Goal: Transaction & Acquisition: Purchase product/service

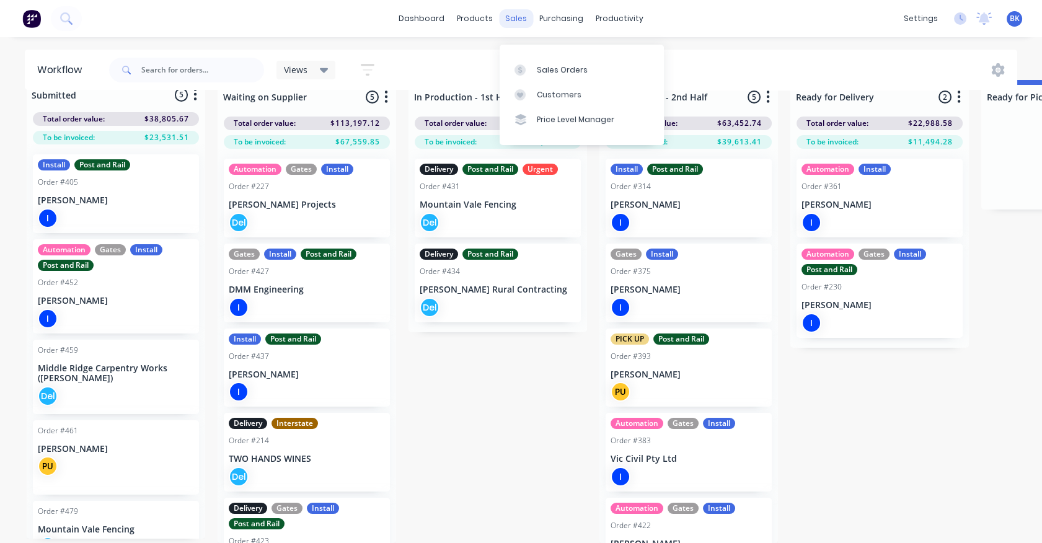
scroll to position [32, 0]
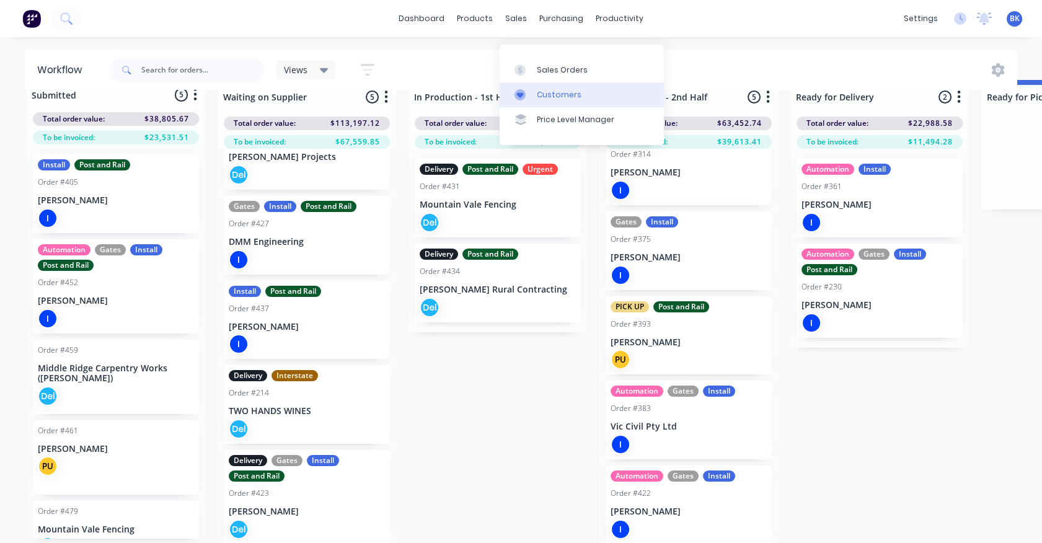
click at [542, 89] on div "Customers" at bounding box center [559, 94] width 45 height 11
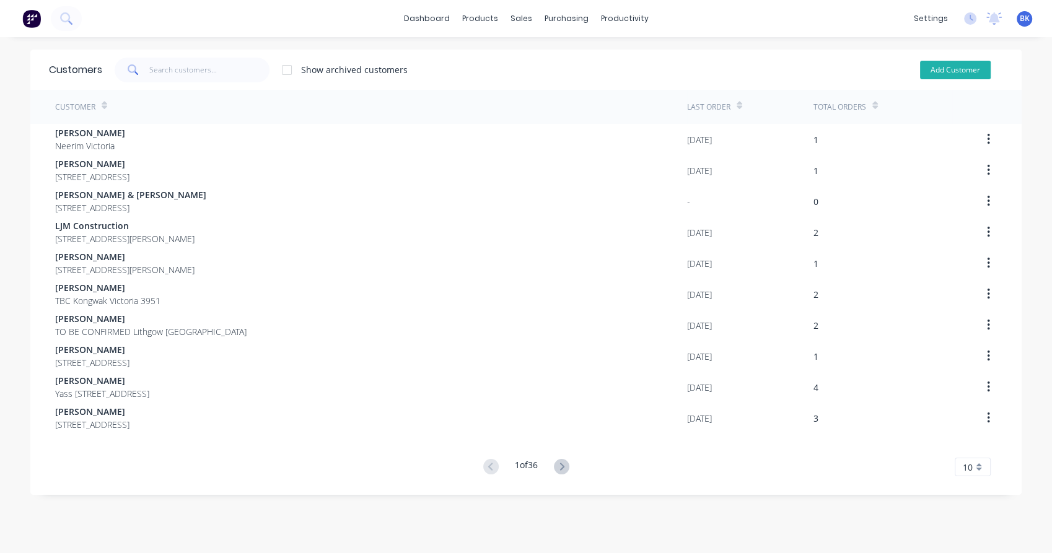
click at [942, 71] on button "Add Customer" at bounding box center [955, 70] width 71 height 19
select select "AU"
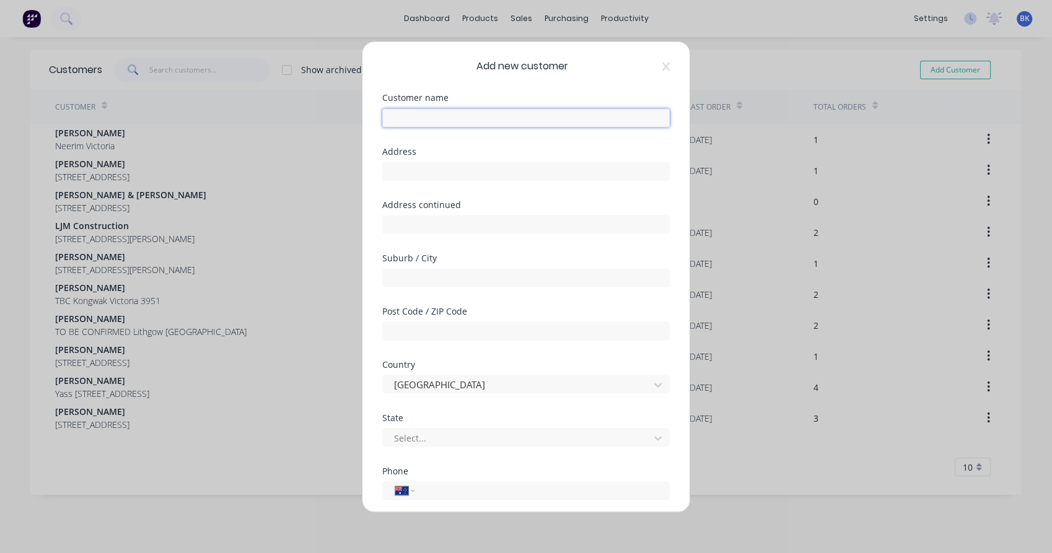
click at [490, 123] on input "text" at bounding box center [525, 117] width 287 height 19
paste input "[PERSON_NAME]"
type input "[PERSON_NAME]"
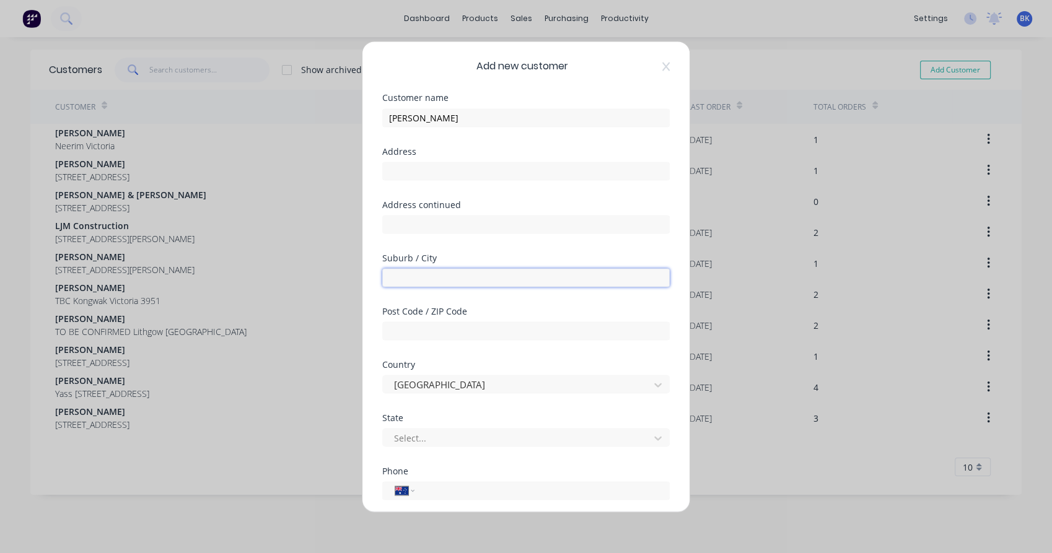
click at [416, 286] on input "text" at bounding box center [525, 277] width 287 height 19
paste input "Woodend North"
type input "Woodend North"
click at [449, 432] on div at bounding box center [518, 437] width 250 height 15
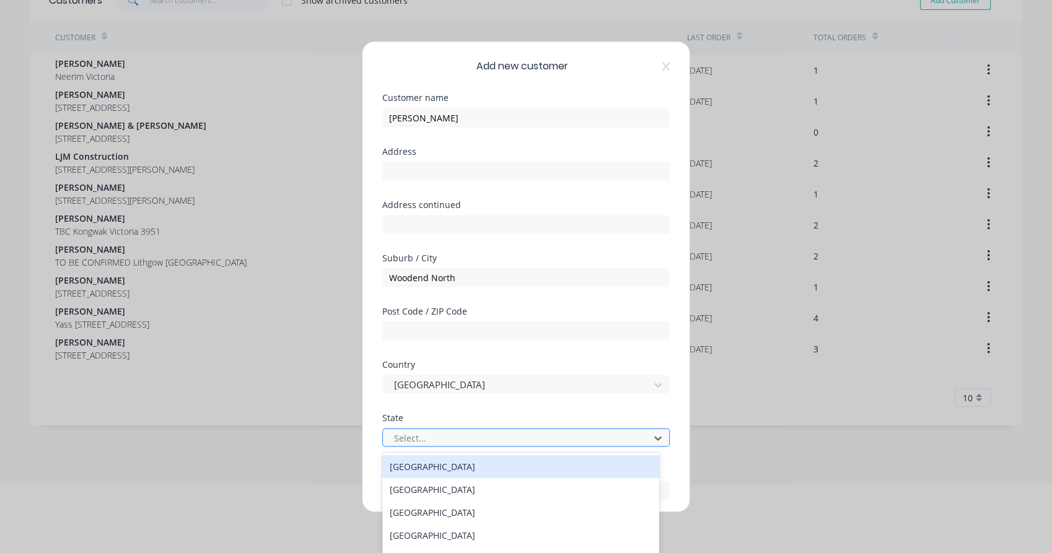
scroll to position [70, 0]
type input "v"
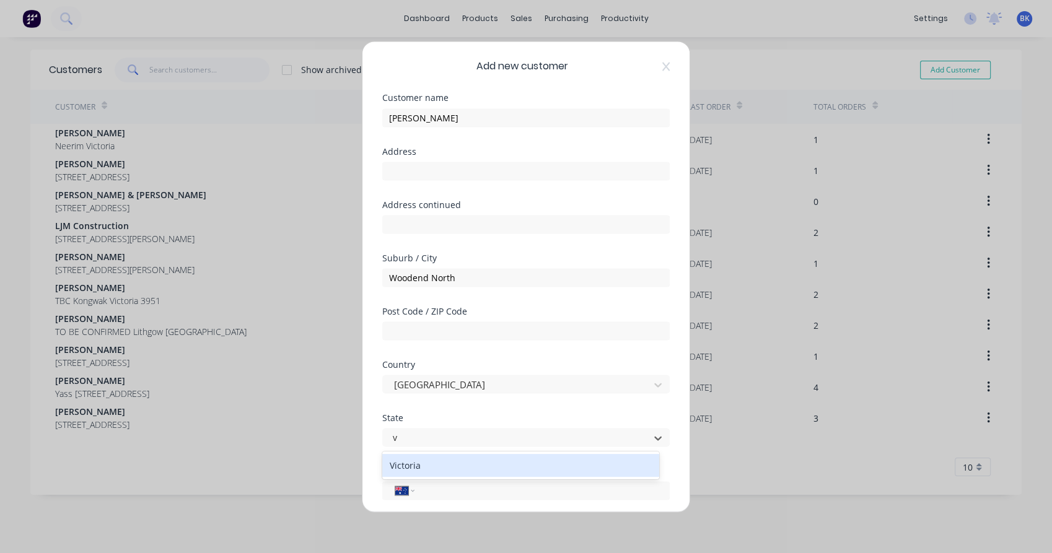
click at [429, 463] on div "Victoria" at bounding box center [520, 465] width 277 height 23
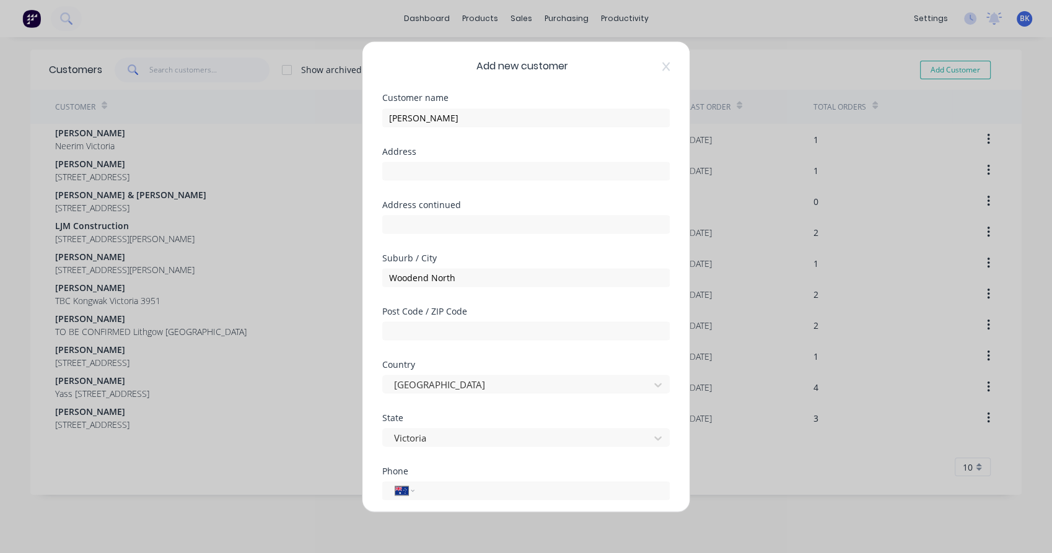
click at [429, 481] on div "International [GEOGRAPHIC_DATA] [GEOGRAPHIC_DATA] [GEOGRAPHIC_DATA] [GEOGRAPHIC…" at bounding box center [525, 489] width 287 height 22
click at [429, 485] on input "tel" at bounding box center [540, 490] width 234 height 14
paste input "0411 204 745"
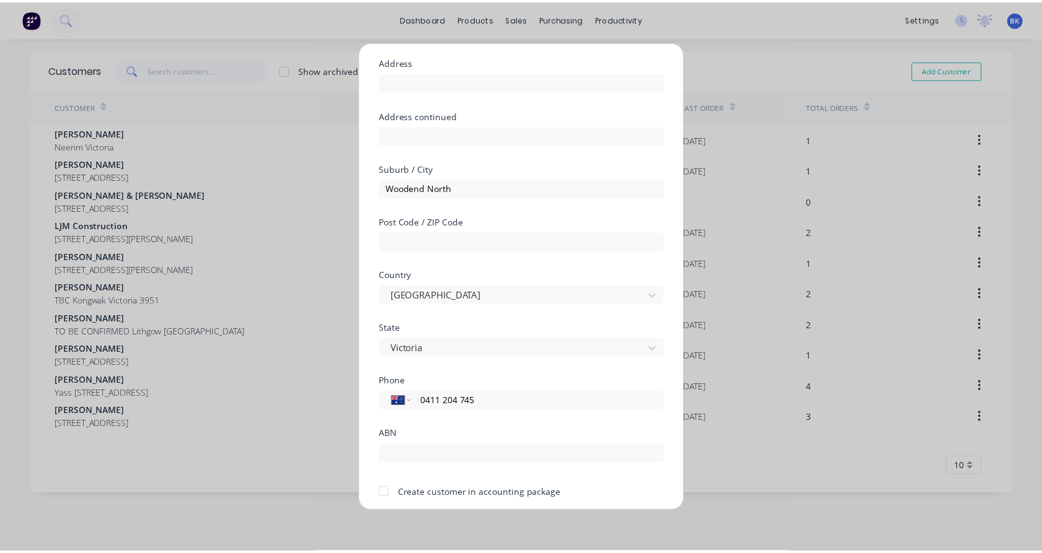
scroll to position [112, 0]
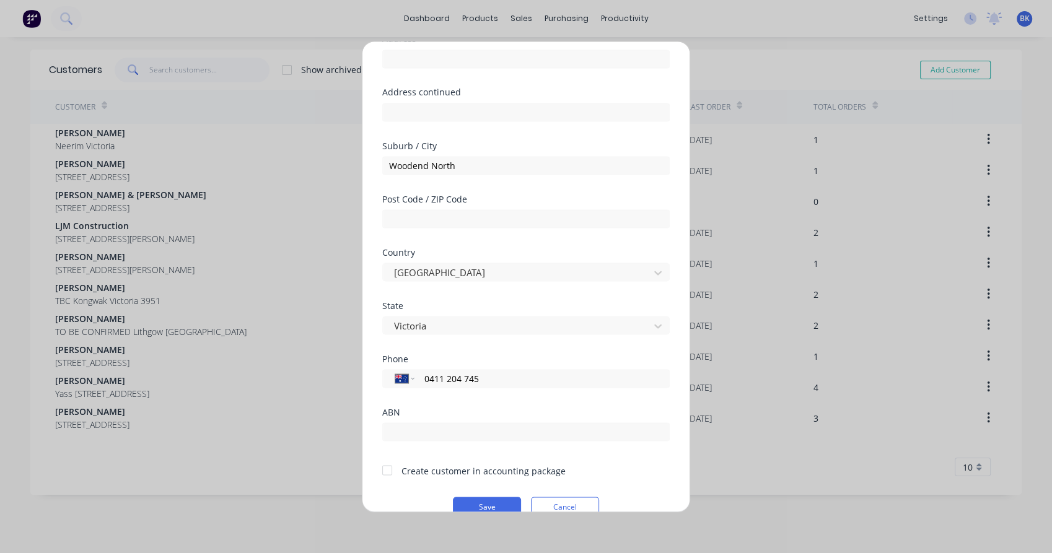
type input "0411 204 745"
click at [395, 466] on div at bounding box center [387, 470] width 25 height 25
click at [481, 506] on button "Save" at bounding box center [487, 507] width 68 height 20
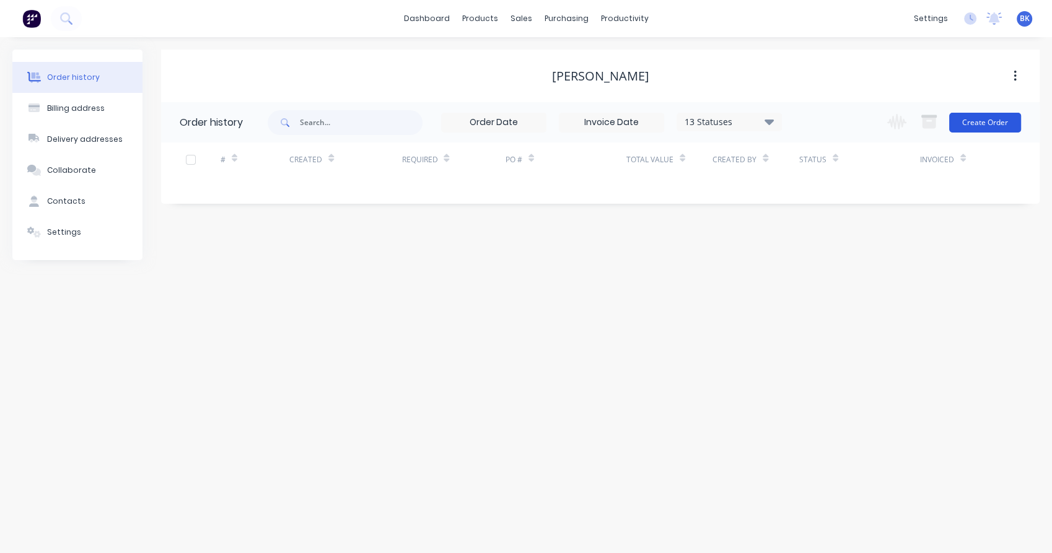
click at [958, 119] on button "Create Order" at bounding box center [985, 123] width 72 height 20
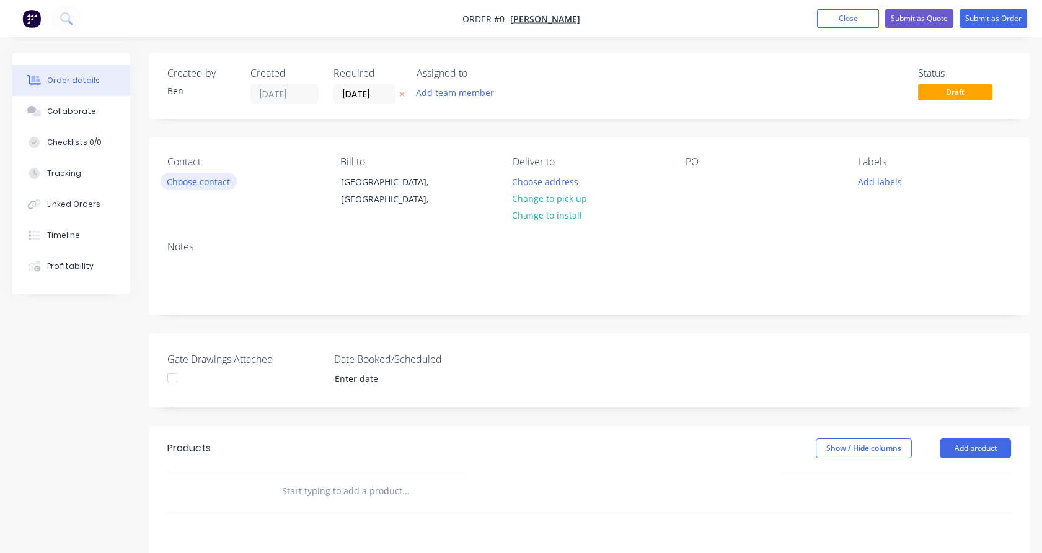
click at [225, 183] on button "Choose contact" at bounding box center [198, 181] width 76 height 17
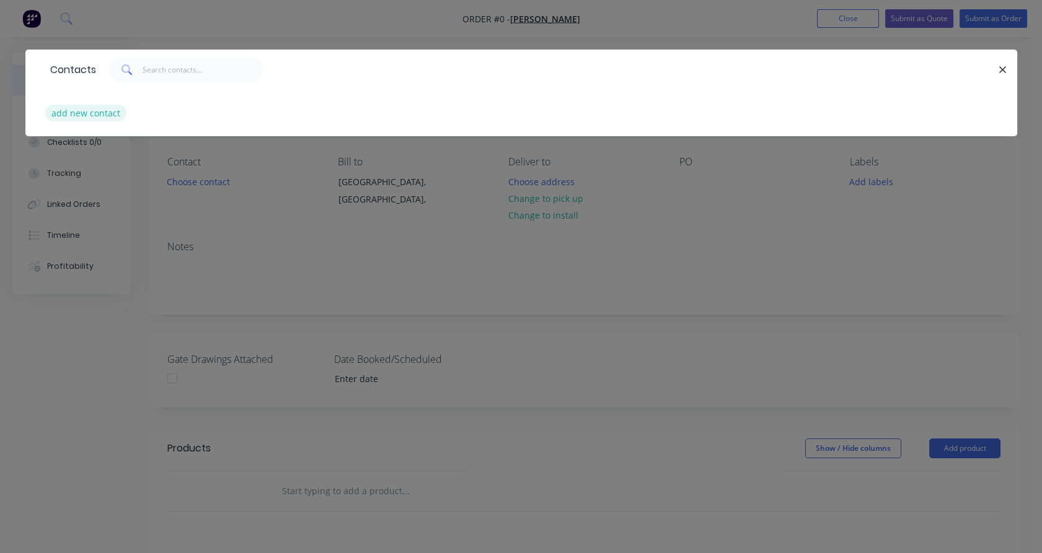
click at [114, 110] on button "add new contact" at bounding box center [86, 113] width 82 height 17
select select "AU"
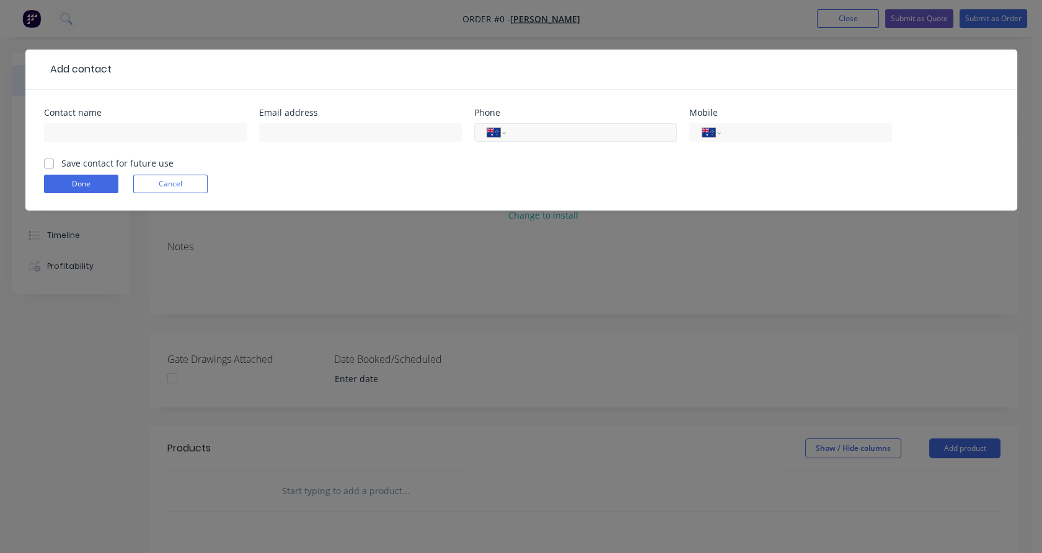
click at [526, 131] on input "tel" at bounding box center [588, 133] width 149 height 14
paste input "0411 204 745"
type input "0411 204 745"
click at [228, 135] on input "text" at bounding box center [145, 132] width 203 height 19
paste input "[PERSON_NAME]"
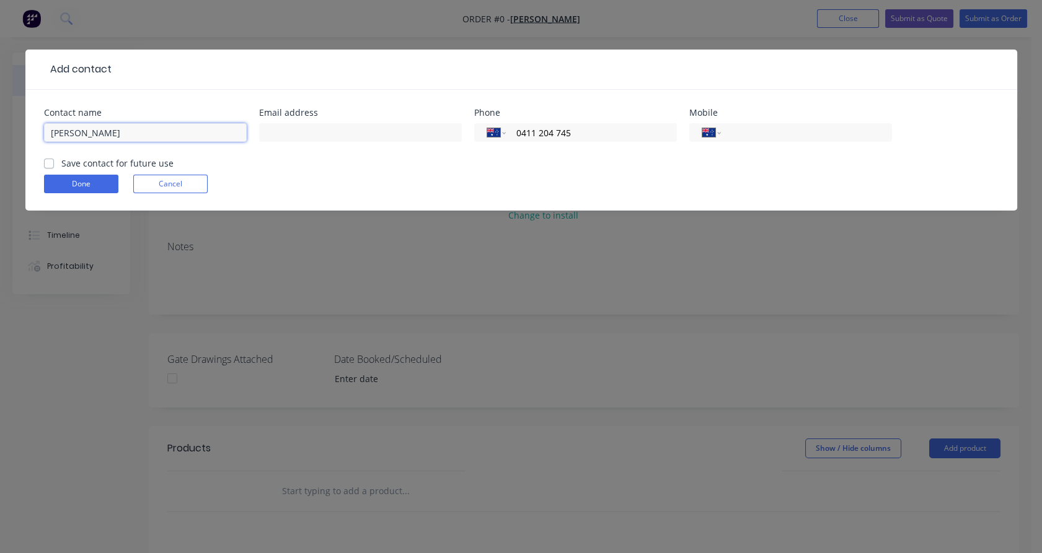
type input "[PERSON_NAME]"
click at [377, 134] on input "text" at bounding box center [360, 132] width 203 height 19
paste input "[EMAIL_ADDRESS][DOMAIN_NAME]"
type input "[EMAIL_ADDRESS][DOMAIN_NAME]"
click at [61, 160] on label "Save contact for future use" at bounding box center [117, 163] width 112 height 13
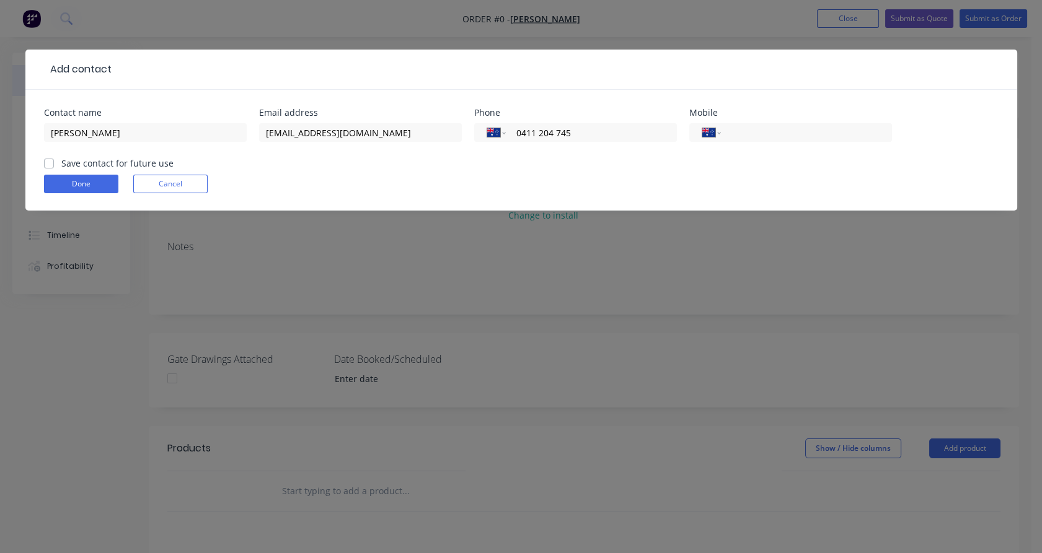
click at [49, 160] on input "Save contact for future use" at bounding box center [49, 163] width 10 height 12
checkbox input "true"
click at [68, 186] on button "Done" at bounding box center [81, 184] width 74 height 19
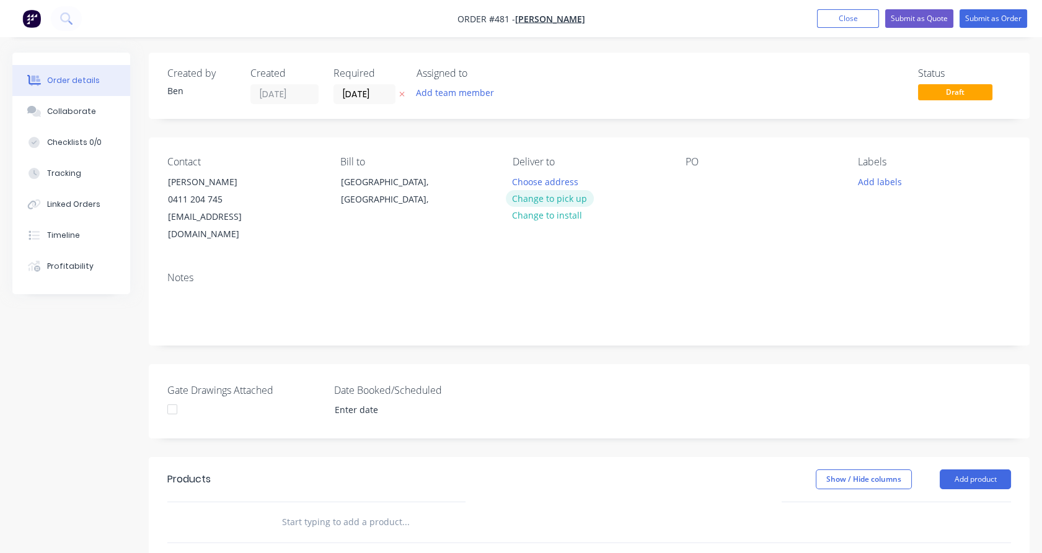
click at [536, 193] on button "Change to pick up" at bounding box center [550, 198] width 88 height 17
click at [529, 181] on div at bounding box center [522, 182] width 20 height 18
click at [395, 427] on div "Created by [PERSON_NAME] Created [DATE] Required [DATE] Assigned to Add team me…" at bounding box center [589, 447] width 880 height 788
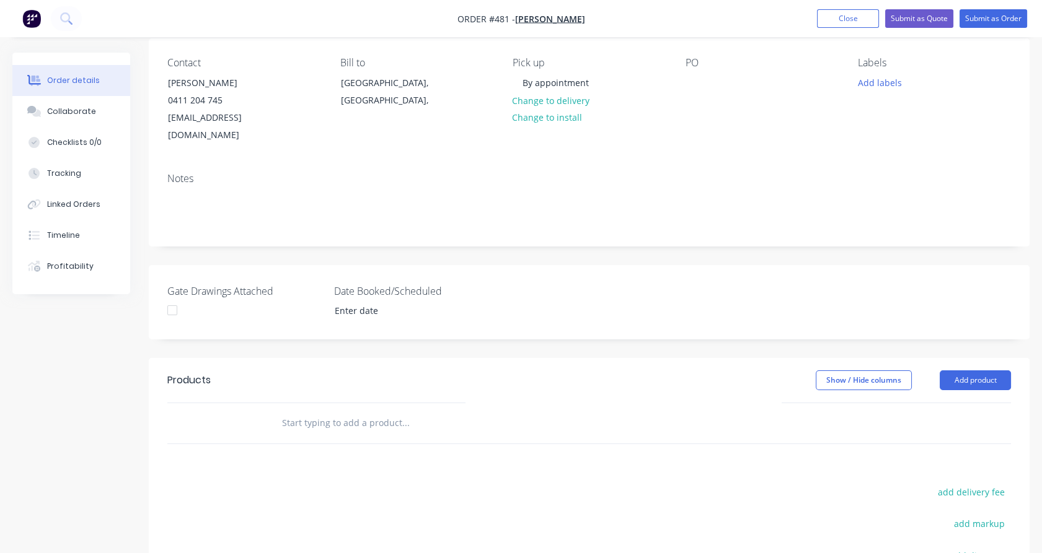
scroll to position [99, 0]
click at [358, 411] on input "text" at bounding box center [405, 423] width 248 height 25
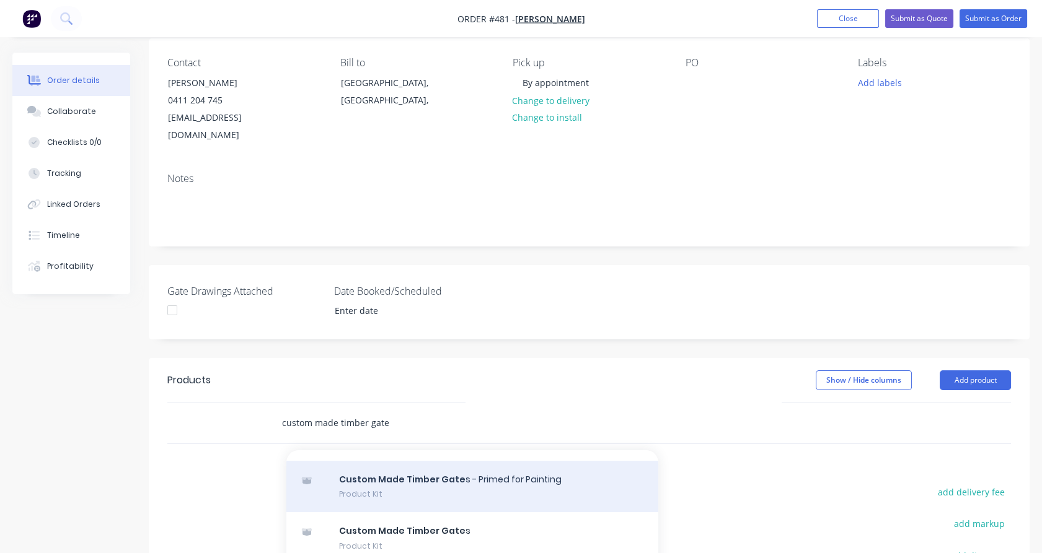
scroll to position [28, 0]
type input "custom made timber gate"
click at [436, 514] on div "Custom Made Timber Gate s Product Kit" at bounding box center [472, 540] width 372 height 52
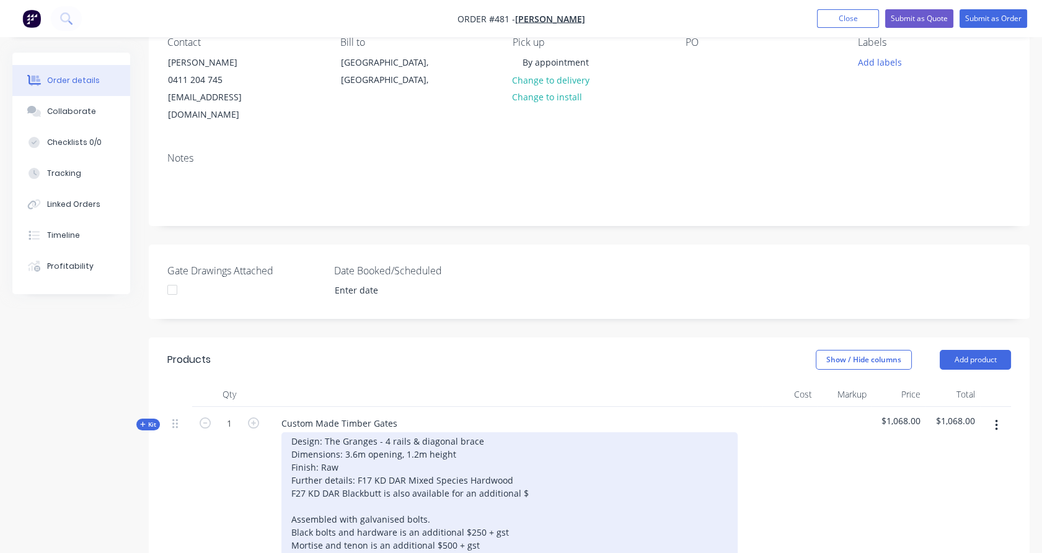
scroll to position [124, 0]
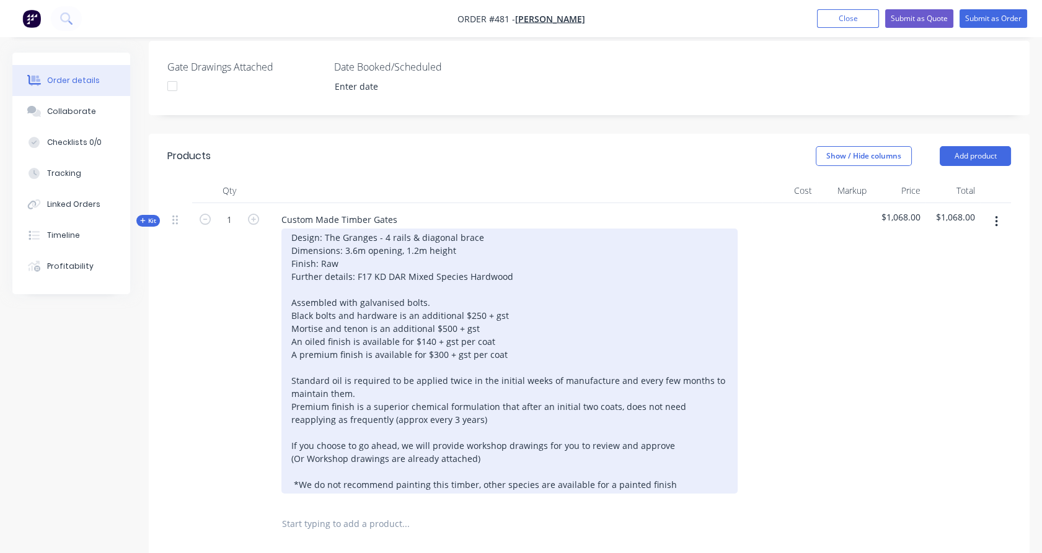
scroll to position [322, 0]
click at [450, 444] on div "Design: The Granges - 4 rails & diagonal brace Dimensions: 3.6m opening, 1.2m h…" at bounding box center [509, 362] width 456 height 265
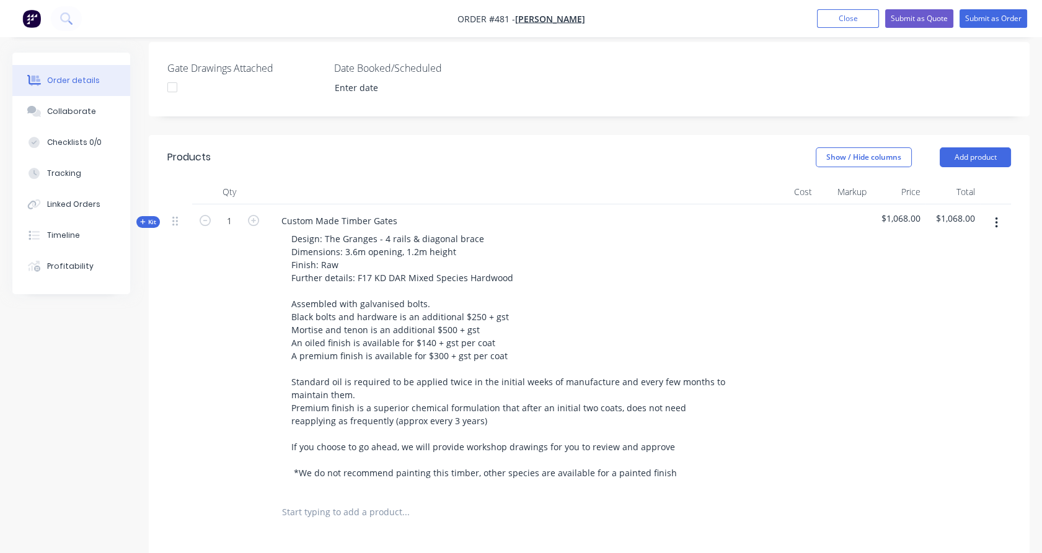
click at [151, 217] on span "Kit" at bounding box center [148, 221] width 16 height 9
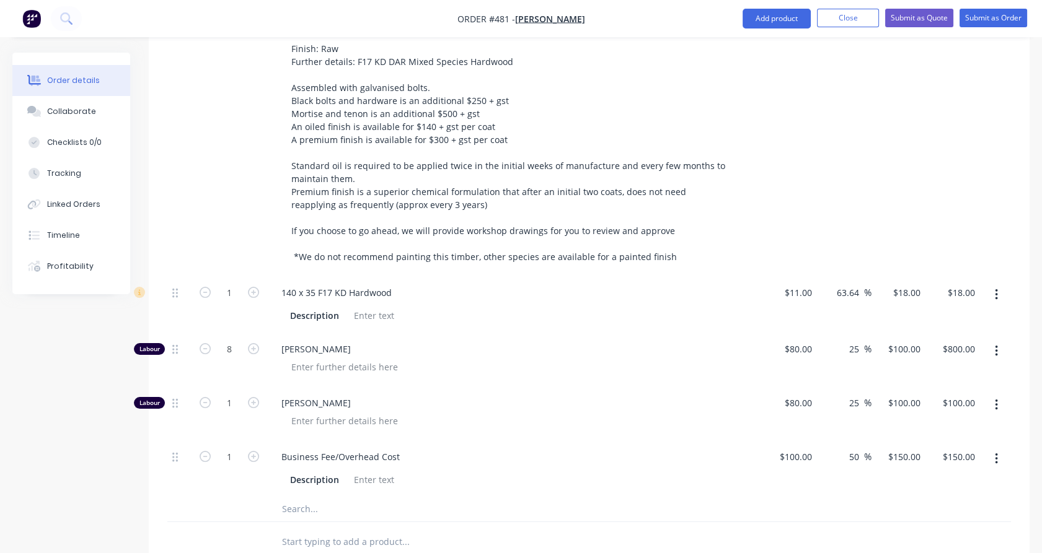
scroll to position [540, 0]
click at [237, 283] on input "1" at bounding box center [229, 292] width 32 height 19
type input "30"
type input "$540.00"
click at [235, 248] on div "1" at bounding box center [229, 131] width 74 height 288
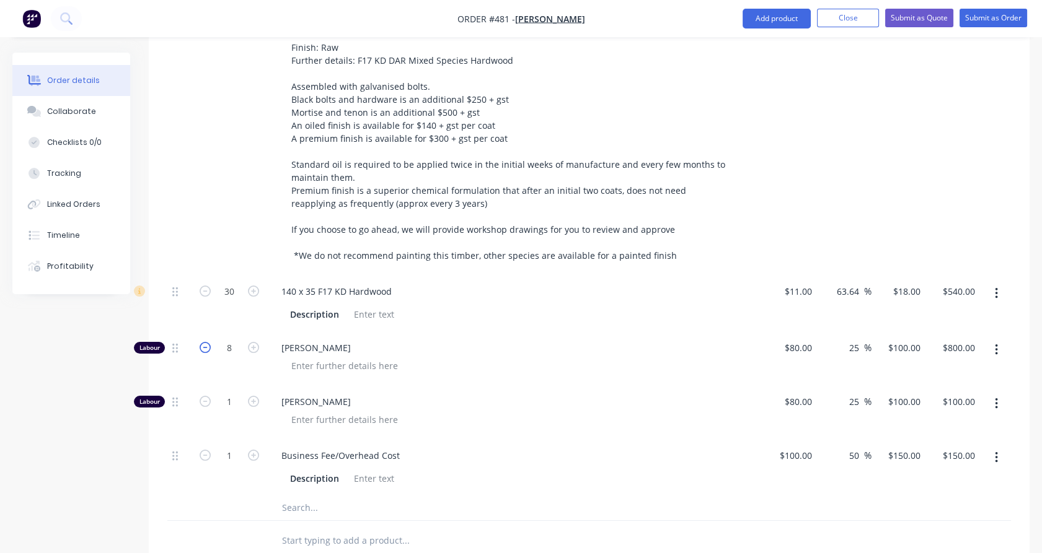
click at [205, 342] on icon "button" at bounding box center [205, 347] width 11 height 11
type input "7"
type input "$700.00"
click at [205, 342] on icon "button" at bounding box center [205, 347] width 11 height 11
type input "6"
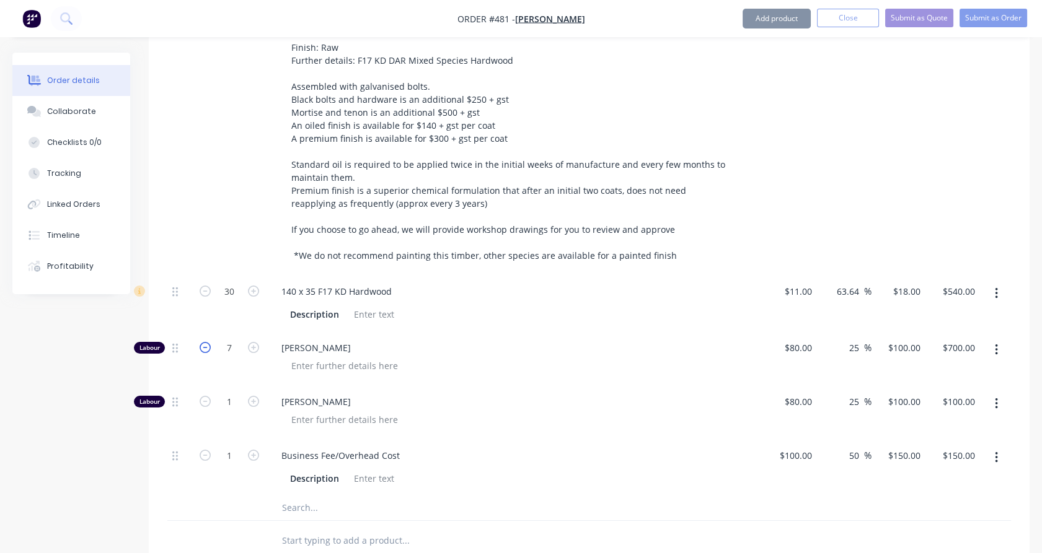
type input "$600.00"
click at [232, 447] on input "1" at bounding box center [229, 456] width 32 height 19
type input "9"
type input "$1,350.00"
click at [237, 468] on div "9" at bounding box center [229, 467] width 74 height 56
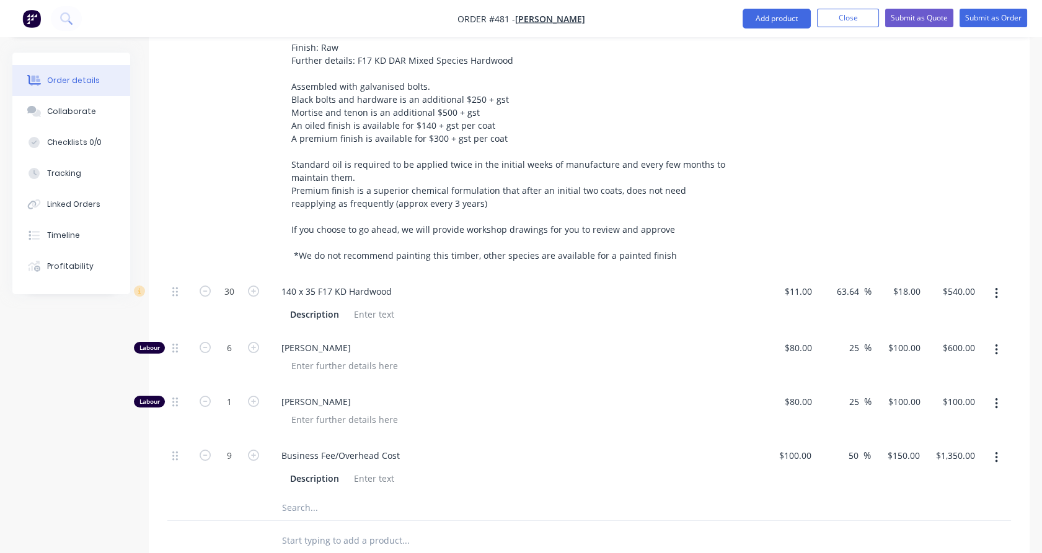
click at [294, 496] on input "text" at bounding box center [405, 508] width 248 height 25
type input "Hardware"
click at [341, 517] on button "Add Hardware to kit" at bounding box center [457, 519] width 372 height 40
drag, startPoint x: 777, startPoint y: 536, endPoint x: 755, endPoint y: 540, distance: 22.1
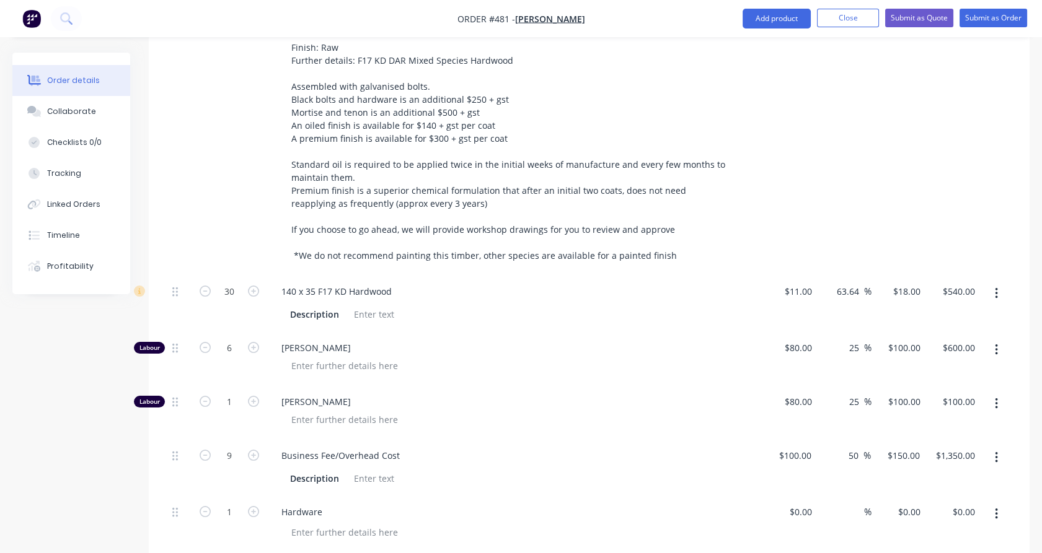
click at [912, 503] on input "0" at bounding box center [911, 512] width 29 height 18
type input "$310.00"
click at [882, 475] on div "$150.00 $150.00" at bounding box center [898, 467] width 54 height 56
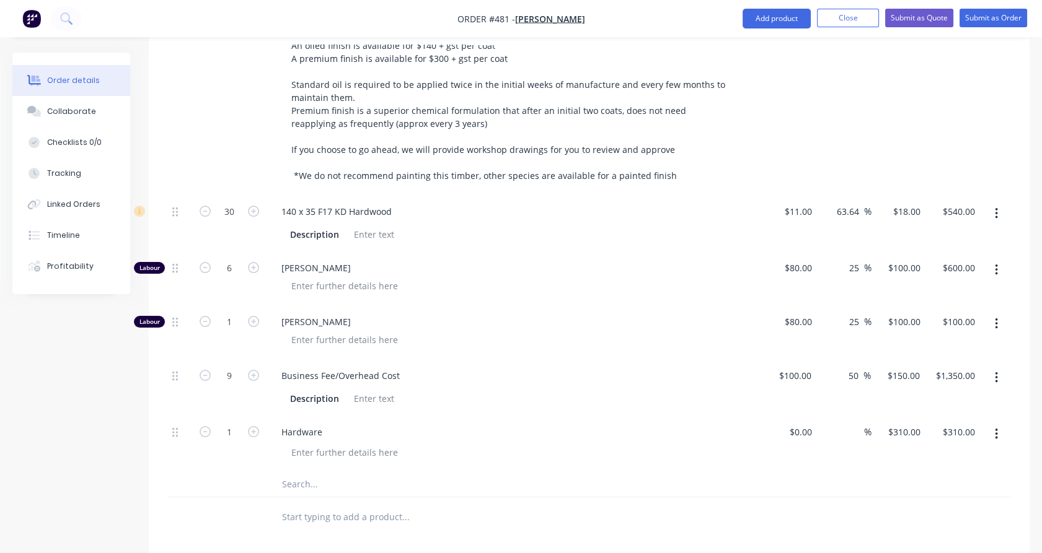
scroll to position [619, 0]
click at [898, 423] on div "310 310" at bounding box center [898, 444] width 55 height 56
type input "$320.00"
click at [898, 423] on div "$320.00 320" at bounding box center [898, 444] width 55 height 56
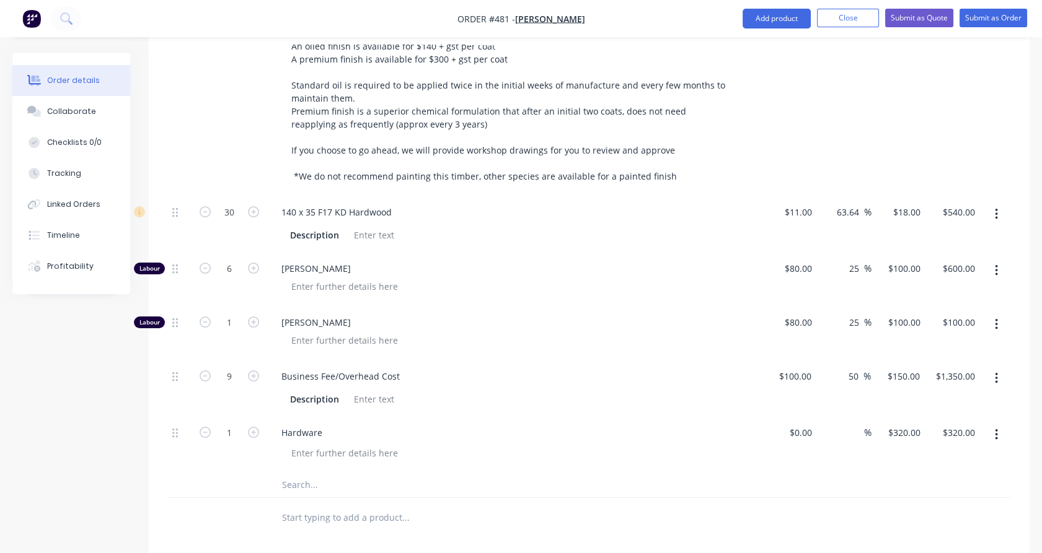
scroll to position [374, 0]
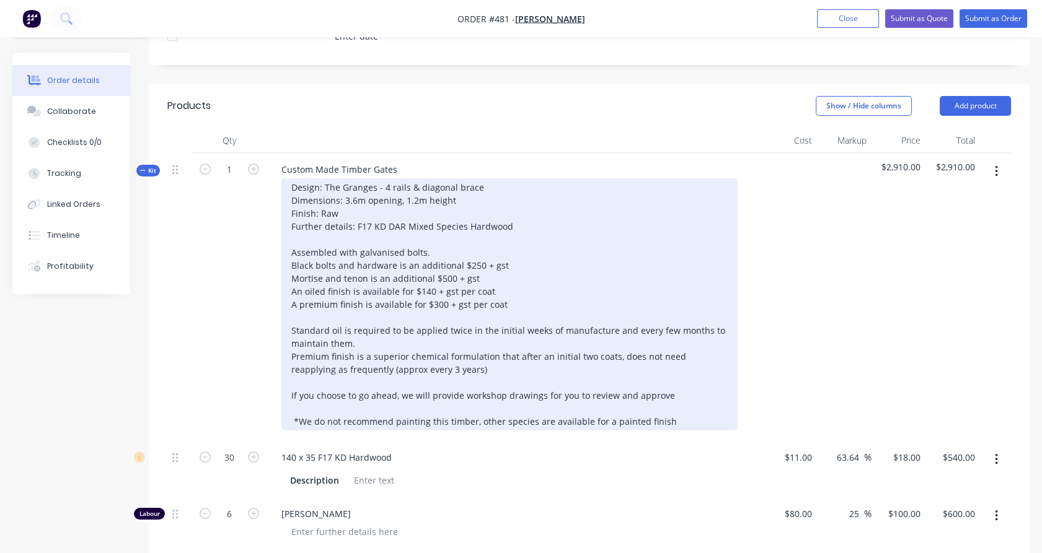
click at [434, 230] on div "Design: The Granges - 4 rails & diagonal brace Dimensions: 3.6m opening, 1.2m h…" at bounding box center [509, 304] width 456 height 252
click at [553, 251] on div "Design: The Granges - 4 rails & diagonal brace Dimensions: 3.6m opening, 1.2m h…" at bounding box center [509, 304] width 456 height 252
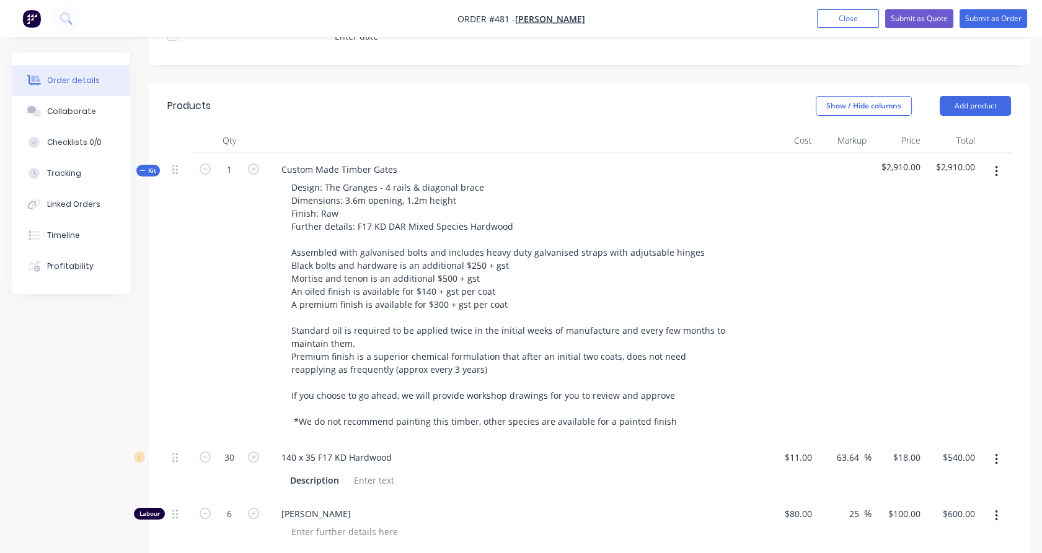
click at [999, 160] on button "button" at bounding box center [995, 171] width 29 height 22
click at [941, 245] on div "Duplicate" at bounding box center [951, 254] width 95 height 18
click at [144, 167] on icon "button" at bounding box center [143, 170] width 6 height 6
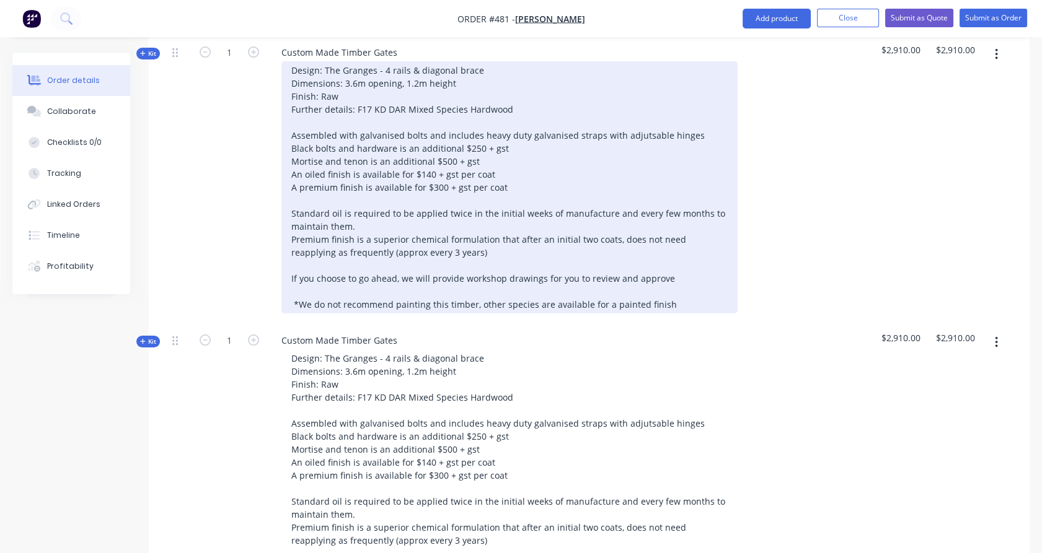
scroll to position [512, 0]
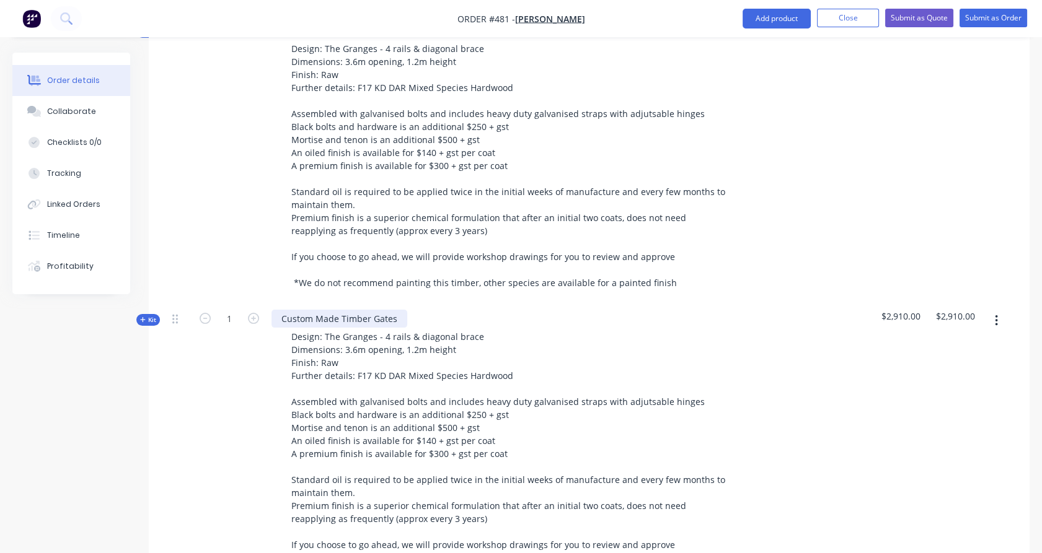
click at [382, 310] on div "Custom Made Timber Gates" at bounding box center [339, 319] width 136 height 18
click at [392, 310] on div "Custom Made Timber Gates" at bounding box center [339, 319] width 136 height 18
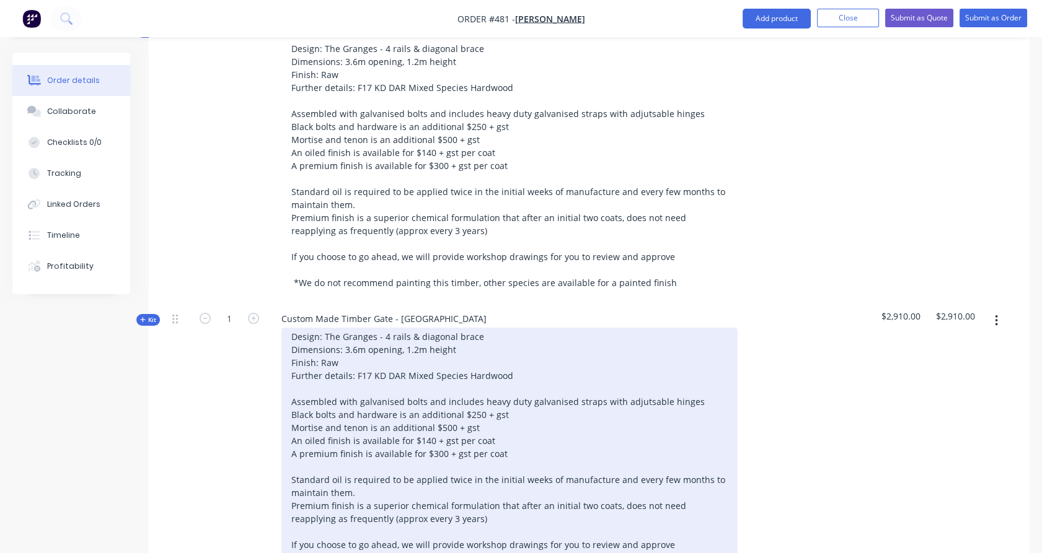
click at [353, 331] on div "Design: The Granges - 4 rails & diagonal brace Dimensions: 3.6m opening, 1.2m h…" at bounding box center [509, 454] width 456 height 252
drag, startPoint x: 356, startPoint y: 332, endPoint x: 346, endPoint y: 333, distance: 10.6
click at [346, 333] on div "Design: The Granges - 4 rails & diagonal brace Dimensions: 3.6m opening, 1.2m h…" at bounding box center [509, 454] width 456 height 252
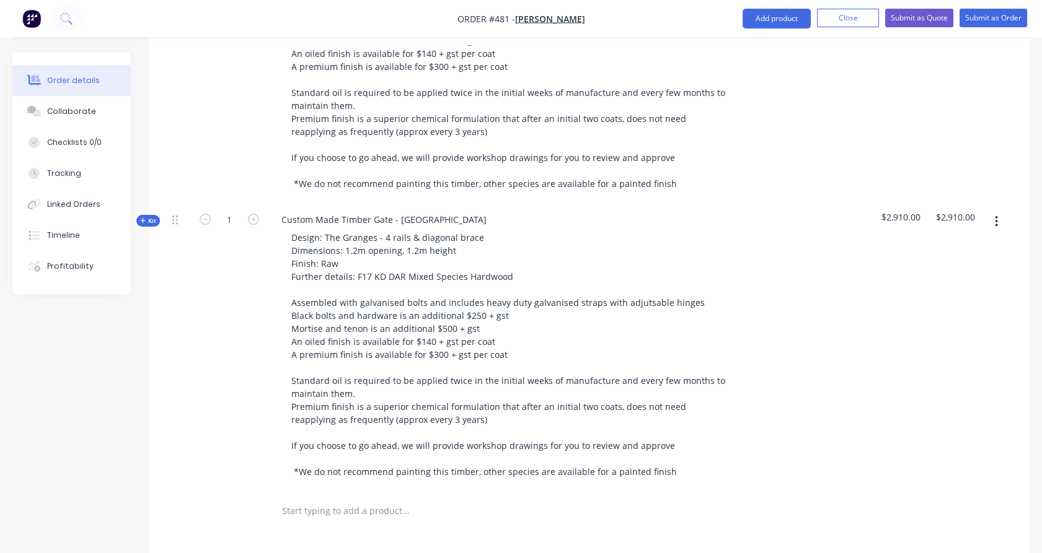
click at [152, 216] on span "Kit" at bounding box center [148, 220] width 16 height 9
click at [235, 499] on input "30" at bounding box center [229, 508] width 32 height 19
type input "10"
type input "$180.00"
click at [235, 520] on div "10" at bounding box center [229, 519] width 74 height 56
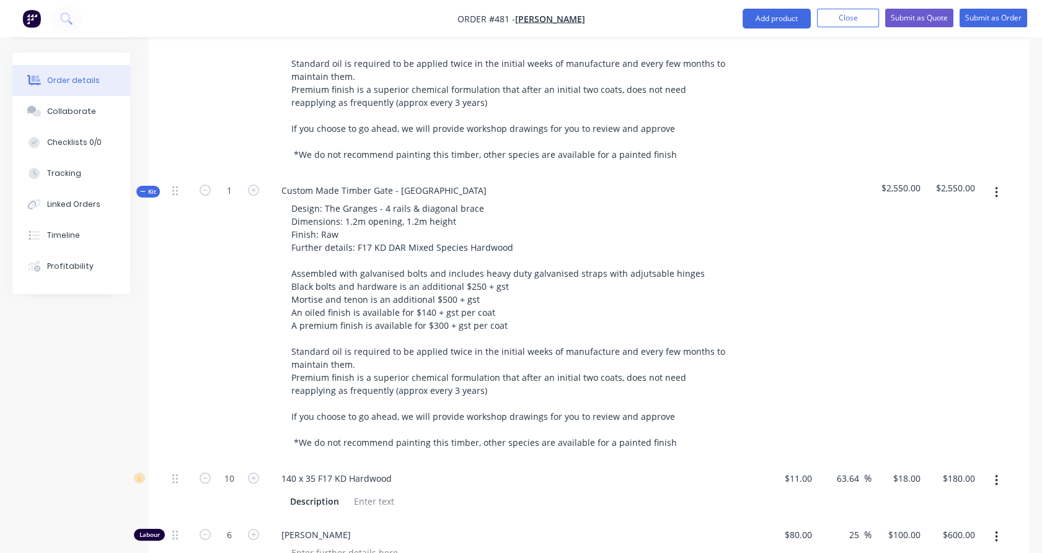
scroll to position [642, 0]
click at [235, 525] on input "6" at bounding box center [229, 534] width 32 height 19
type input "3"
type input "$300.00"
click at [195, 488] on div "10" at bounding box center [229, 489] width 74 height 56
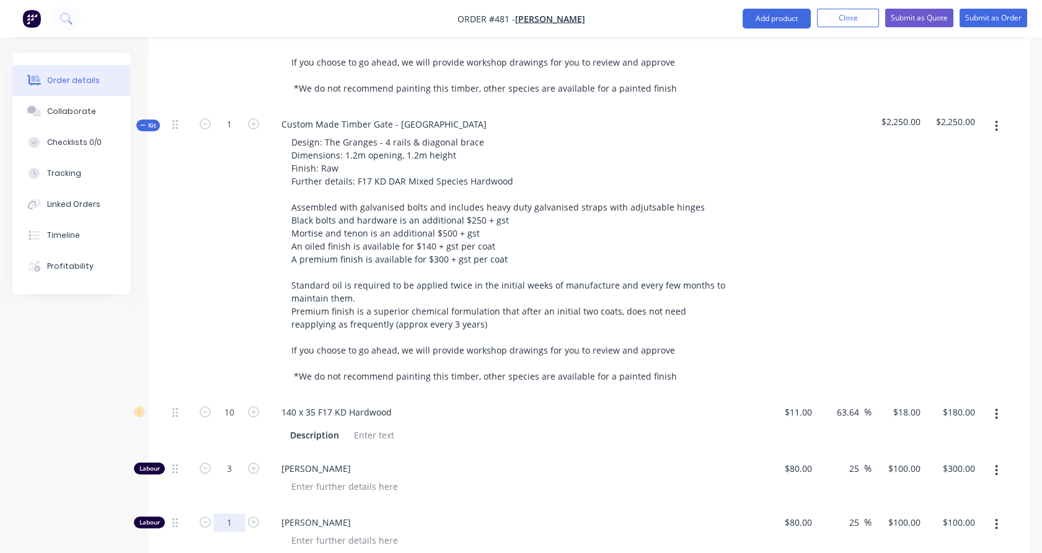
scroll to position [752, 0]
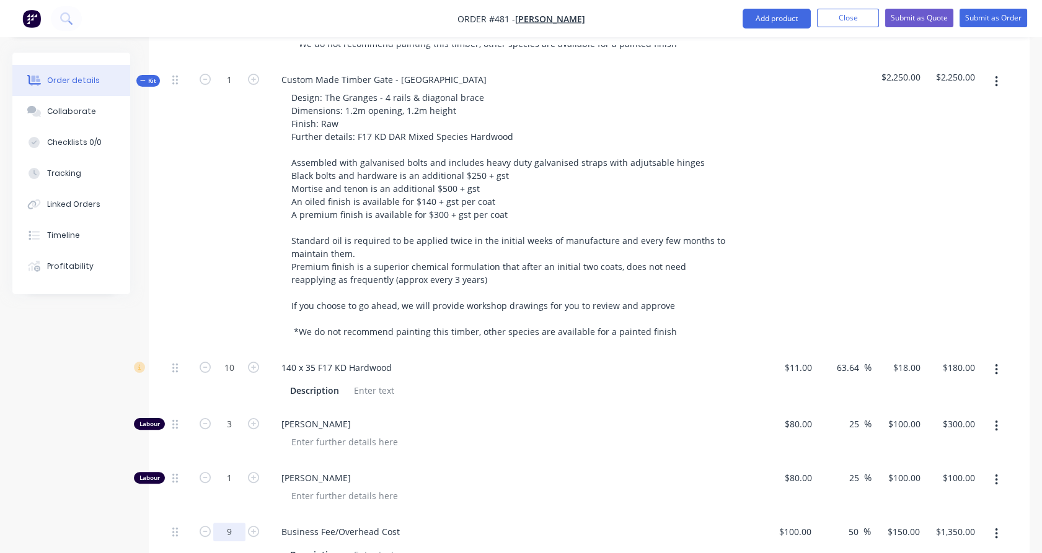
click at [237, 523] on input "9" at bounding box center [229, 532] width 32 height 19
type input "3"
type input "$450.00"
click at [241, 532] on div "3" at bounding box center [229, 543] width 74 height 56
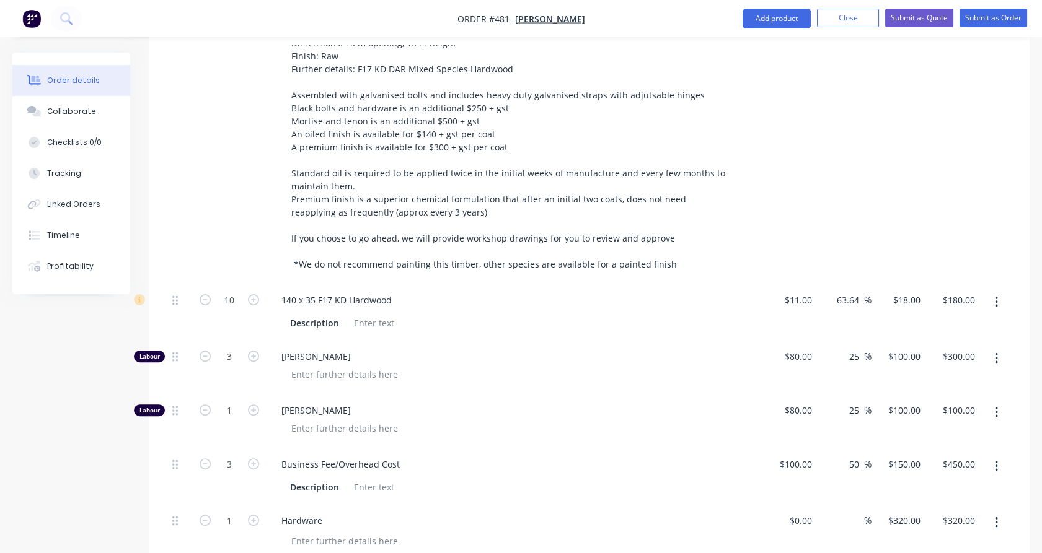
scroll to position [820, 0]
click at [914, 511] on input "320" at bounding box center [914, 520] width 21 height 18
type input "$150.00"
click at [927, 468] on div "$450.00 $450.00" at bounding box center [952, 475] width 55 height 56
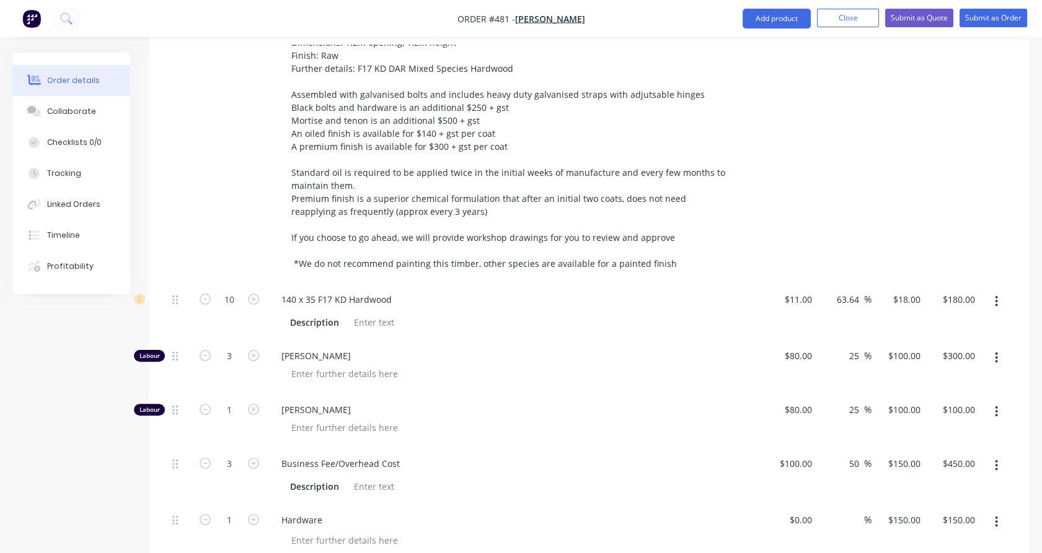
scroll to position [758, 0]
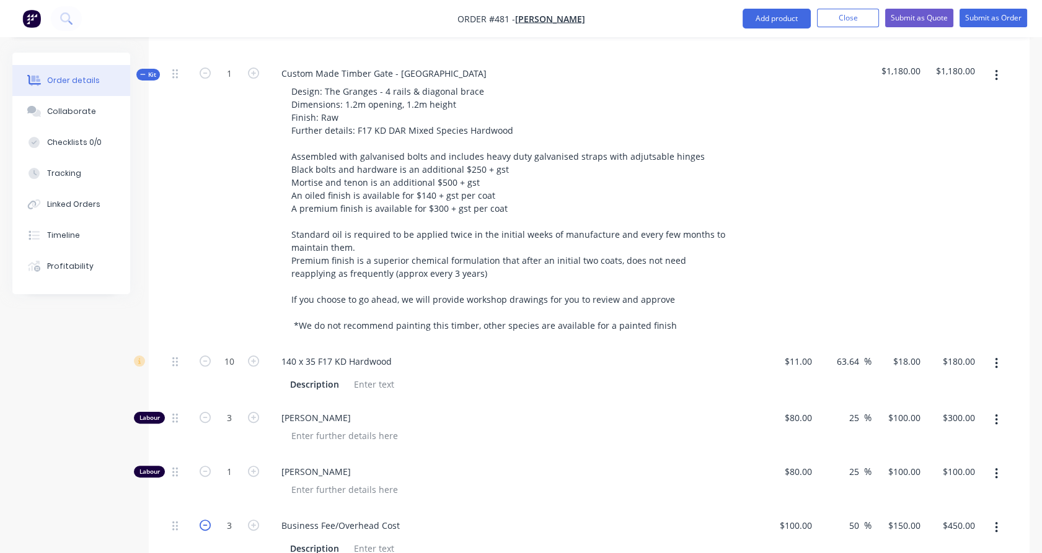
click at [206, 520] on icon "button" at bounding box center [205, 525] width 11 height 11
type input "2"
type input "$300.00"
click at [206, 520] on icon "button" at bounding box center [205, 525] width 11 height 11
type input "1"
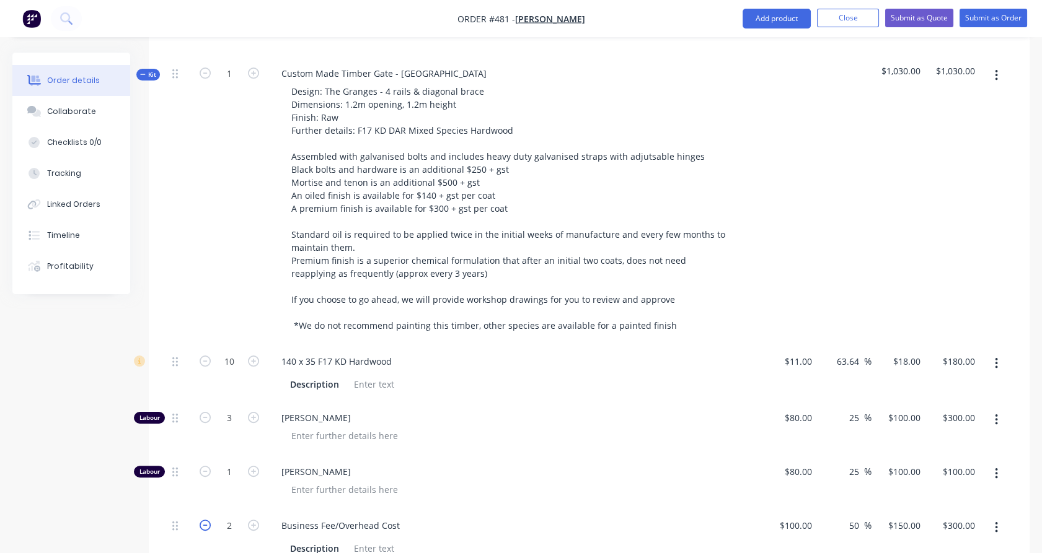
type input "$150.00"
click at [243, 517] on input "1" at bounding box center [229, 526] width 32 height 19
type input "1.5"
type input "$225.00"
click at [246, 478] on div "1" at bounding box center [229, 482] width 74 height 54
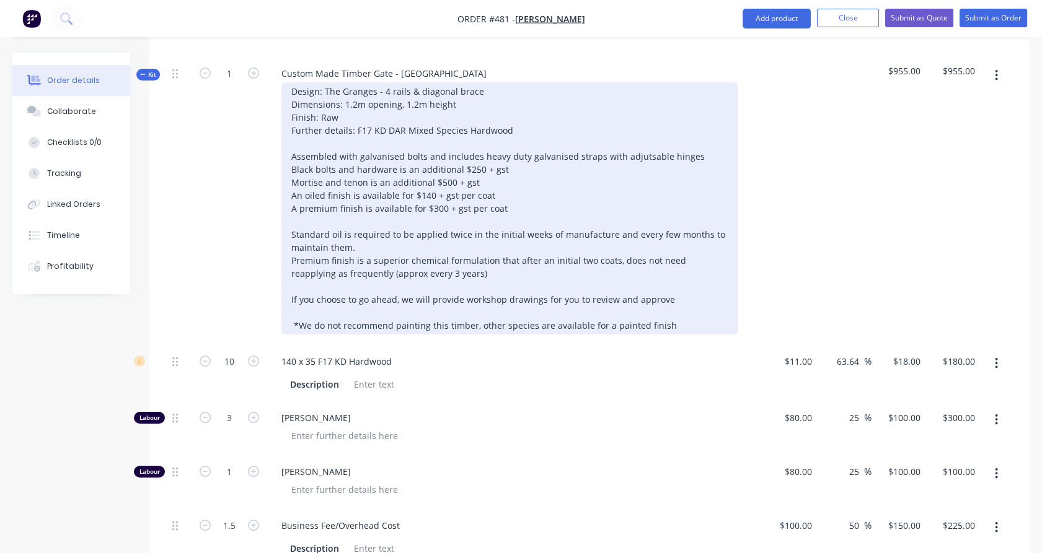
scroll to position [871, 0]
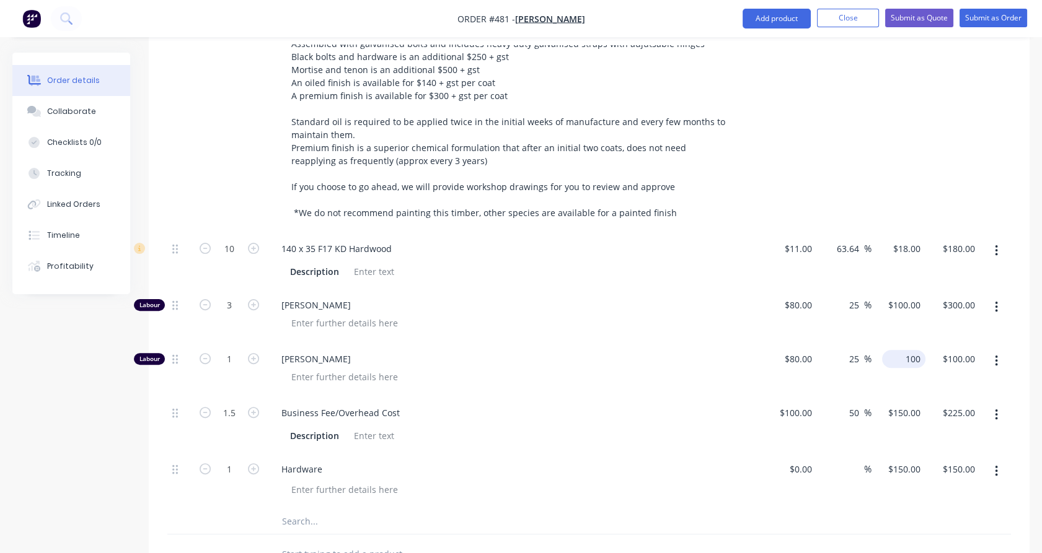
click at [921, 350] on input "100" at bounding box center [906, 359] width 38 height 18
type input "105"
type input "31.25"
type input "$105.00"
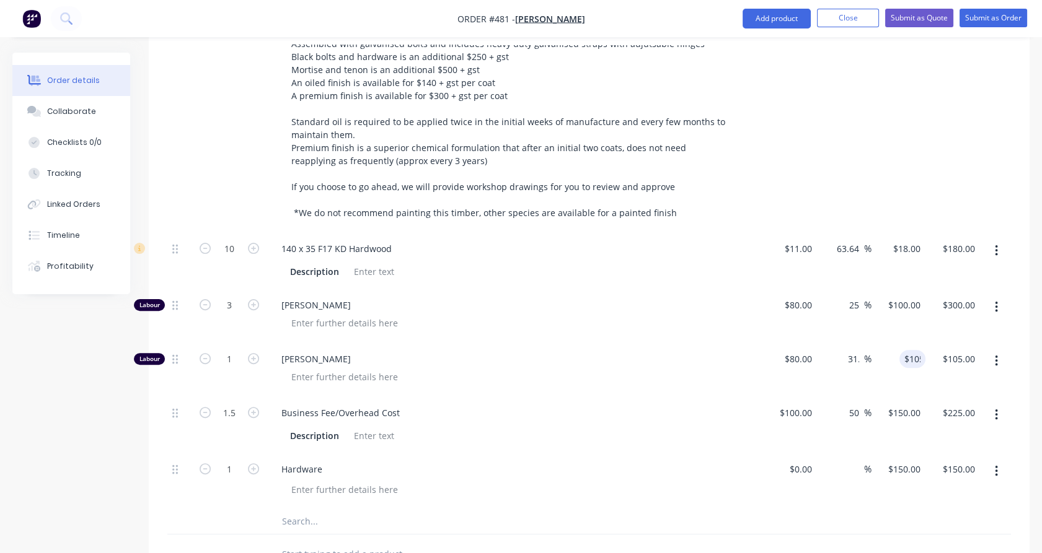
click at [921, 359] on div "$105.00 105" at bounding box center [898, 370] width 55 height 54
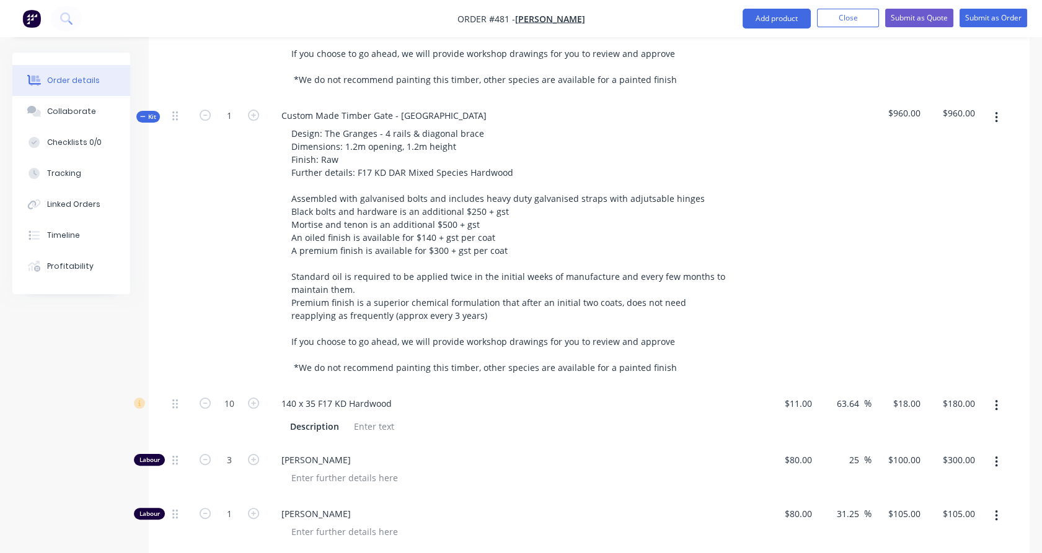
scroll to position [714, 0]
click at [149, 114] on span "Kit" at bounding box center [148, 118] width 16 height 9
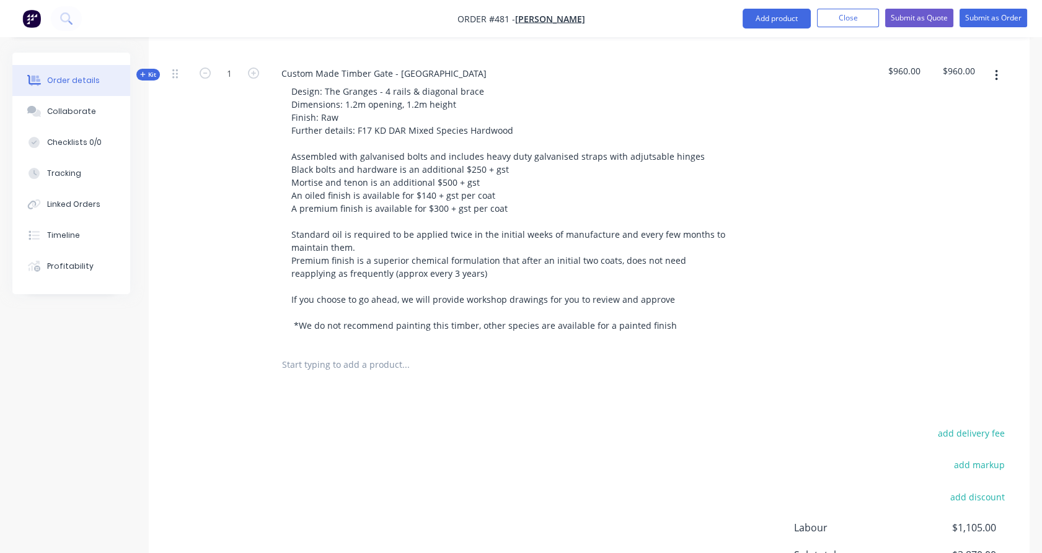
scroll to position [793, 0]
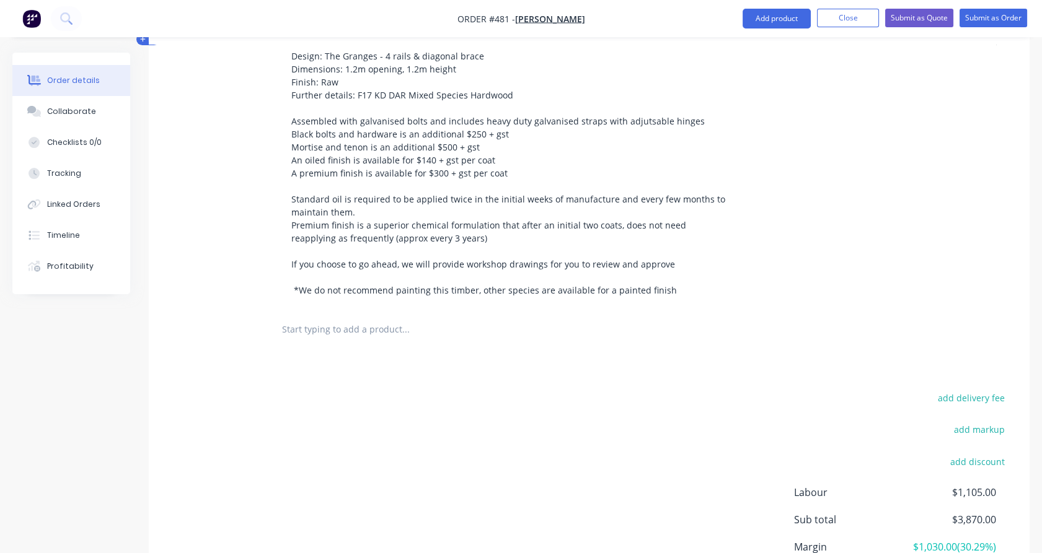
click at [323, 317] on input "text" at bounding box center [405, 329] width 248 height 25
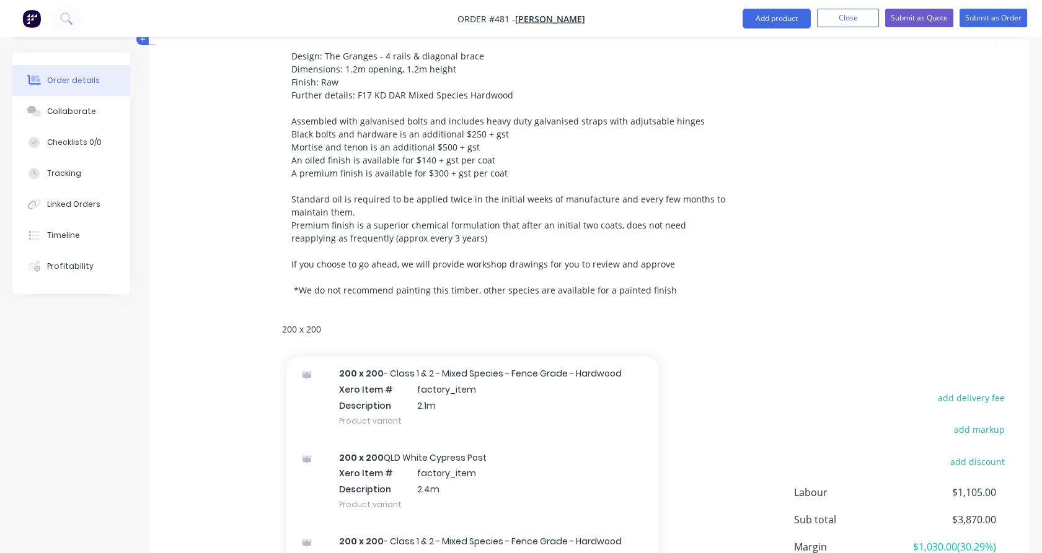
scroll to position [1061, 0]
type input "200 x 200"
click at [413, 446] on div "200 x 200 QLD White Cypress Post Xero Item # factory_item Description 2.4m Prod…" at bounding box center [472, 481] width 372 height 84
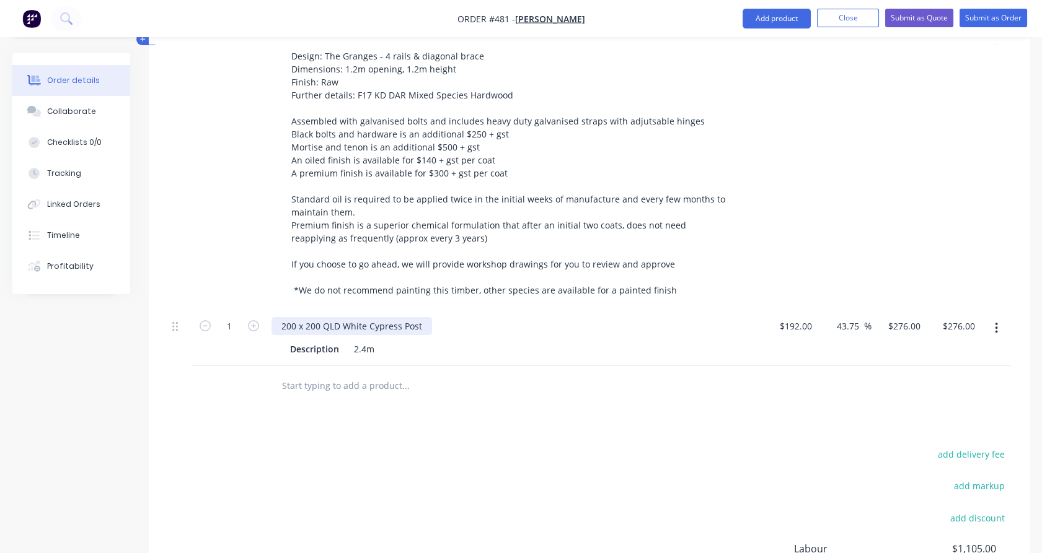
click at [427, 317] on div "200 x 200 QLD White Cypress Post" at bounding box center [351, 326] width 160 height 18
click at [320, 340] on div "Description" at bounding box center [314, 349] width 59 height 18
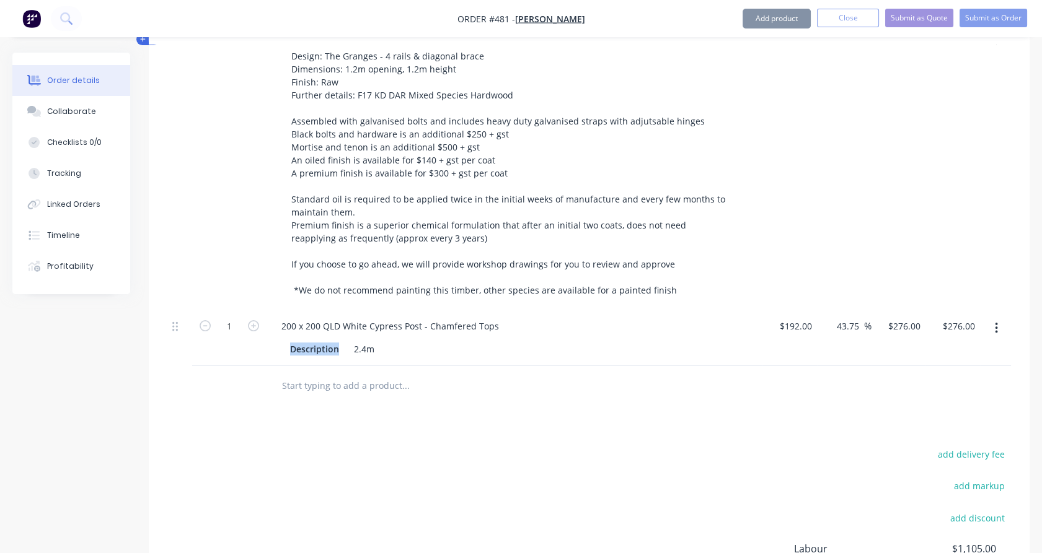
click at [320, 340] on div "Description" at bounding box center [314, 349] width 59 height 18
click at [270, 333] on div "200 x 200 QLD White Cypress Post - Chamfered Tops Length 2.4m" at bounding box center [514, 338] width 496 height 56
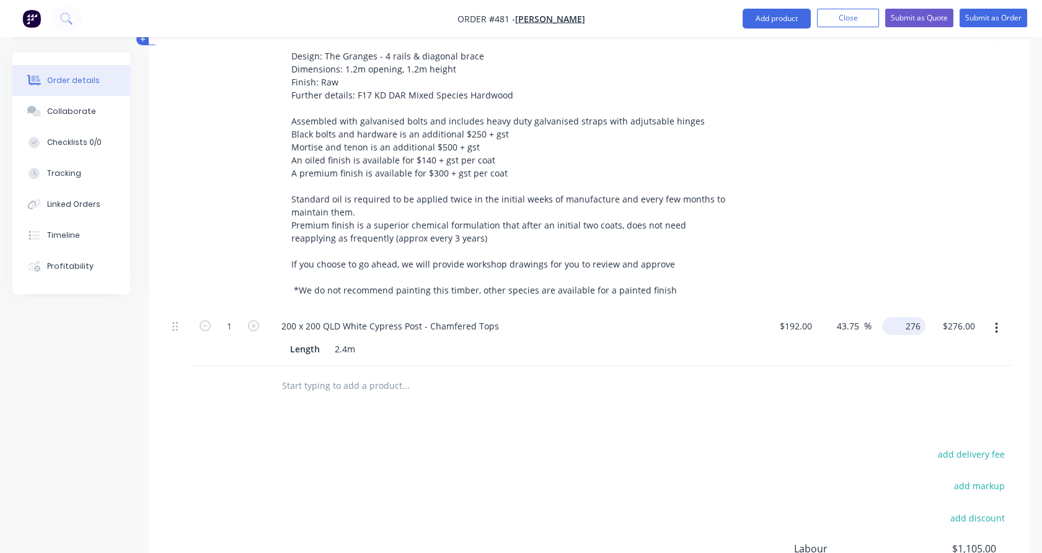
click at [911, 317] on input "276" at bounding box center [906, 326] width 38 height 18
type input "292"
type input "52.08"
type input "$292.00"
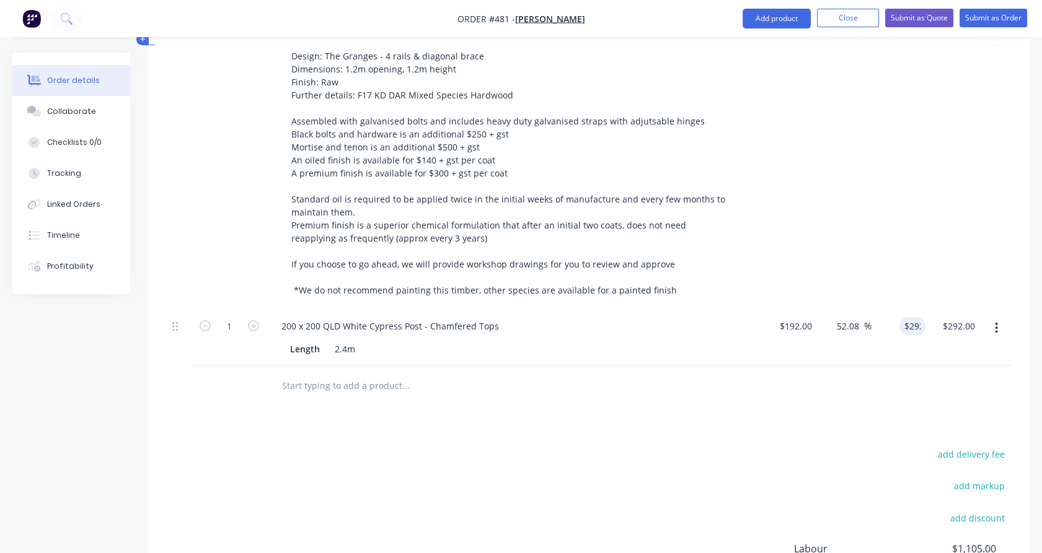
click at [227, 325] on div "1" at bounding box center [229, 338] width 74 height 56
click at [247, 318] on button "button" at bounding box center [253, 324] width 16 height 13
type input "2"
type input "$584.00"
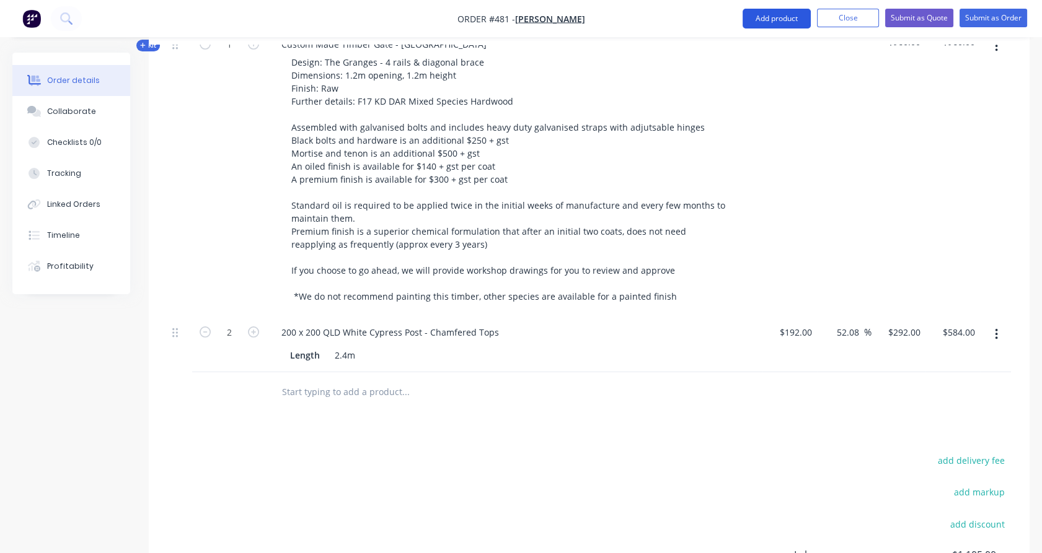
click at [771, 19] on button "Add product" at bounding box center [776, 19] width 68 height 20
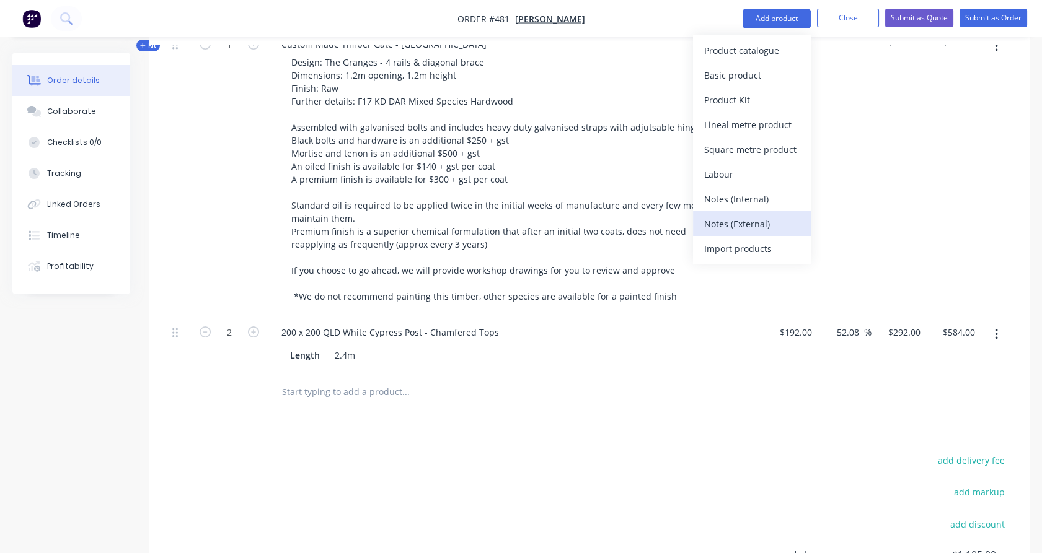
click at [763, 217] on div "Notes (External)" at bounding box center [751, 224] width 95 height 18
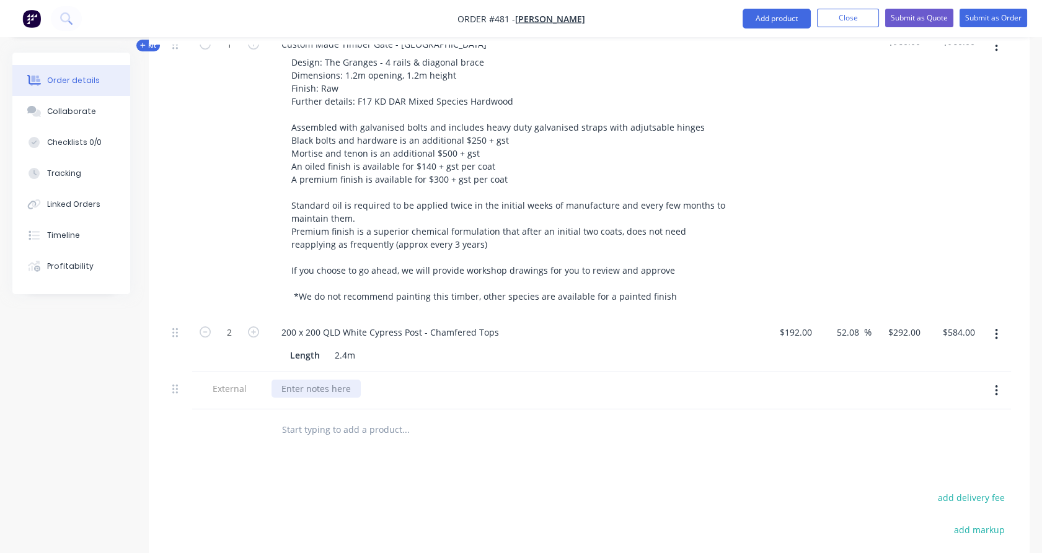
click at [335, 380] on div at bounding box center [315, 389] width 89 height 18
click at [243, 416] on div at bounding box center [229, 430] width 74 height 40
click at [339, 380] on div "FOR PICK UP" at bounding box center [306, 389] width 71 height 18
click at [404, 380] on div "FOR PICK UP - PLEASE ALLOW" at bounding box center [341, 389] width 141 height 18
click at [369, 450] on div "Products Show / Hide columns Add product Qty Cost Markup Price Total Kit 1 Cust…" at bounding box center [589, 208] width 880 height 1077
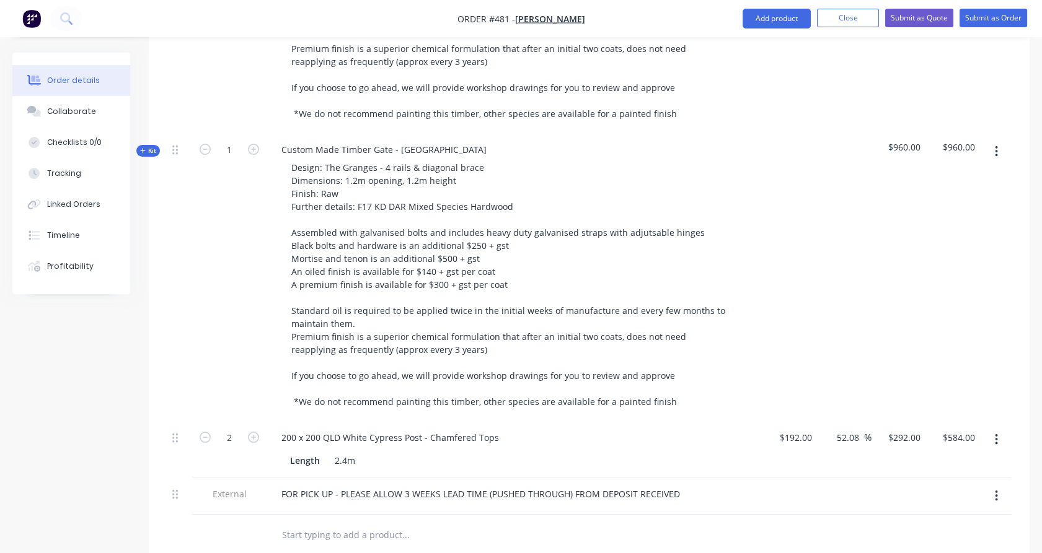
scroll to position [683, 0]
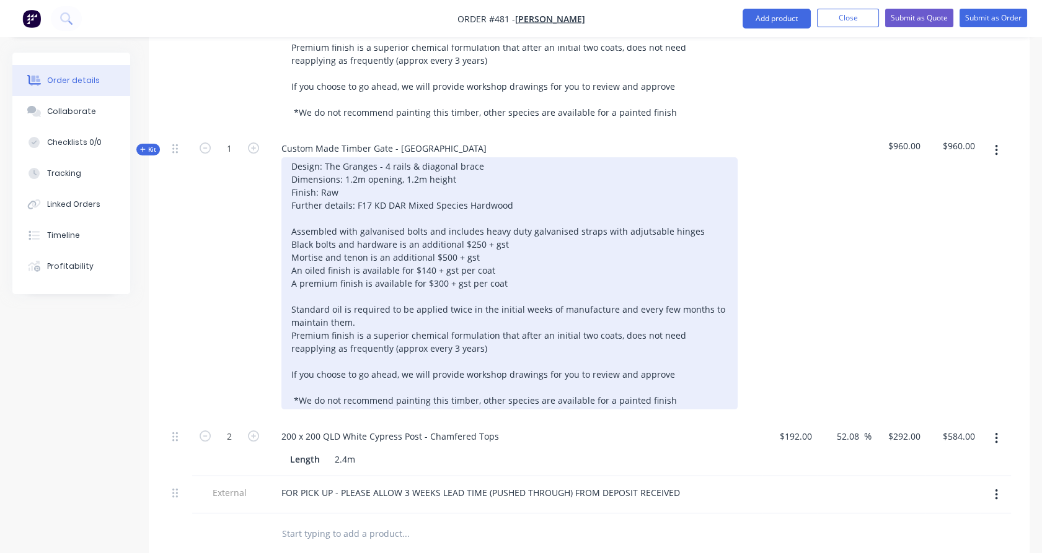
click at [644, 213] on div "Design: The Granges - 4 rails & diagonal brace Dimensions: 1.2m opening, 1.2m h…" at bounding box center [509, 283] width 456 height 252
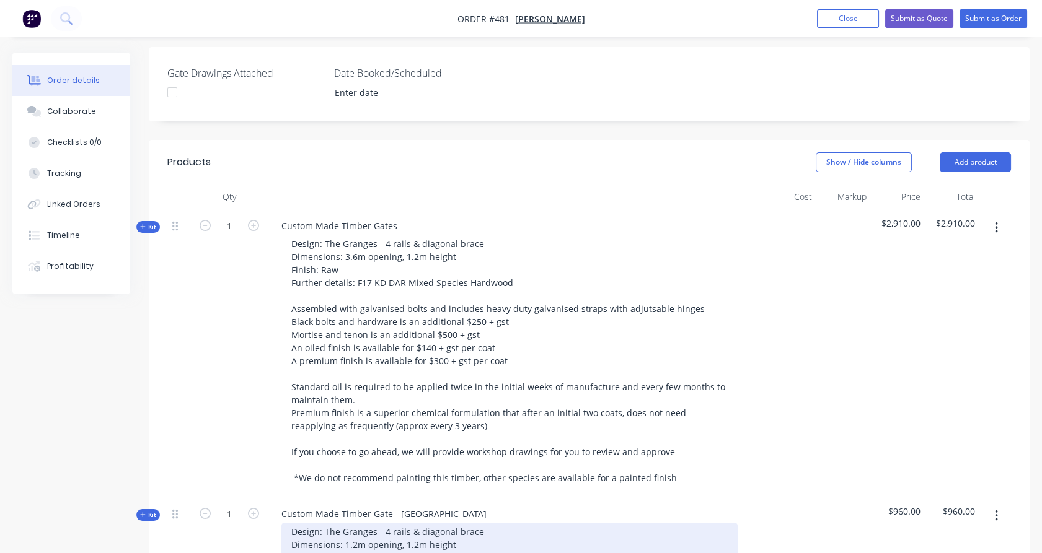
scroll to position [300, 0]
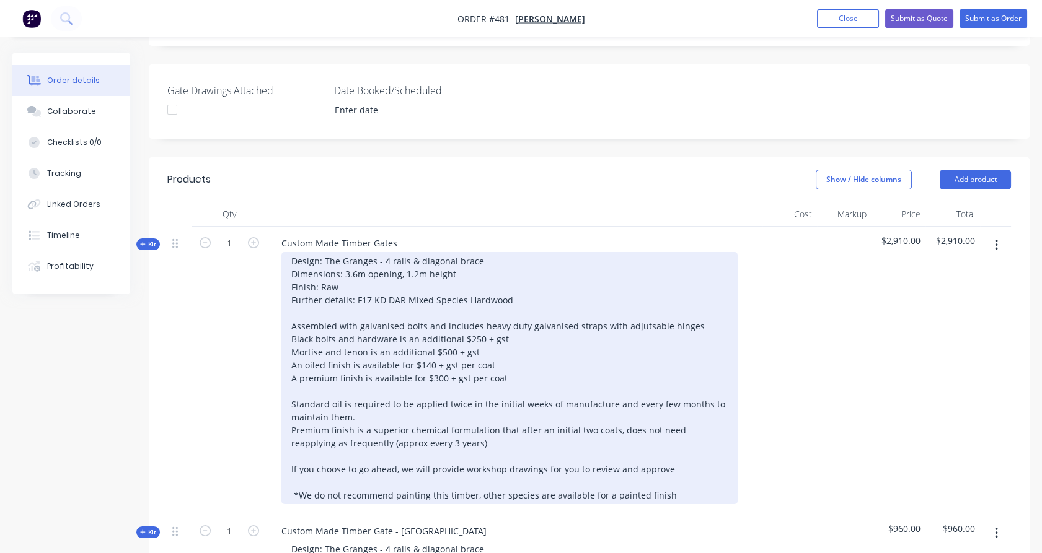
click at [640, 307] on div "Design: The Granges - 4 rails & diagonal brace Dimensions: 3.6m opening, 1.2m h…" at bounding box center [509, 378] width 456 height 252
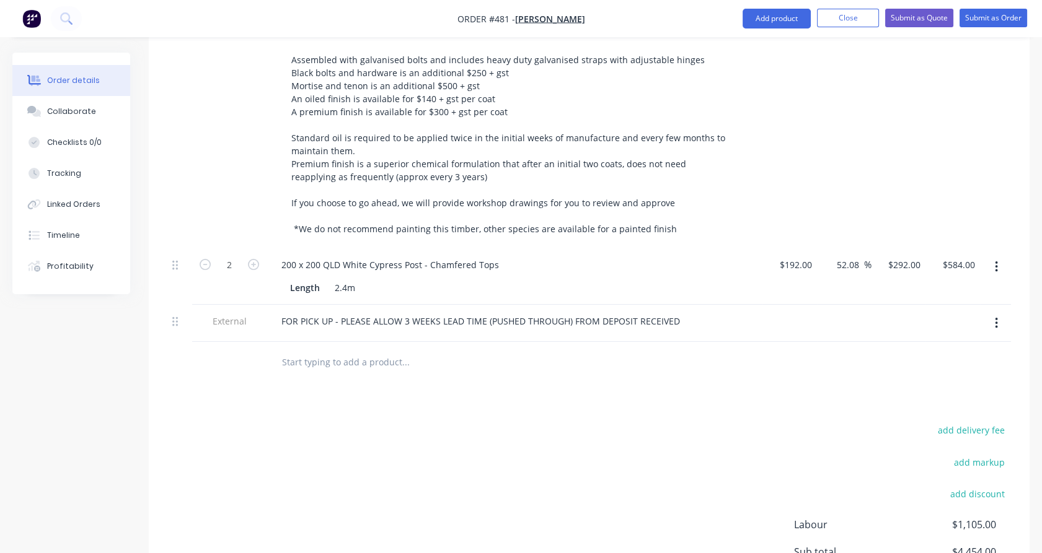
scroll to position [854, 0]
click at [919, 22] on button "Submit as Quote" at bounding box center [919, 18] width 68 height 19
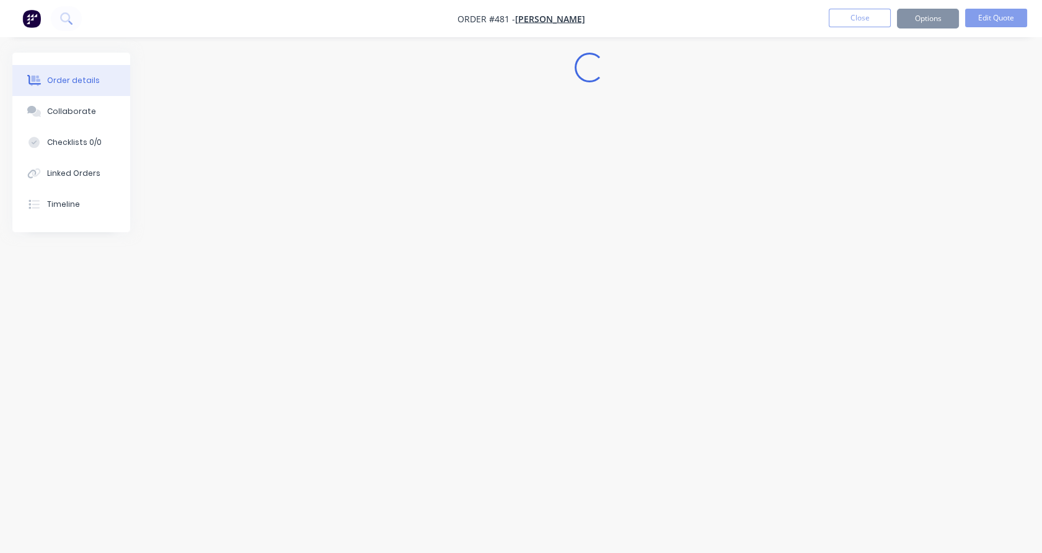
scroll to position [0, 0]
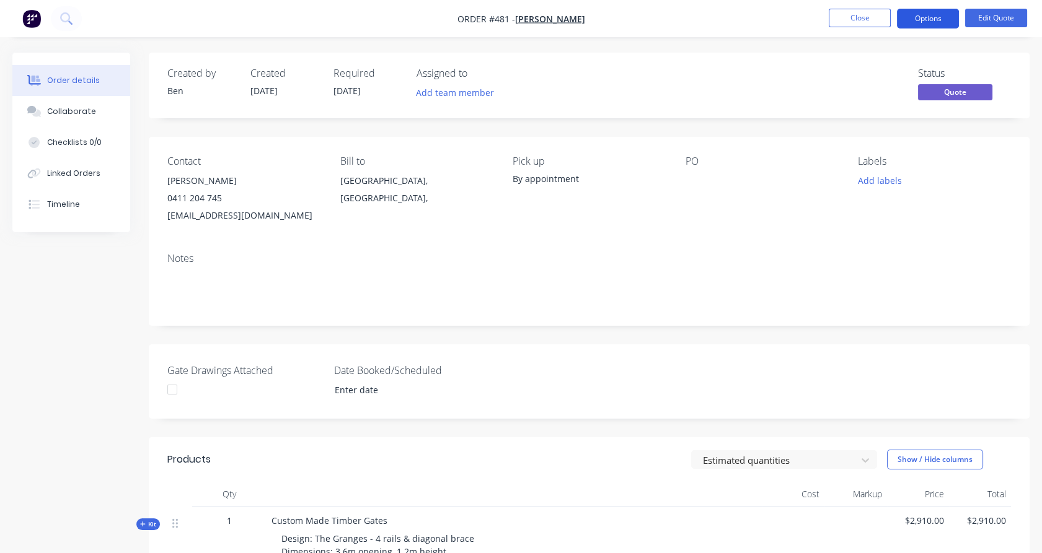
click at [926, 25] on button "Options" at bounding box center [928, 19] width 62 height 20
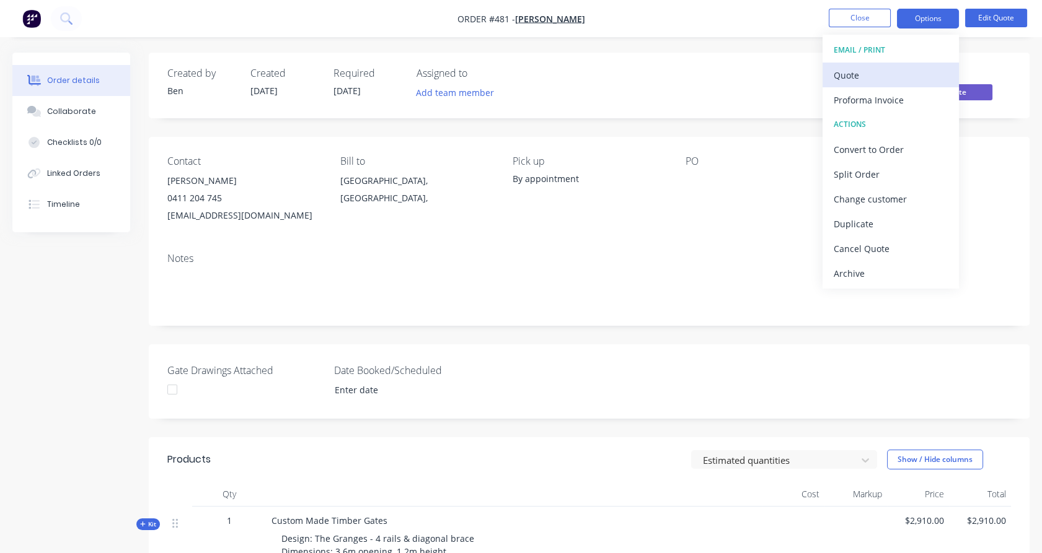
click at [892, 71] on div "Quote" at bounding box center [890, 75] width 114 height 18
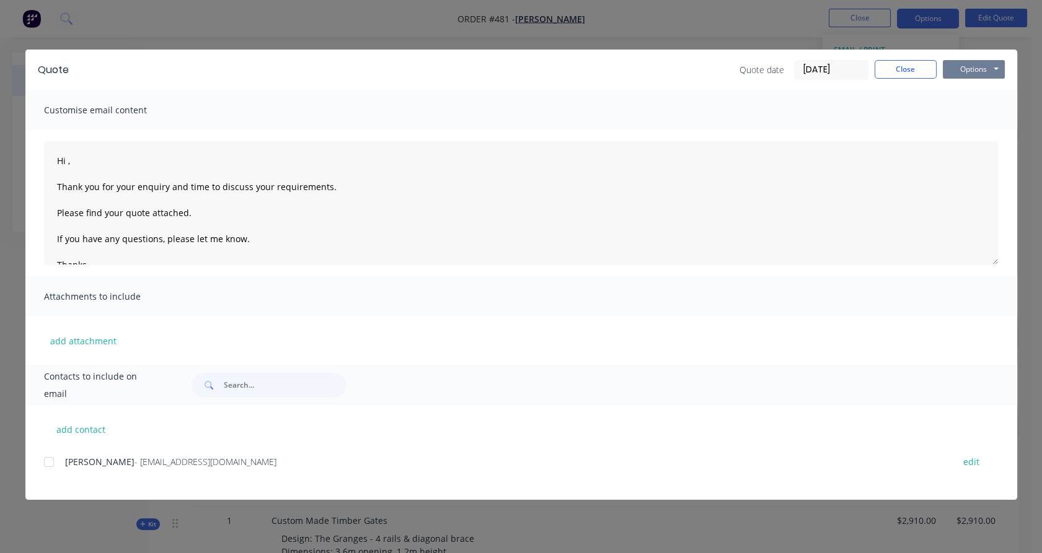
click at [976, 69] on button "Options" at bounding box center [973, 69] width 62 height 19
click at [968, 89] on button "Preview" at bounding box center [981, 91] width 79 height 20
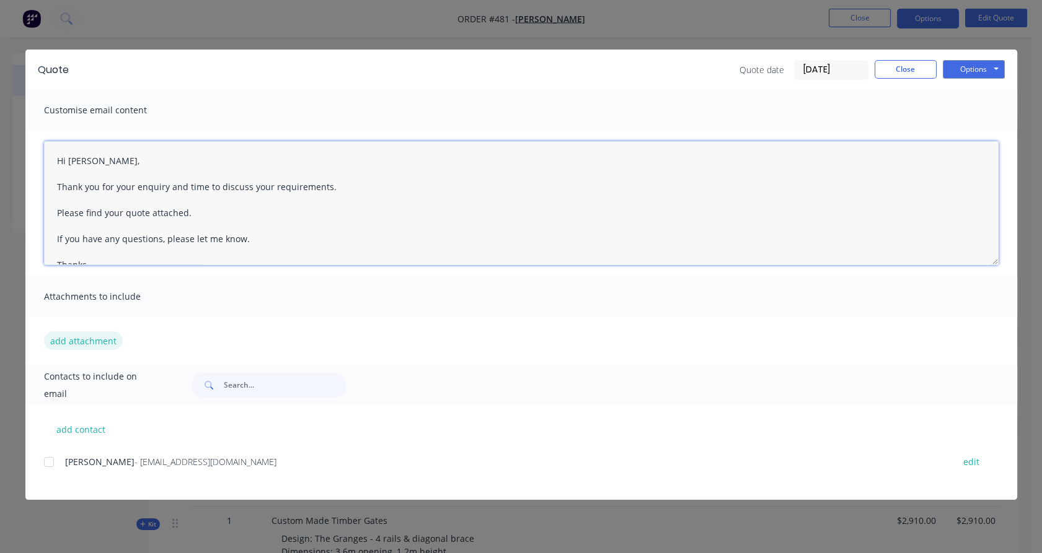
type textarea "Hi [PERSON_NAME], Thank you for your enquiry and time to discuss your requireme…"
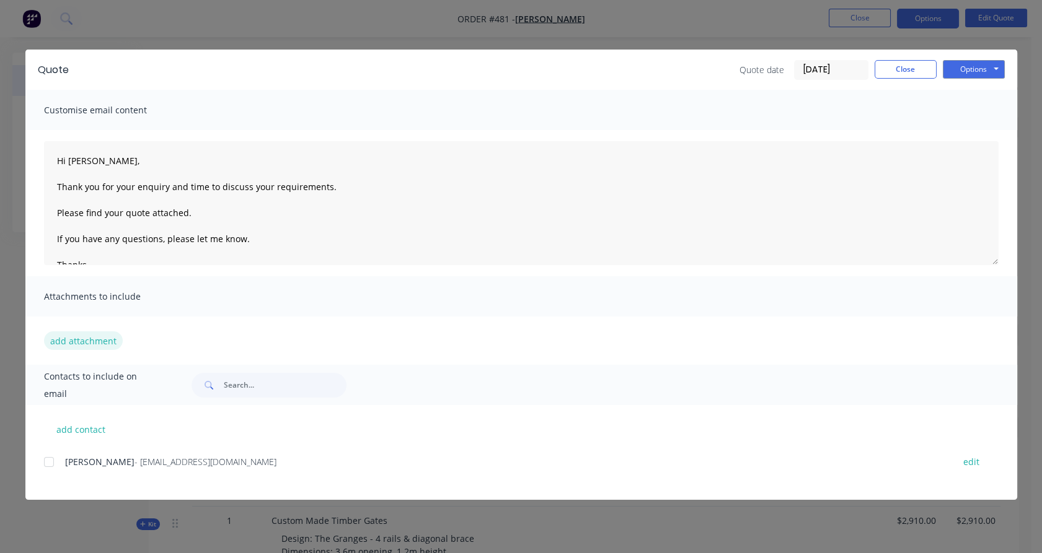
click at [73, 343] on button "add attachment" at bounding box center [83, 340] width 79 height 19
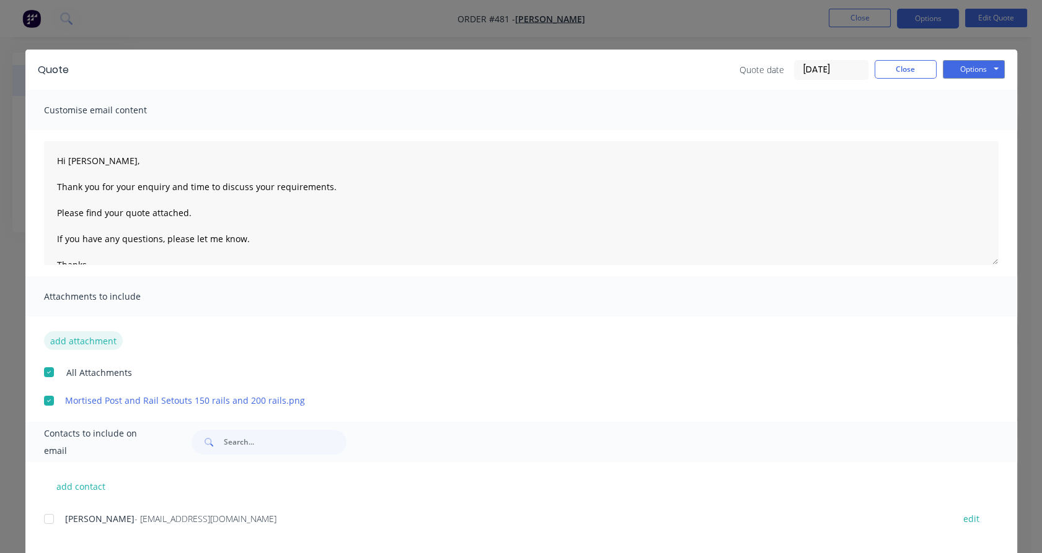
click at [86, 343] on button "add attachment" at bounding box center [83, 340] width 79 height 19
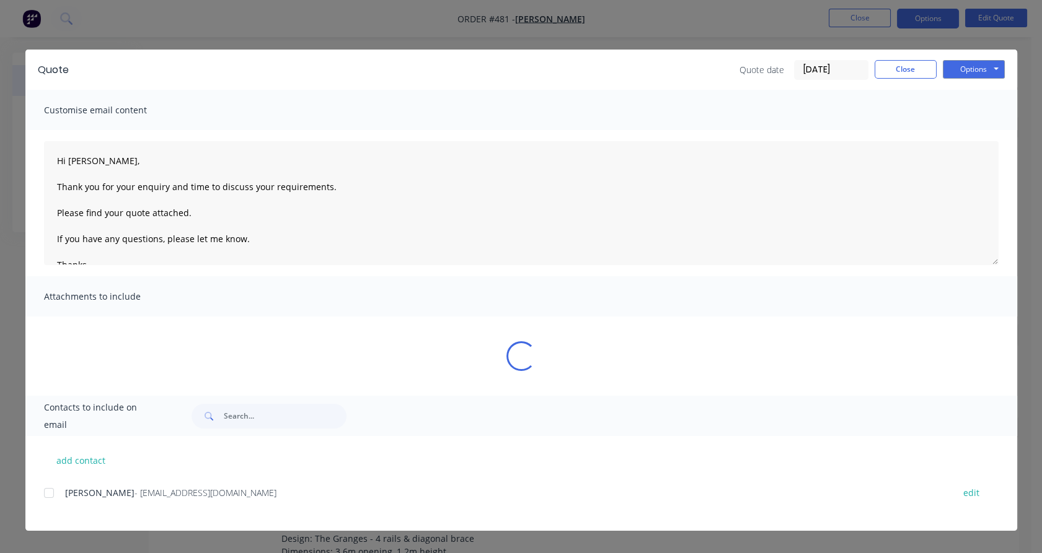
click at [50, 496] on div at bounding box center [49, 493] width 25 height 25
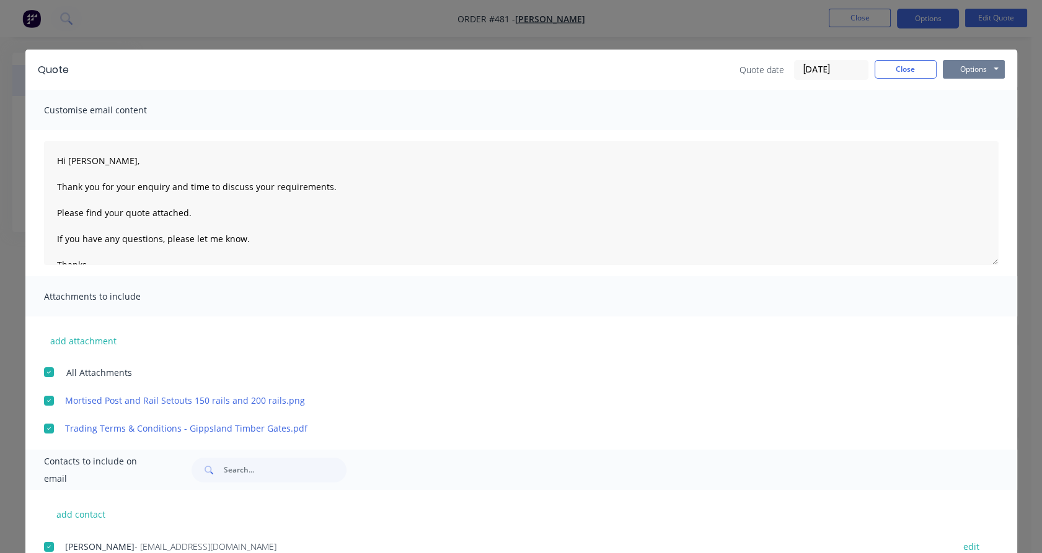
click at [968, 66] on button "Options" at bounding box center [973, 69] width 62 height 19
click at [963, 130] on button "Email" at bounding box center [981, 132] width 79 height 20
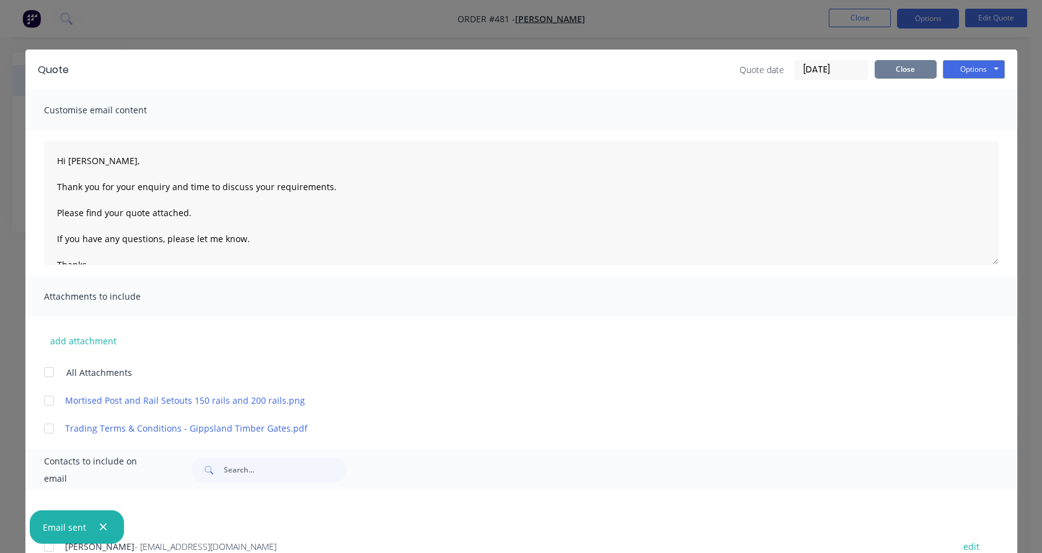
click at [905, 66] on button "Close" at bounding box center [905, 69] width 62 height 19
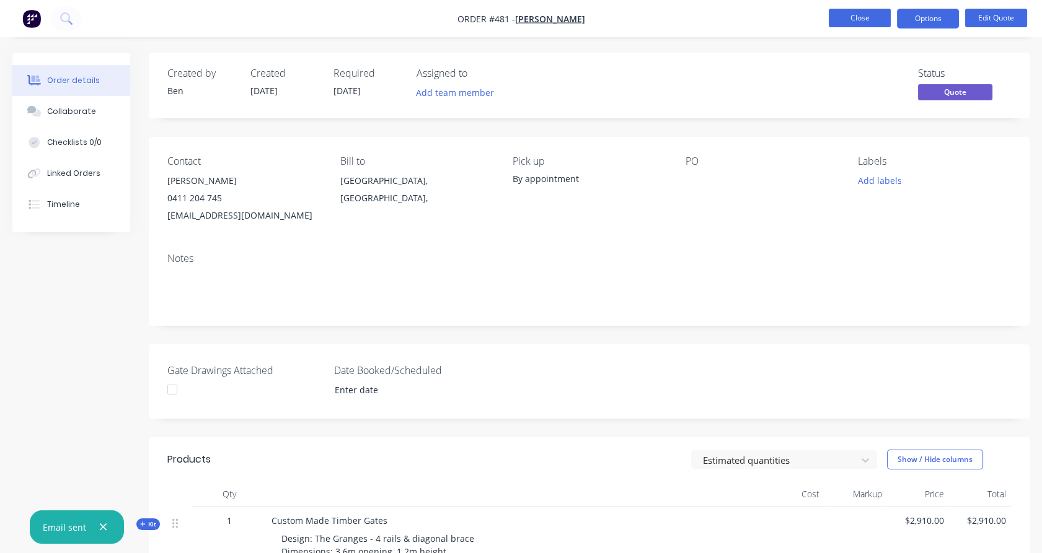
click at [855, 22] on button "Close" at bounding box center [859, 18] width 62 height 19
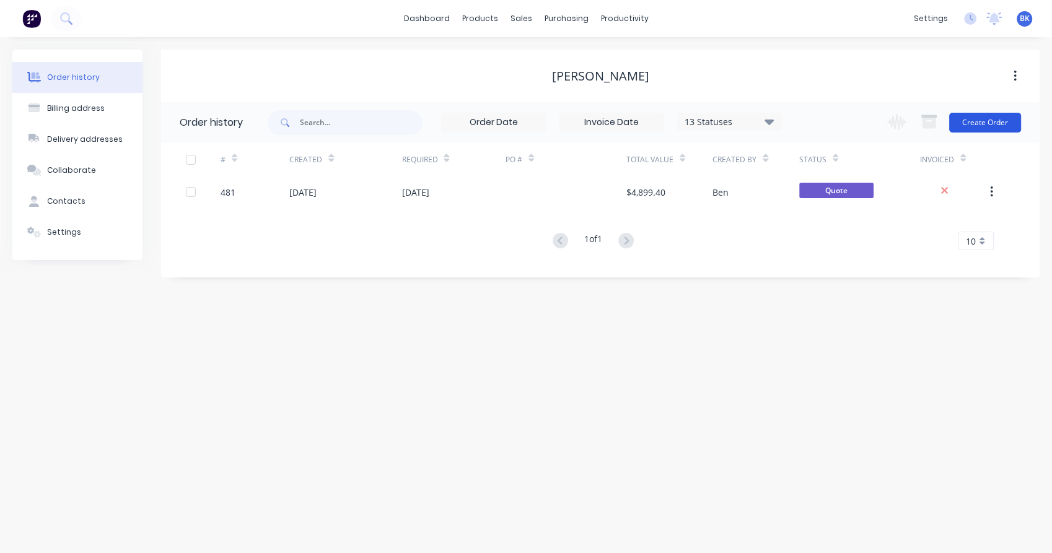
click at [972, 124] on button "Create Order" at bounding box center [985, 123] width 72 height 20
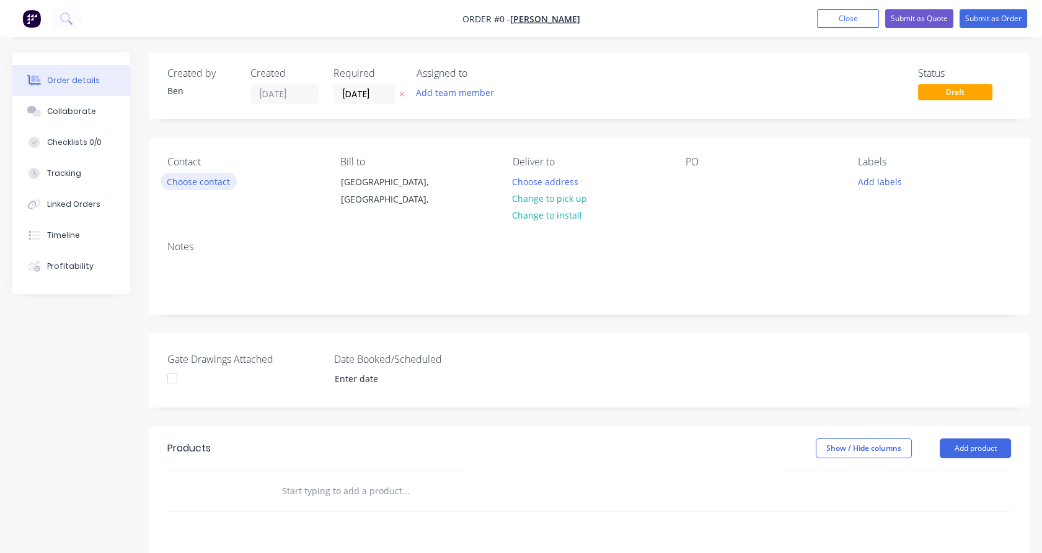
click at [191, 175] on button "Choose contact" at bounding box center [198, 181] width 76 height 17
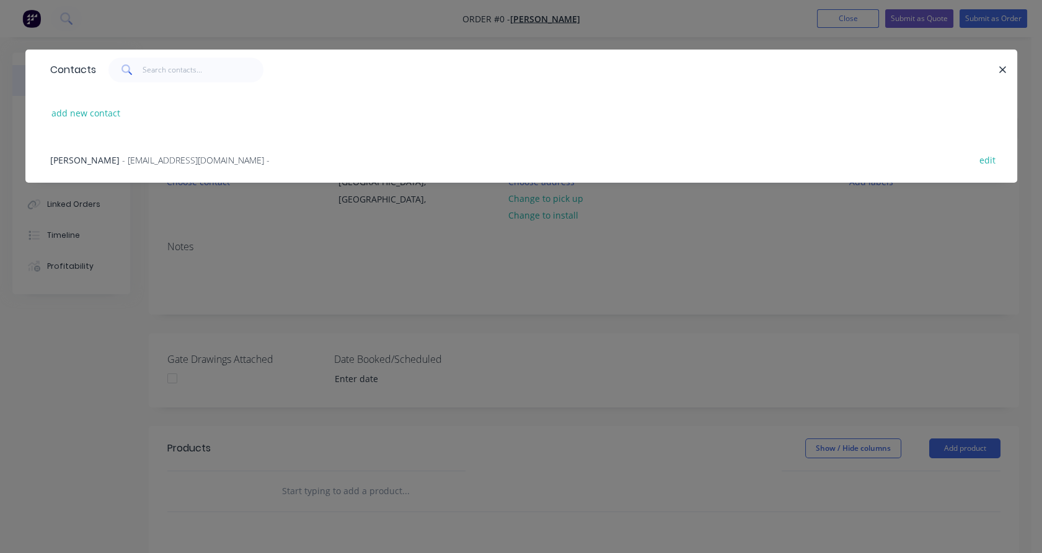
click at [122, 157] on span "- [EMAIL_ADDRESS][DOMAIN_NAME] -" at bounding box center [195, 160] width 147 height 12
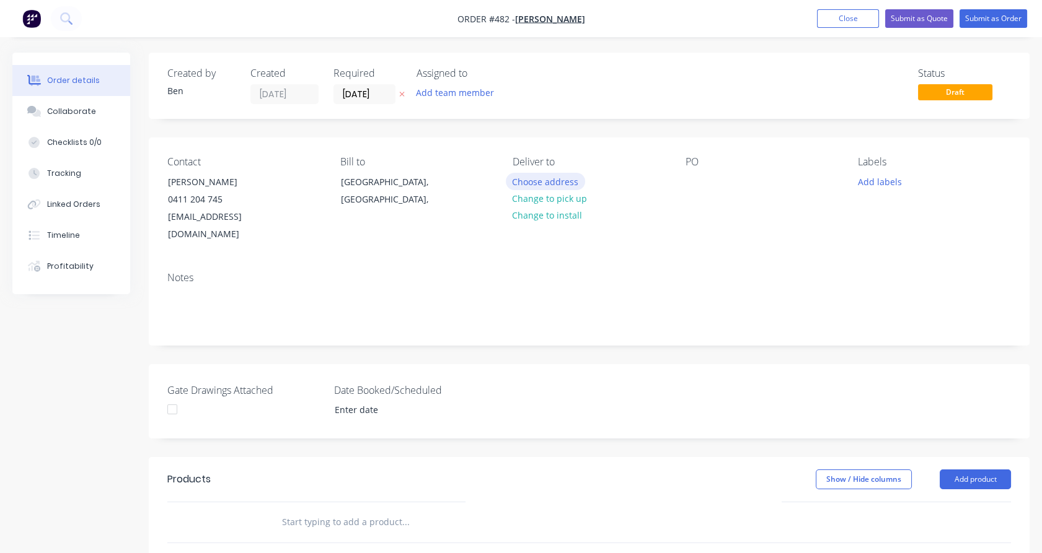
click at [540, 180] on button "Choose address" at bounding box center [545, 181] width 79 height 17
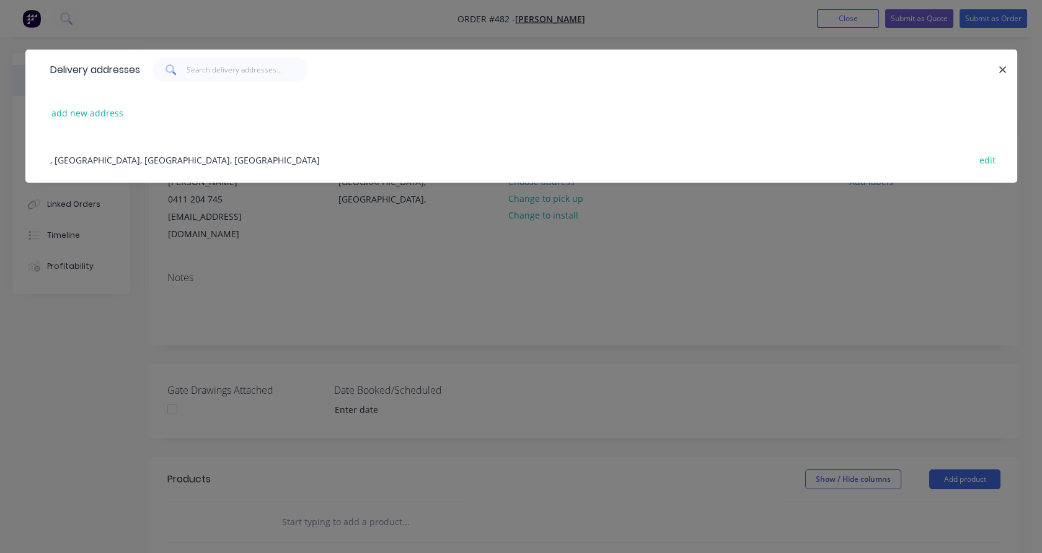
click at [116, 159] on div ", [GEOGRAPHIC_DATA], [GEOGRAPHIC_DATA], [GEOGRAPHIC_DATA] edit" at bounding box center [521, 159] width 954 height 46
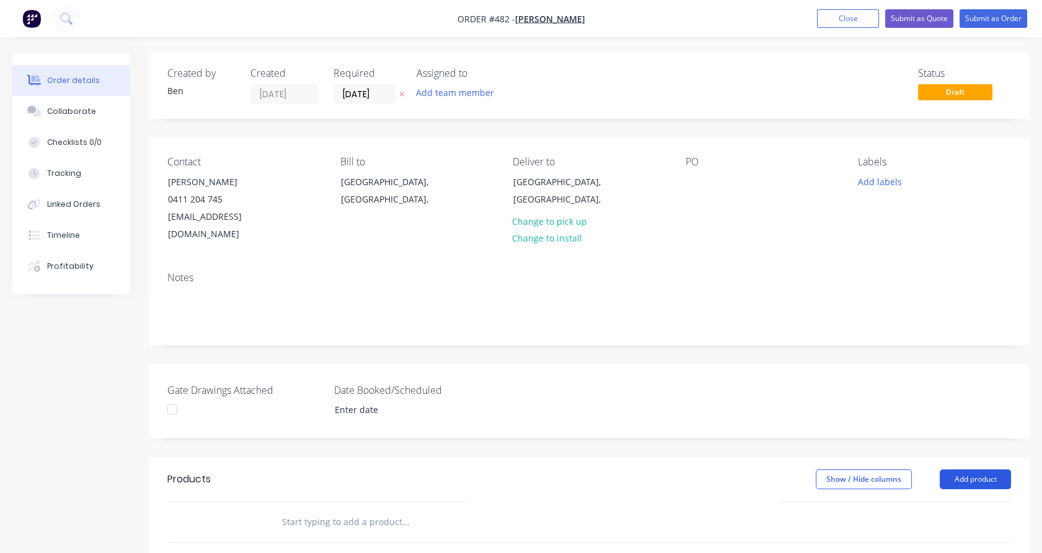
click at [970, 470] on button "Add product" at bounding box center [974, 480] width 71 height 20
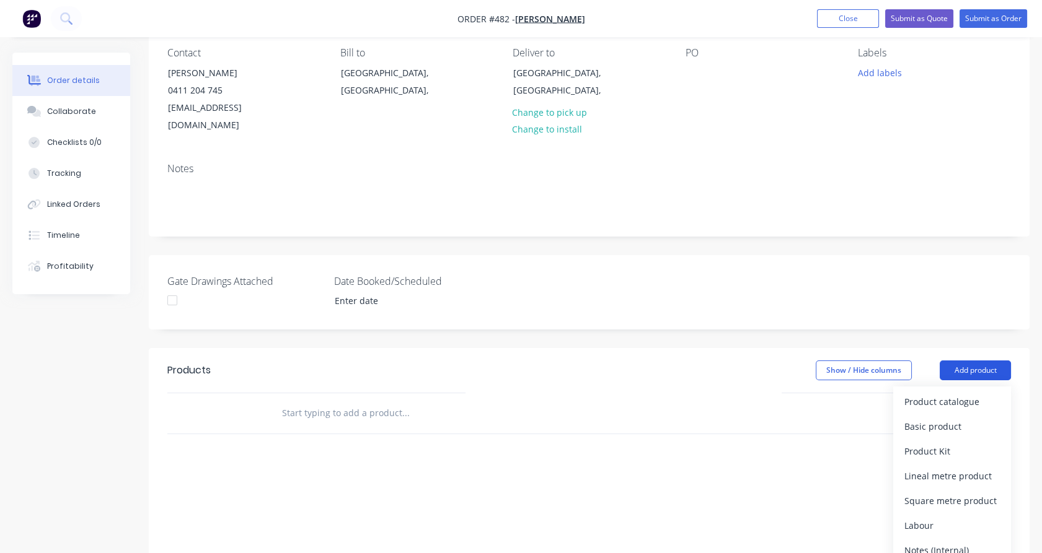
scroll to position [108, 0]
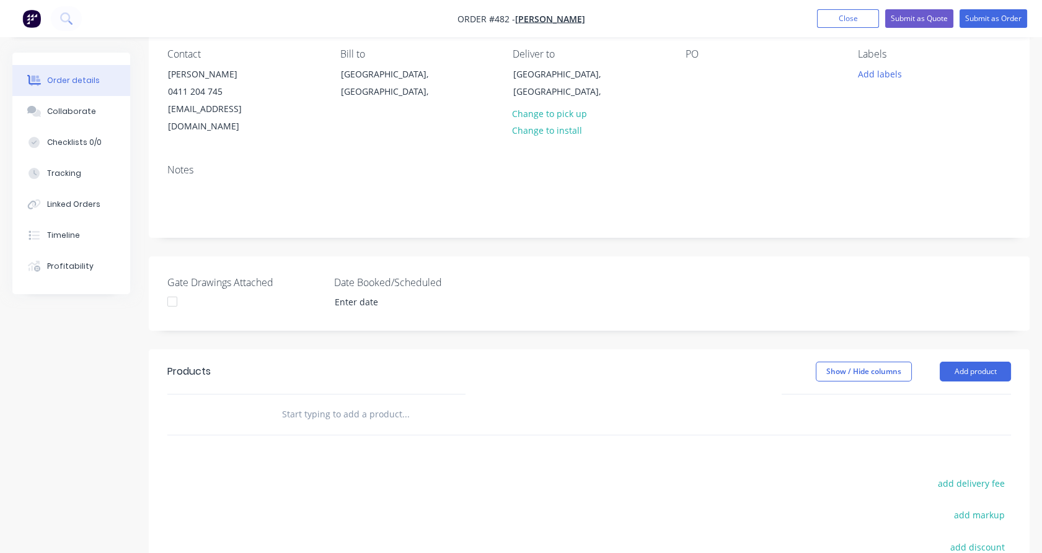
click at [359, 403] on input "text" at bounding box center [405, 414] width 248 height 25
click at [353, 402] on input "text" at bounding box center [405, 414] width 248 height 25
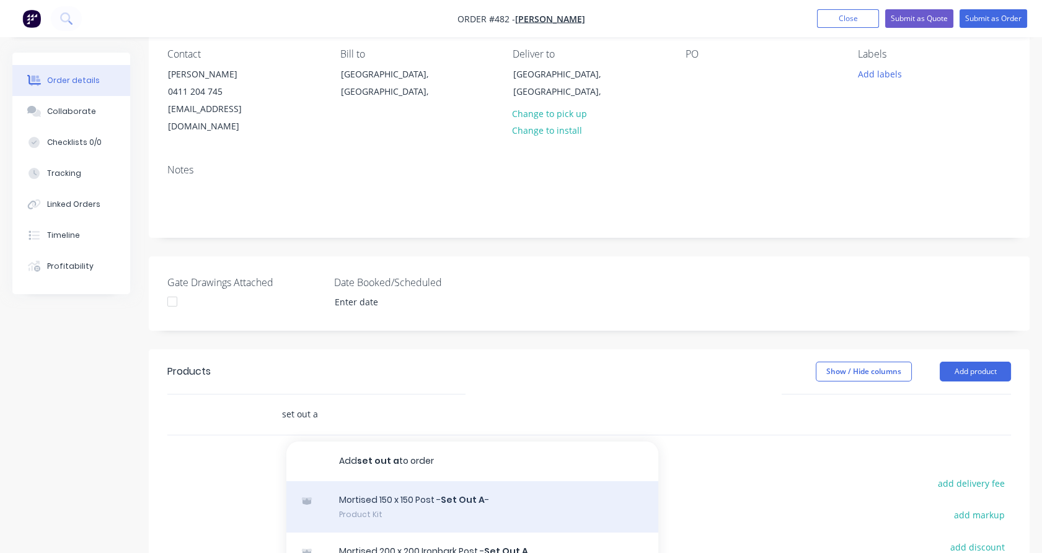
type input "set out a"
click at [432, 486] on div "Mortised 150 x 150 Post - Set Out A - Product Kit" at bounding box center [472, 507] width 372 height 52
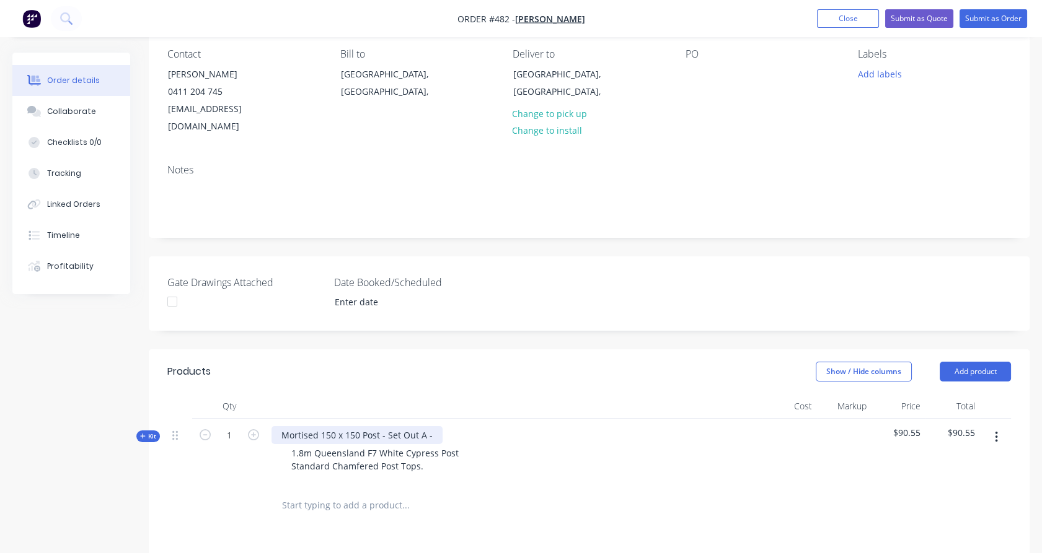
click at [438, 426] on div "Mortised 150 x 150 Post - Set Out A -" at bounding box center [356, 435] width 171 height 18
click at [149, 432] on span "Kit" at bounding box center [148, 436] width 16 height 9
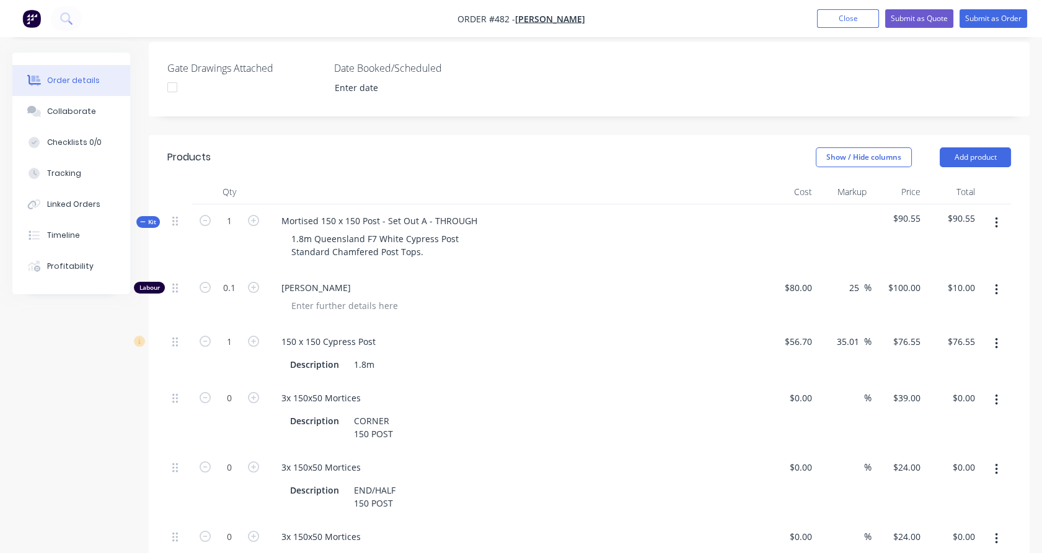
scroll to position [344, 0]
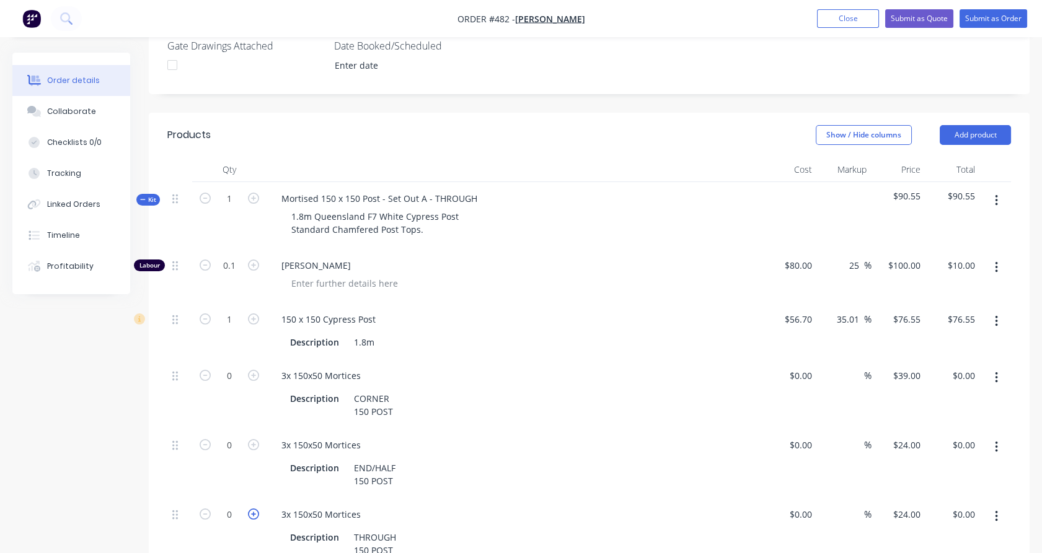
click at [255, 509] on icon "button" at bounding box center [253, 514] width 11 height 11
type input "1"
type input "$24.00"
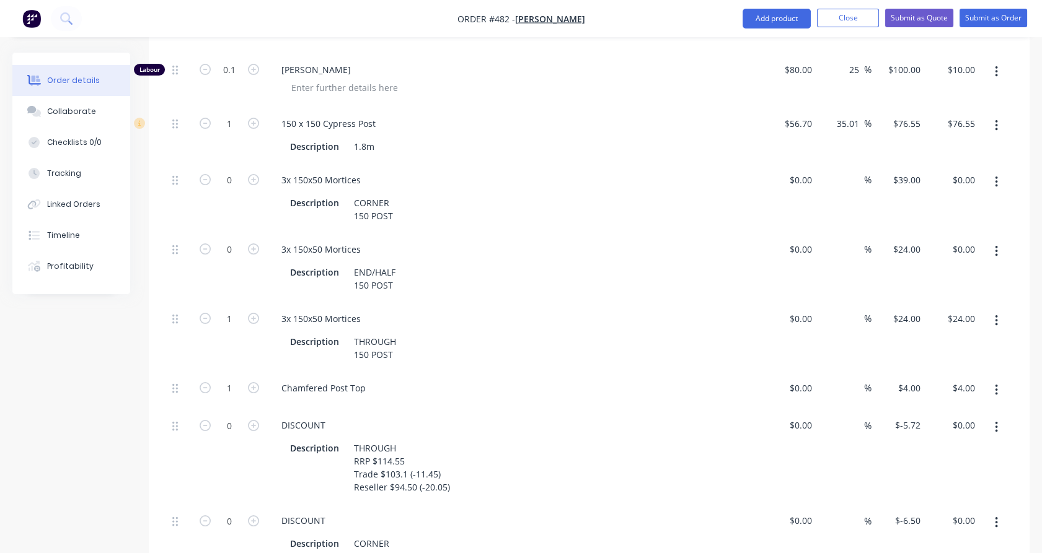
click at [996, 421] on icon "button" at bounding box center [995, 428] width 3 height 14
click at [947, 501] on div "Delete" at bounding box center [951, 510] width 95 height 18
click at [1001, 416] on button "button" at bounding box center [995, 427] width 29 height 22
click at [945, 501] on div "Delete" at bounding box center [951, 510] width 95 height 18
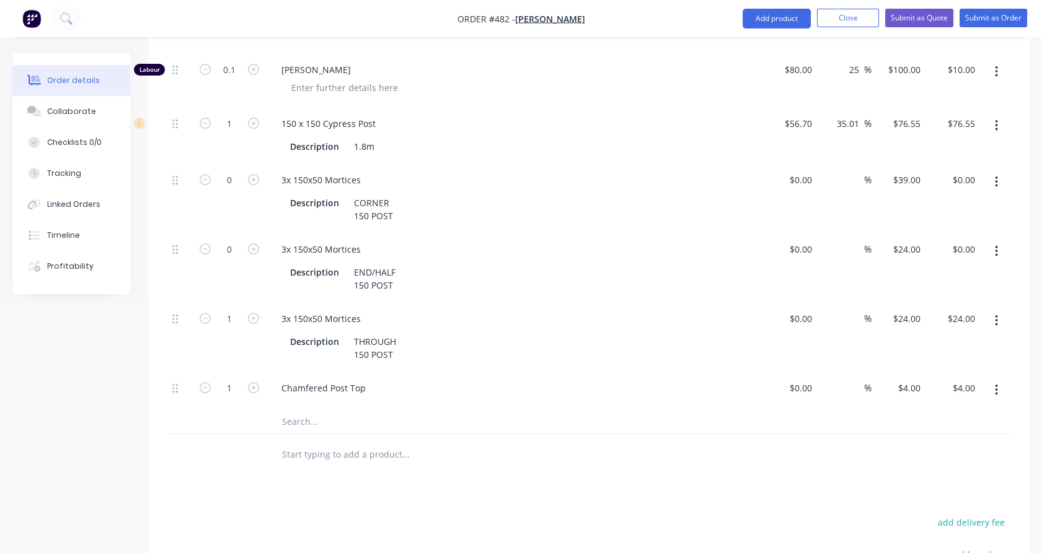
click at [1000, 171] on button "button" at bounding box center [995, 182] width 29 height 22
click at [965, 252] on button "Delete" at bounding box center [952, 264] width 118 height 25
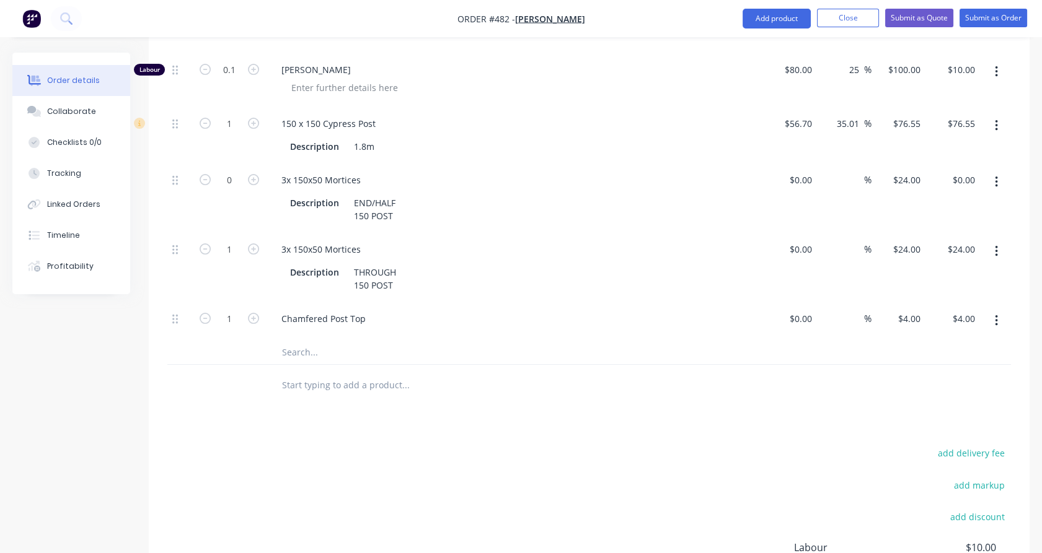
click at [996, 177] on icon "button" at bounding box center [995, 182] width 2 height 11
click at [965, 255] on div "Delete" at bounding box center [951, 264] width 95 height 18
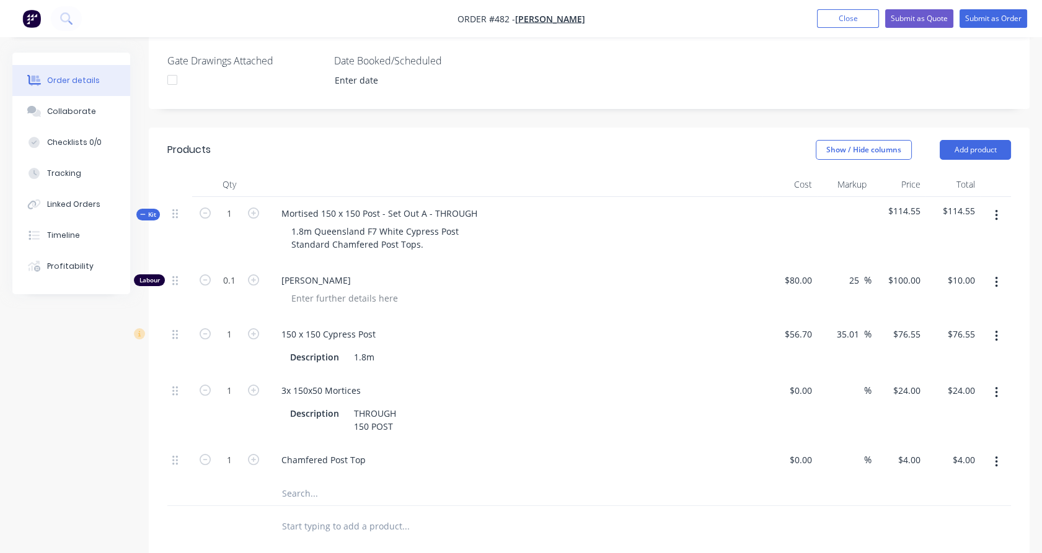
scroll to position [327, 0]
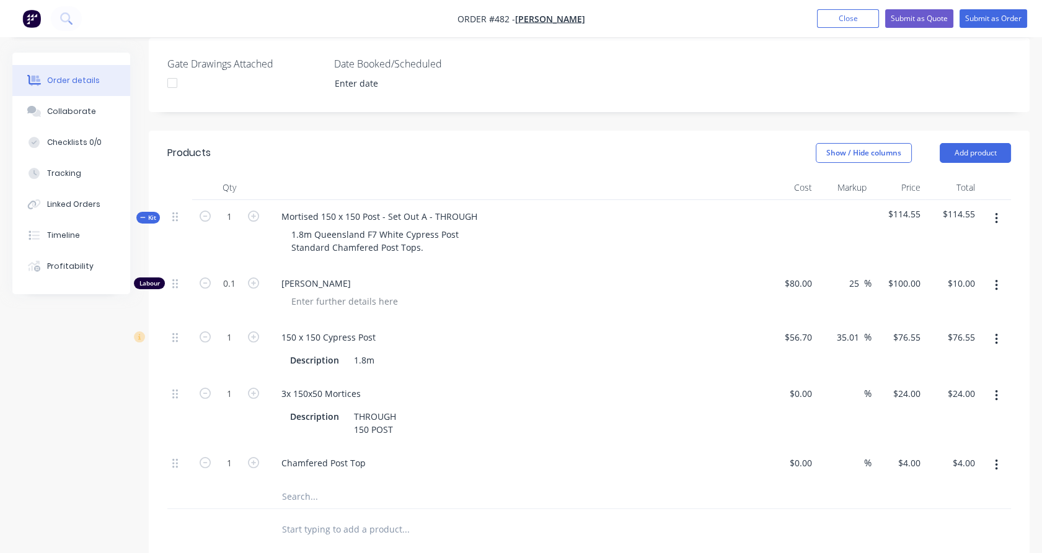
click at [156, 212] on button "Kit" at bounding box center [148, 218] width 24 height 12
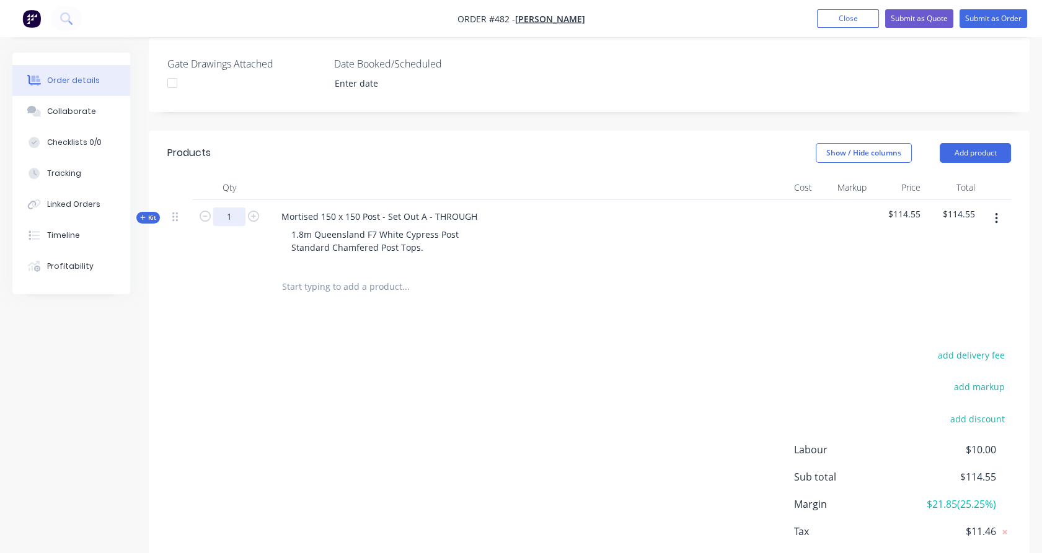
click at [241, 208] on input "1" at bounding box center [229, 217] width 32 height 19
type input "40"
click at [245, 232] on div "40" at bounding box center [229, 233] width 74 height 67
click at [318, 274] on input "text" at bounding box center [405, 286] width 248 height 25
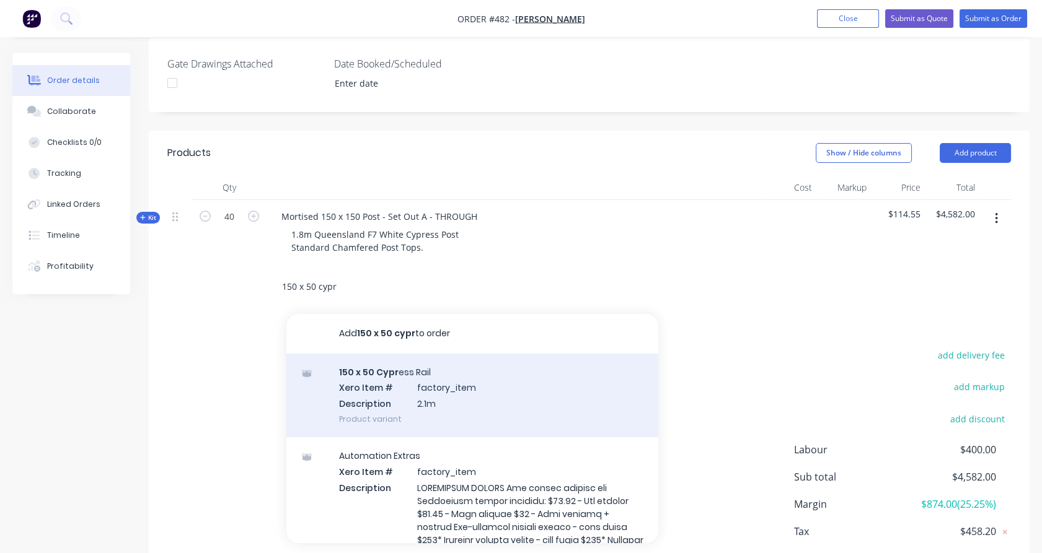
type input "150 x 50 cypr"
click at [472, 354] on div "150 x 50 Cypr ess Rail Xero Item # factory_item Description 2.1m Product variant" at bounding box center [472, 396] width 372 height 84
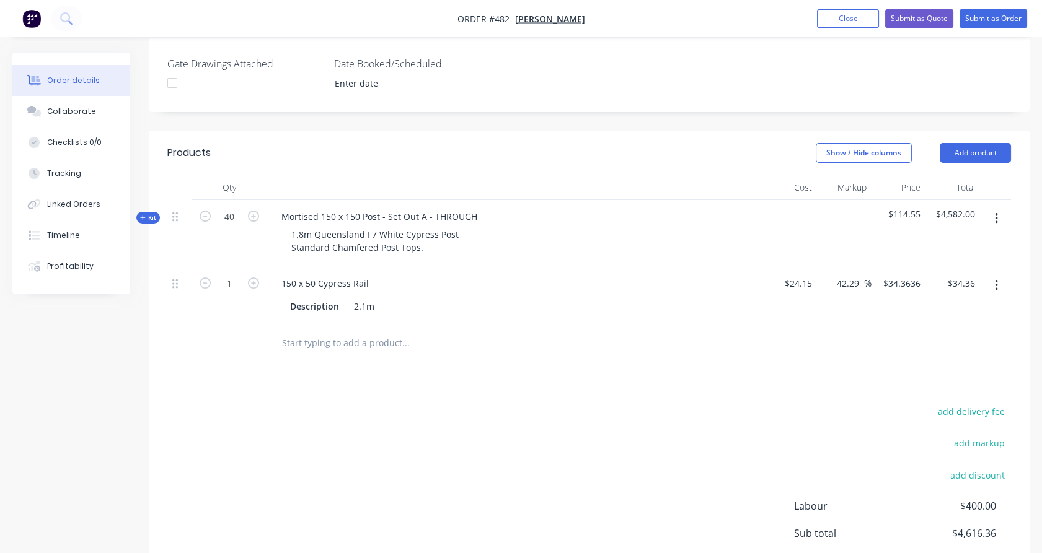
click at [377, 331] on input "text" at bounding box center [405, 343] width 248 height 25
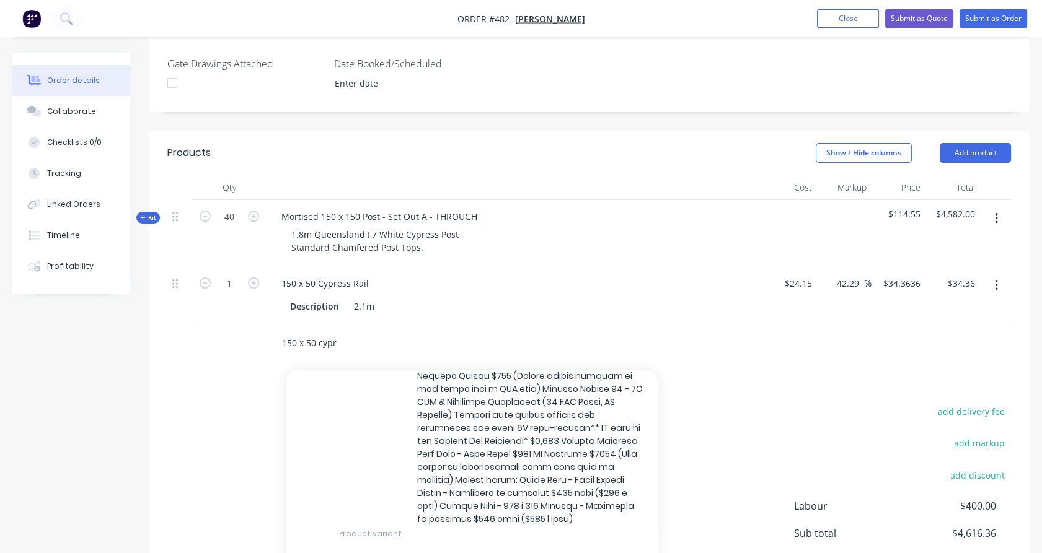
scroll to position [468, 0]
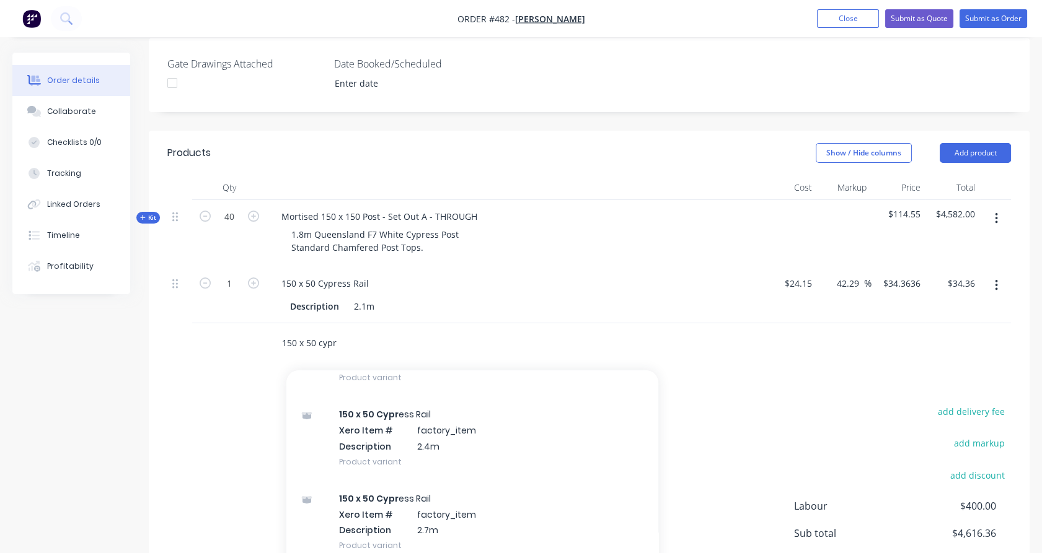
type input "150 x 50 cypr"
click at [402, 430] on div "150 x 50 Cypr ess Rail Xero Item # factory_item Description 2.4m Product variant" at bounding box center [472, 438] width 372 height 84
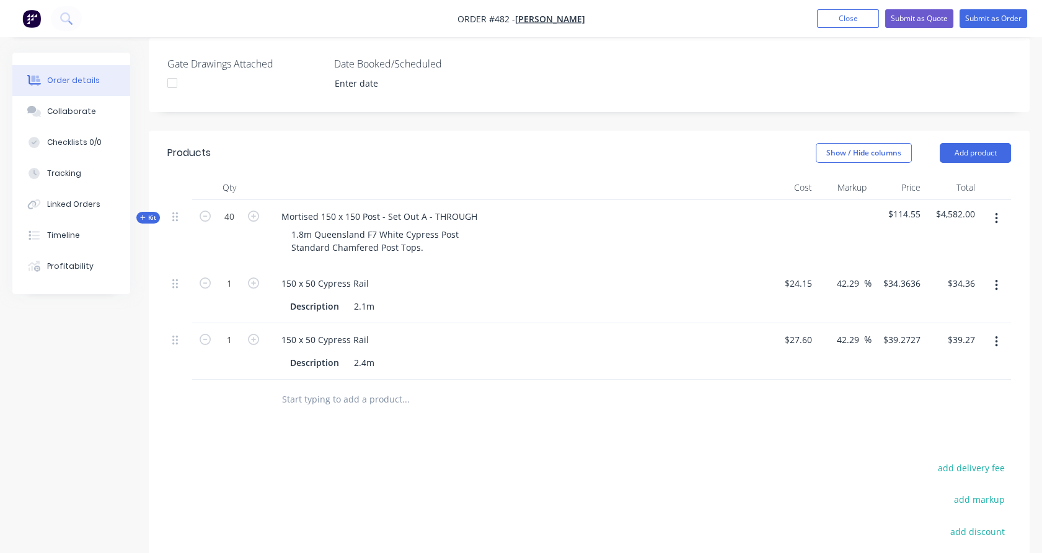
click at [991, 274] on button "button" at bounding box center [995, 285] width 29 height 22
click at [932, 384] on div "Delete" at bounding box center [951, 393] width 95 height 18
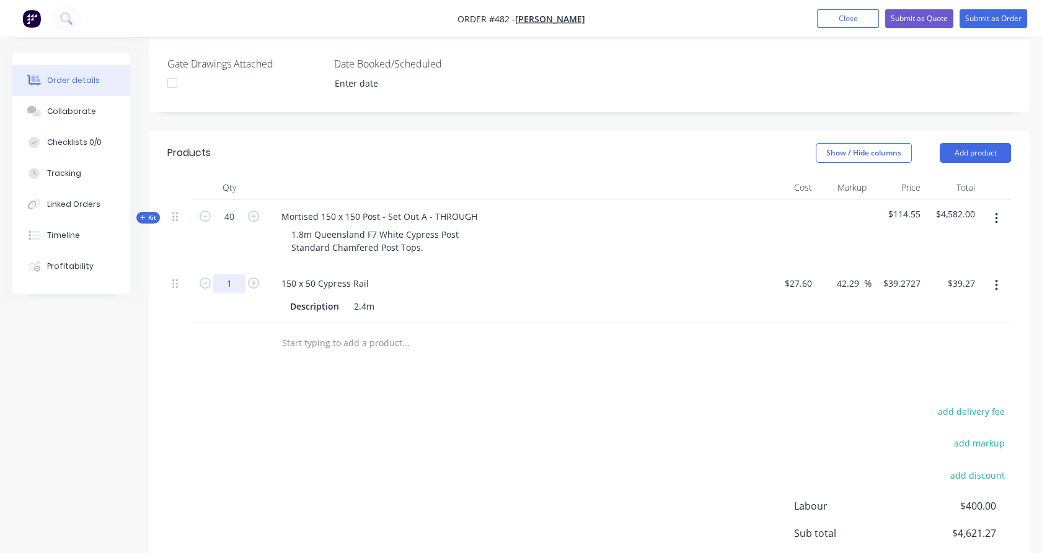
click at [236, 274] on input "1" at bounding box center [229, 283] width 32 height 19
type input "120"
type input "$4,712.72"
click at [235, 286] on div "120" at bounding box center [229, 295] width 74 height 56
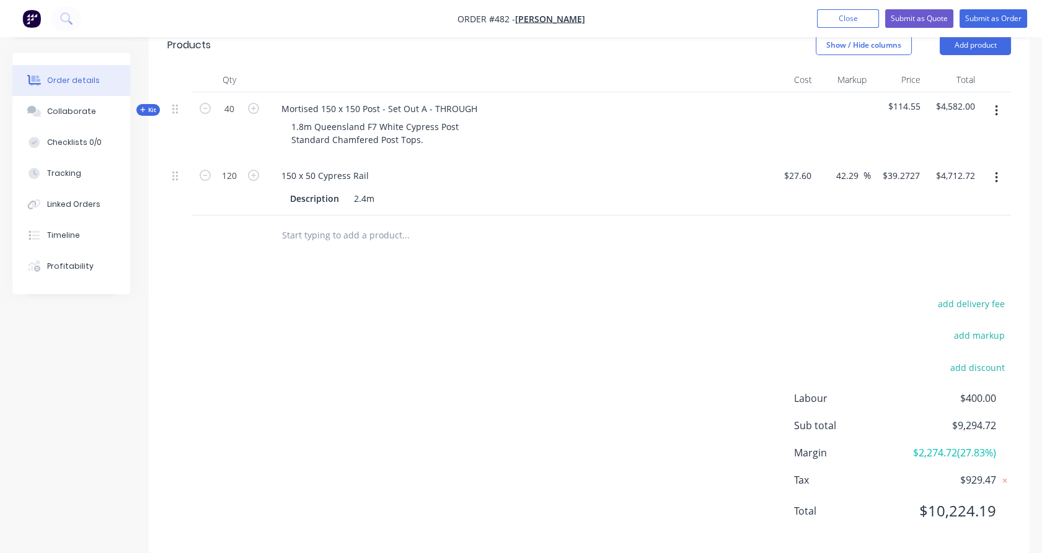
click at [299, 223] on input "text" at bounding box center [405, 235] width 248 height 25
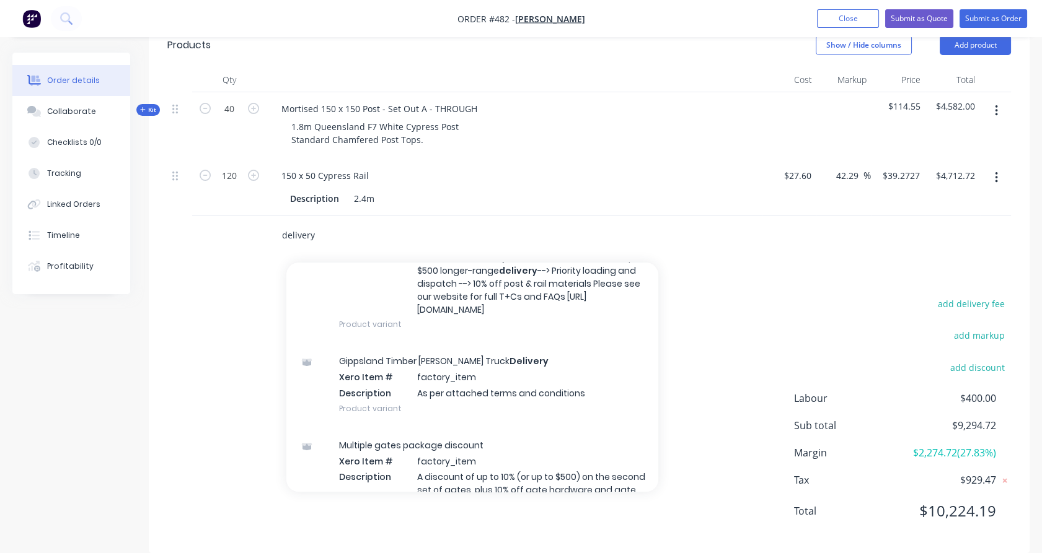
scroll to position [322, 0]
type input "delivery"
click at [411, 383] on div "Gippsland Timber [PERSON_NAME] Truck Delivery Xero Item # factory_item Descript…" at bounding box center [472, 385] width 372 height 84
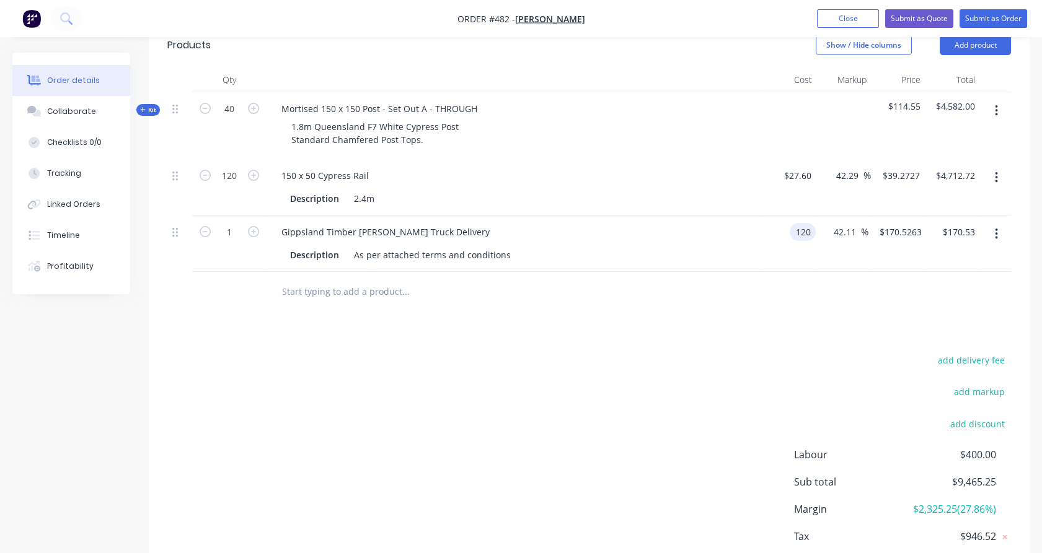
click at [805, 223] on input "120" at bounding box center [804, 232] width 21 height 18
type input "$700.00"
type input "$994.7368"
type input "$994.74"
click at [841, 272] on div at bounding box center [588, 292] width 843 height 40
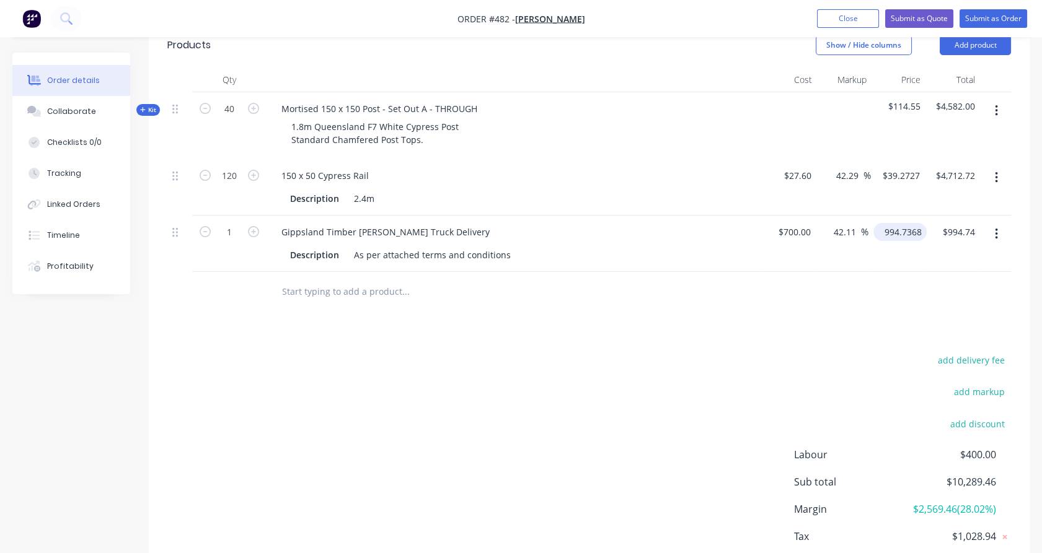
click at [903, 223] on input "994.7368" at bounding box center [902, 232] width 48 height 18
type input "950"
type input "35.71"
type input "$950.00"
click at [903, 223] on div "950 950" at bounding box center [912, 232] width 26 height 18
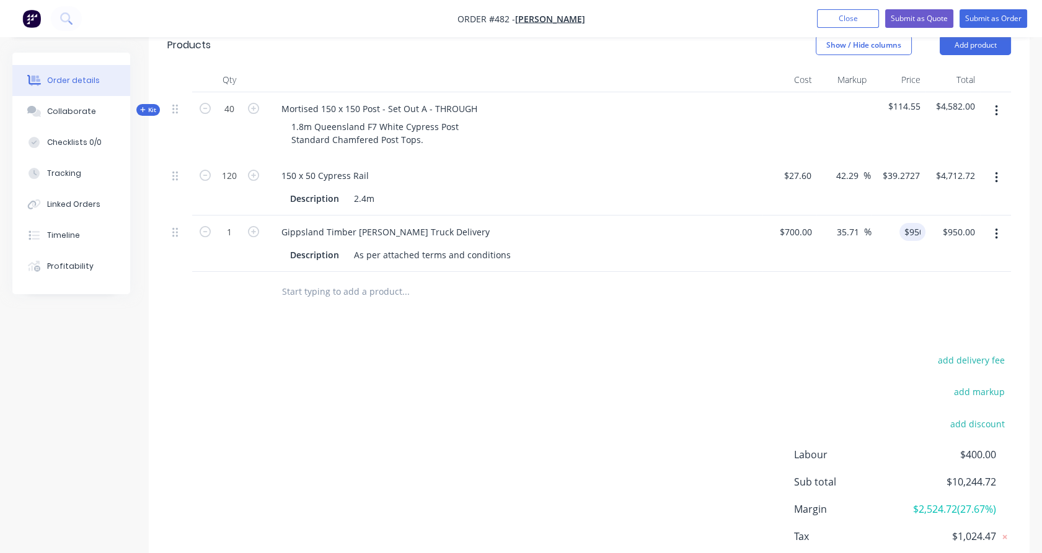
click at [903, 233] on div "$950.00 950" at bounding box center [898, 244] width 55 height 56
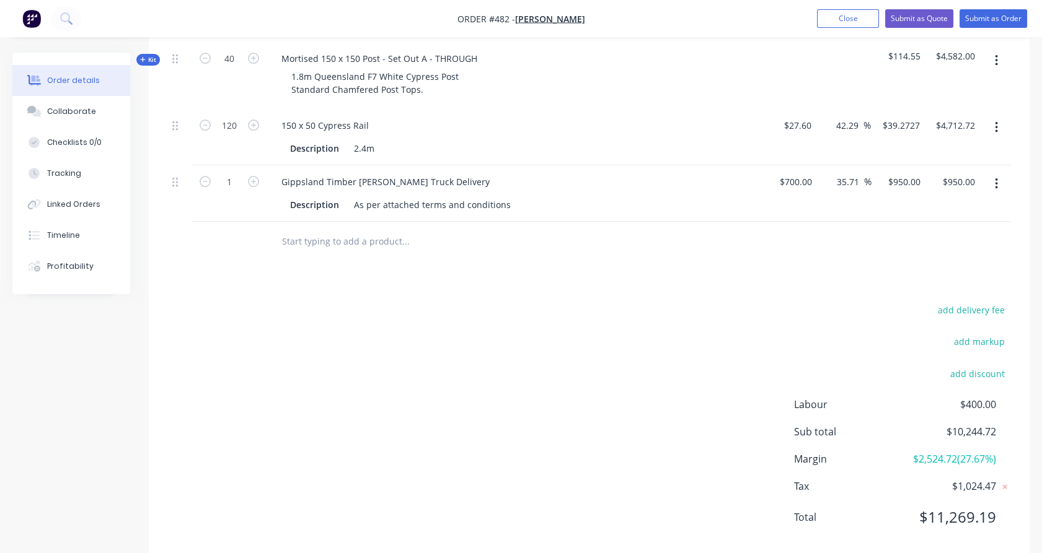
scroll to position [486, 0]
click at [919, 171] on input "950" at bounding box center [914, 180] width 21 height 18
type input "900"
type input "28.57"
type input "$900.00"
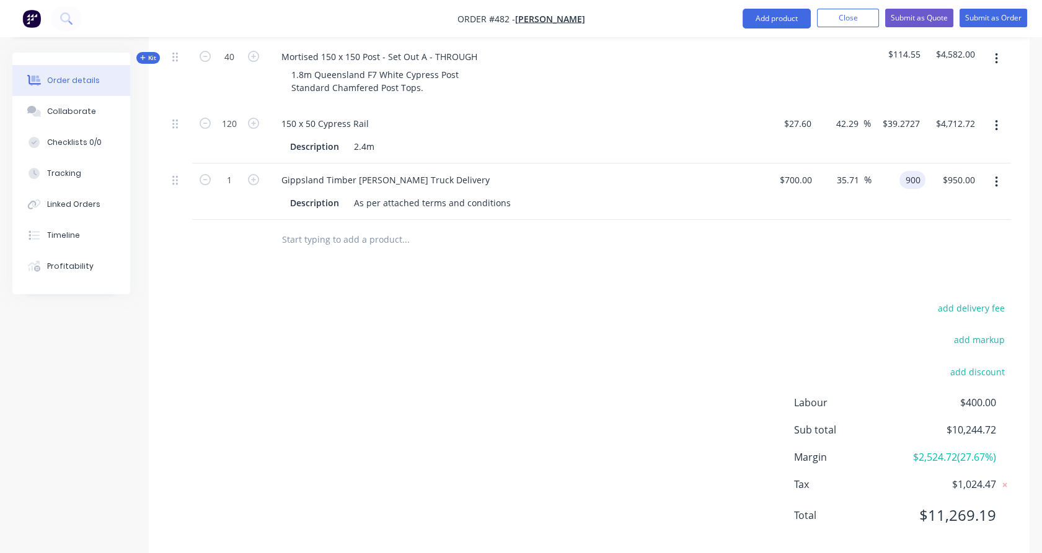
type input "$900.00"
click at [919, 180] on div "$900.00 $900.00" at bounding box center [898, 192] width 55 height 56
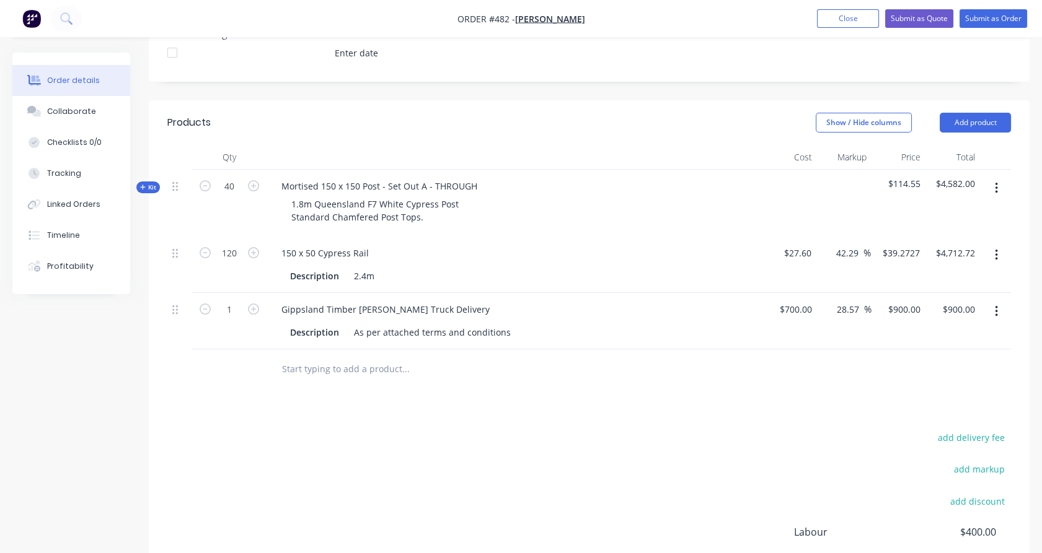
scroll to position [357, 0]
click at [144, 184] on icon "button" at bounding box center [143, 187] width 6 height 6
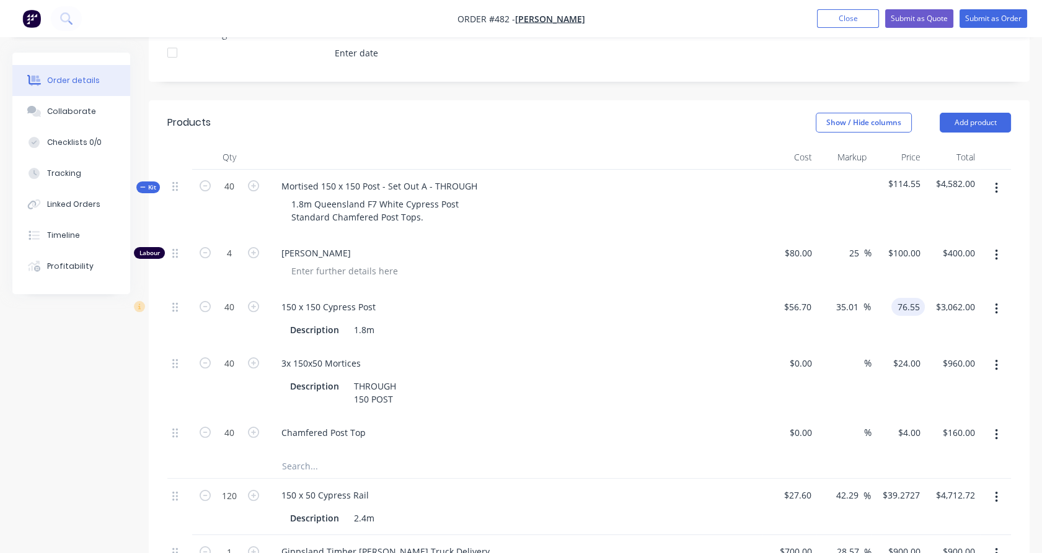
click at [915, 298] on input "76.55" at bounding box center [910, 307] width 29 height 18
type input "74"
type input "30.51"
type input "$74.00"
type input "$2,960.00"
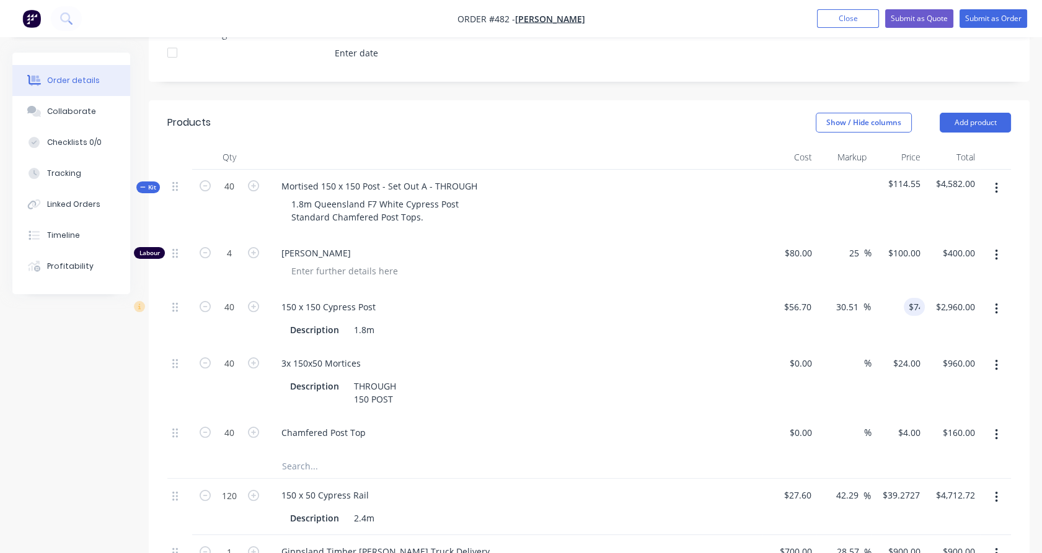
click at [914, 315] on div "$74.00 74" at bounding box center [898, 319] width 54 height 56
click at [154, 183] on span "Kit" at bounding box center [148, 187] width 16 height 9
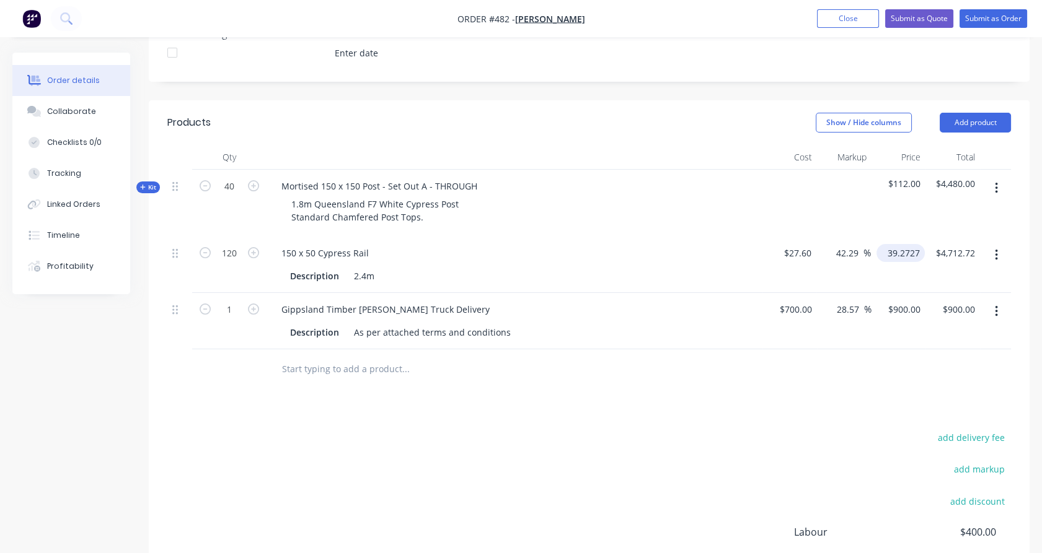
click at [907, 244] on input "39.2727" at bounding box center [902, 253] width 43 height 18
type input "36"
type input "30.43"
type input "$36.00"
type input "$4,320.00"
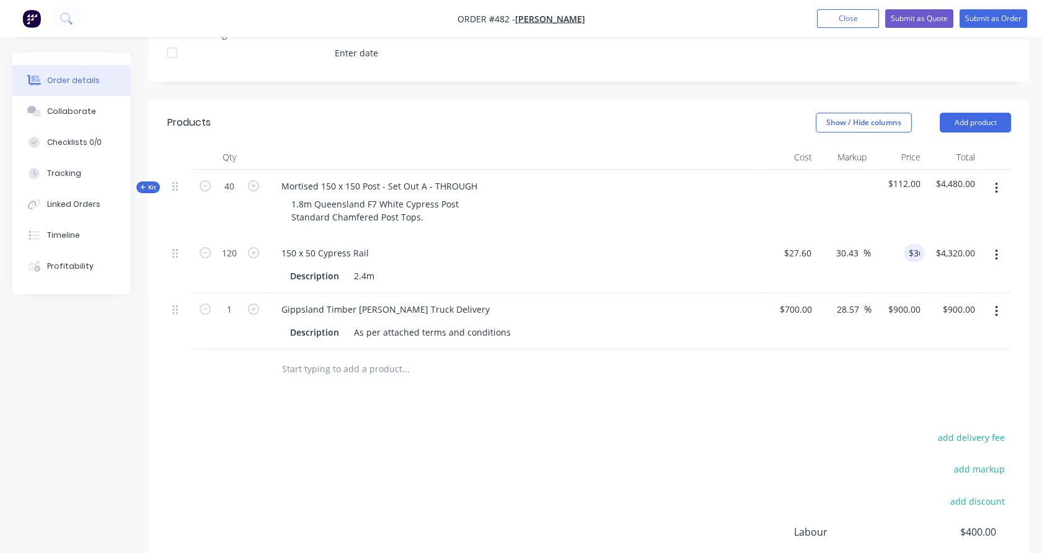
click at [911, 211] on div "$112.00" at bounding box center [898, 203] width 55 height 67
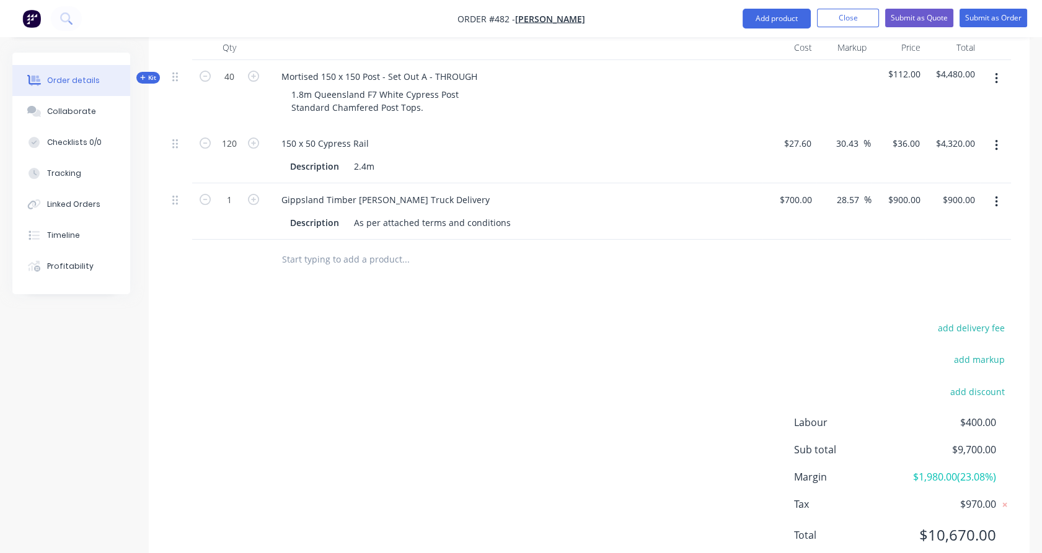
scroll to position [471, 0]
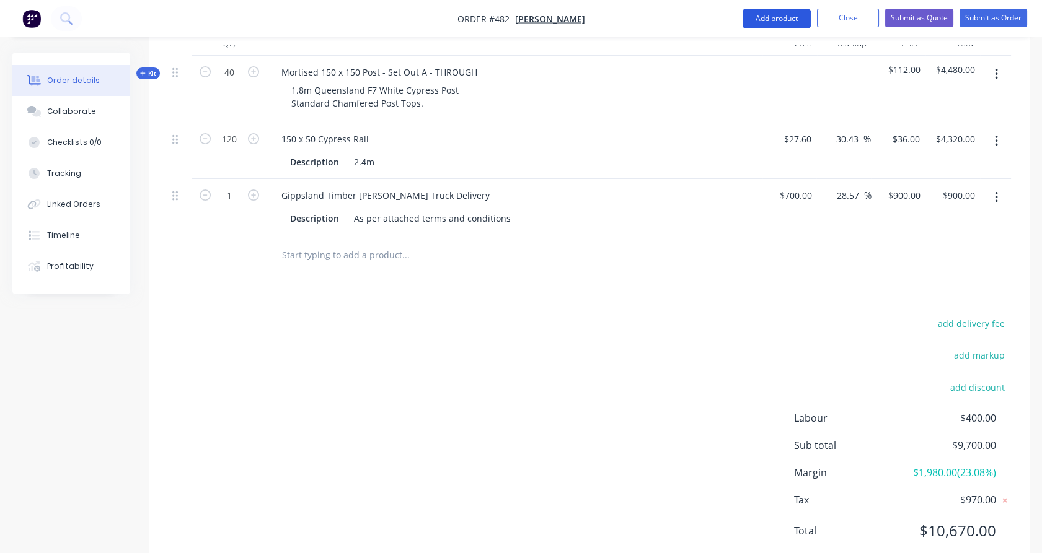
click at [768, 24] on button "Add product" at bounding box center [776, 19] width 68 height 20
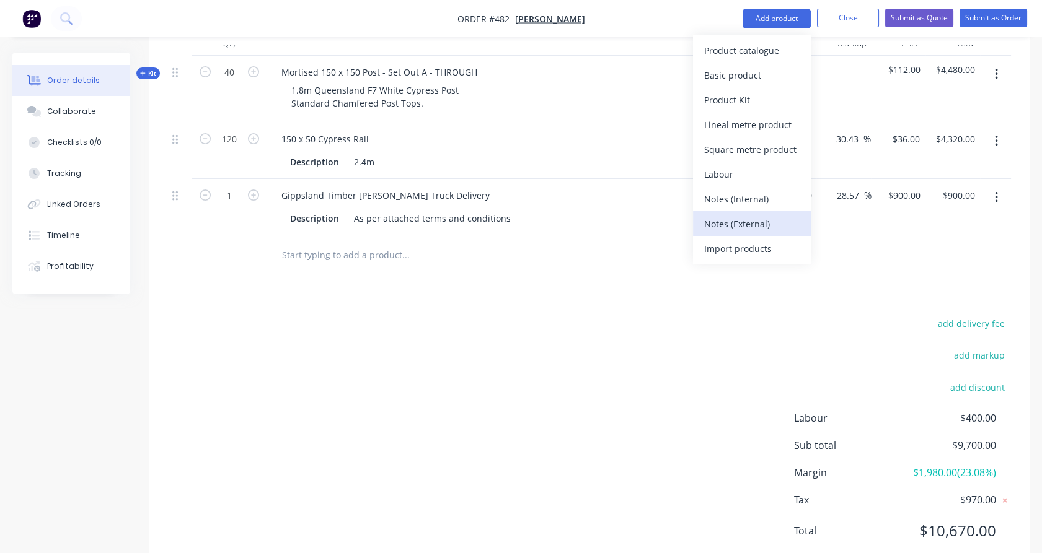
click at [761, 217] on div "Notes (External)" at bounding box center [751, 224] width 95 height 18
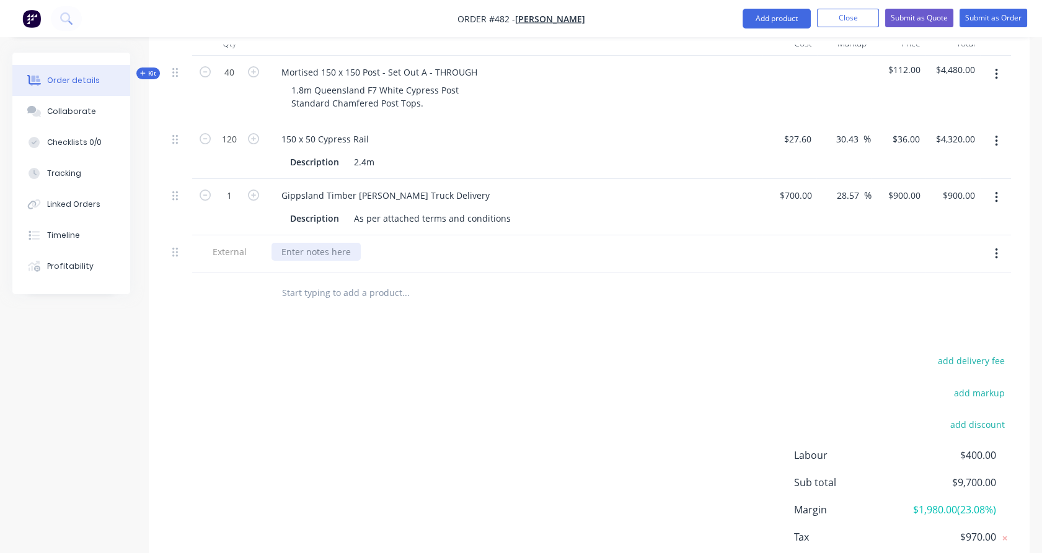
click at [328, 243] on div at bounding box center [315, 252] width 89 height 18
click at [787, 22] on button "Add product" at bounding box center [776, 19] width 68 height 20
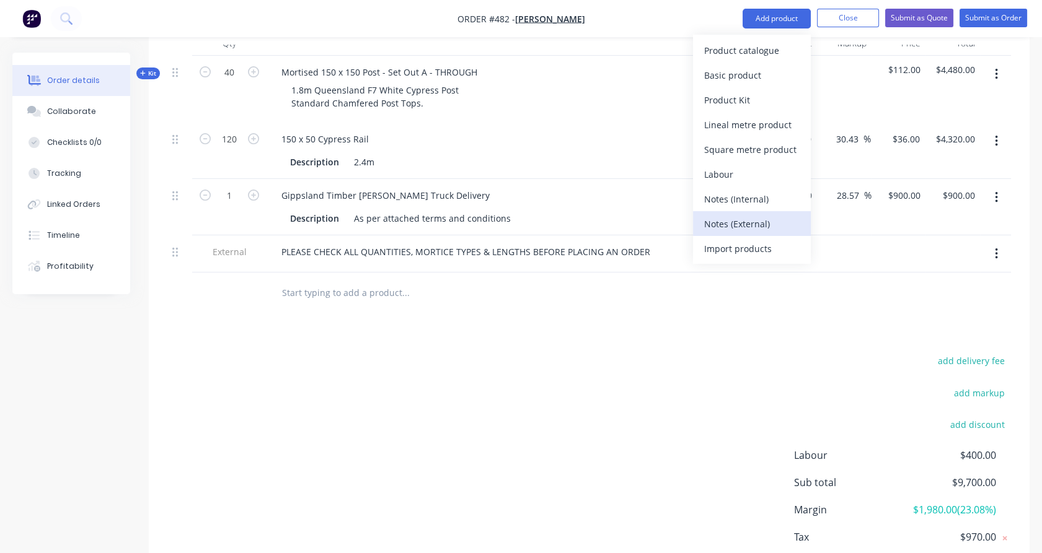
click at [756, 220] on div "Notes (External)" at bounding box center [751, 224] width 95 height 18
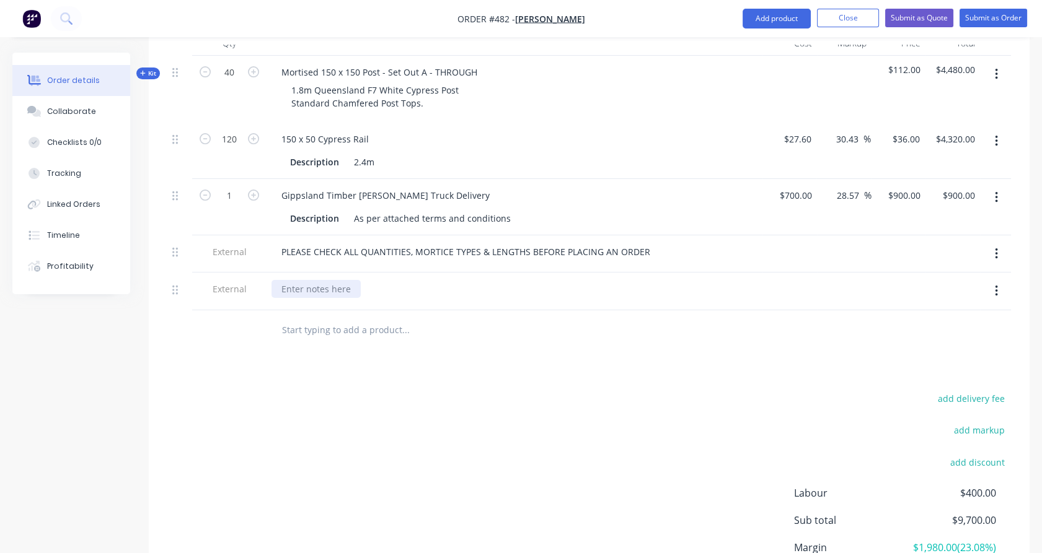
click at [339, 280] on div at bounding box center [315, 289] width 89 height 18
click at [339, 280] on div "LEAD TIME 5-7 WEEKS APPROX DEPENDING ON STOCK LEVELS" at bounding box center [408, 289] width 275 height 18
click at [330, 280] on div "LEAD TIME 5-7 WEEKS APPROX DEPENDING ON STOCK LEVELS" at bounding box center [408, 289] width 275 height 18
click at [535, 280] on div "LEAD TIME 4-7 WEEKS APPROX DEPENDING ON STOCK LEVELS" at bounding box center [408, 289] width 275 height 18
click at [782, 19] on button "Add product" at bounding box center [776, 19] width 68 height 20
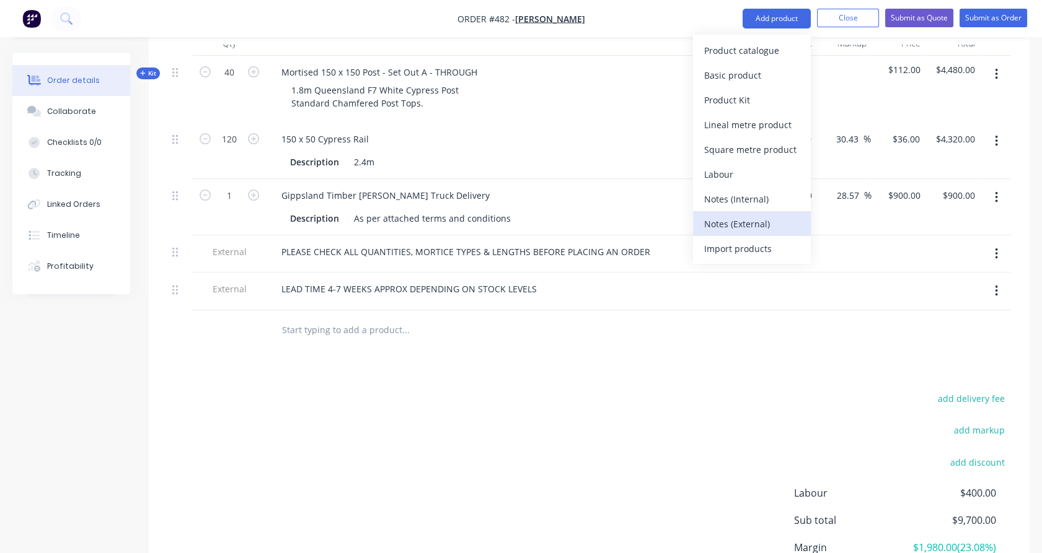
click at [757, 221] on div "Notes (External)" at bounding box center [751, 224] width 95 height 18
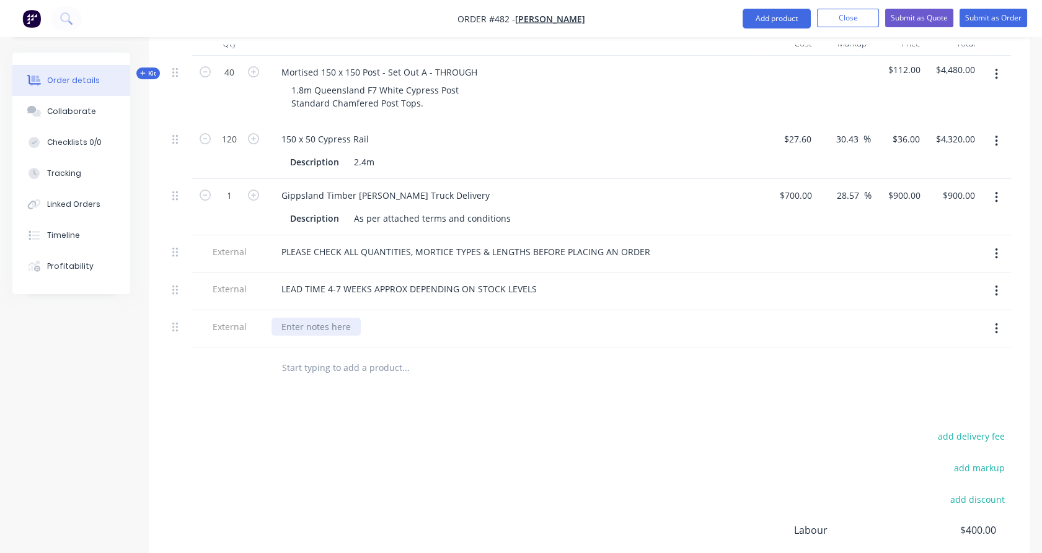
click at [340, 318] on div at bounding box center [315, 327] width 89 height 18
click at [433, 318] on div "INSTALL RATE APPROX $9,200 + GST =, EXCLU" at bounding box center [373, 327] width 205 height 18
click at [457, 318] on div "INSTALL RATE APPROX $9,200 + GST, EXCLU" at bounding box center [370, 327] width 198 height 18
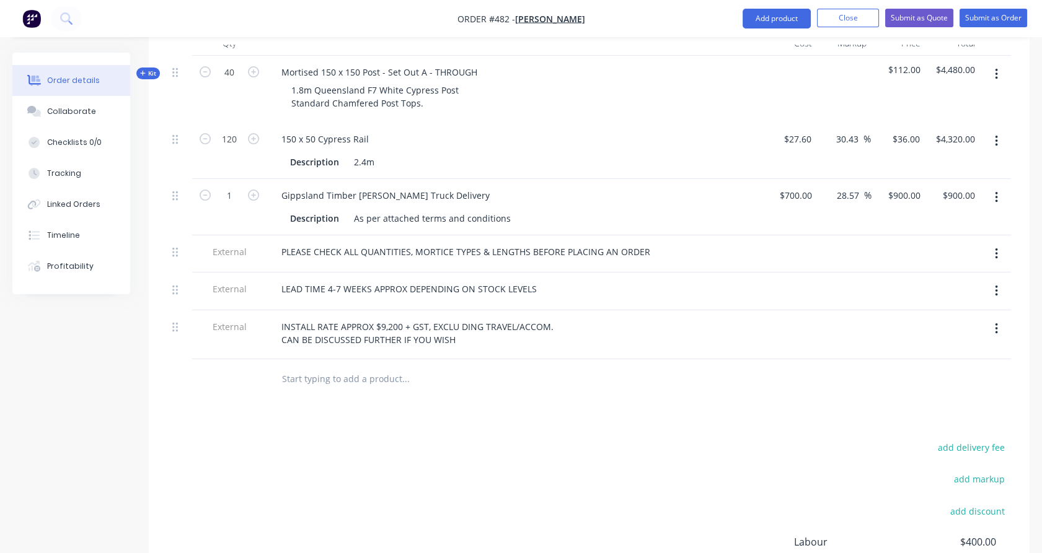
click at [224, 405] on div "Products Show / Hide columns Add product Qty Cost Markup Price Total Kit 40 Mor…" at bounding box center [589, 341] width 880 height 711
click at [538, 280] on div "LEAD TIME 4-7 WEEKS APPROX DEPENDING ON STOCK LEVELS" at bounding box center [408, 289] width 275 height 18
click at [253, 336] on div "External" at bounding box center [229, 334] width 74 height 49
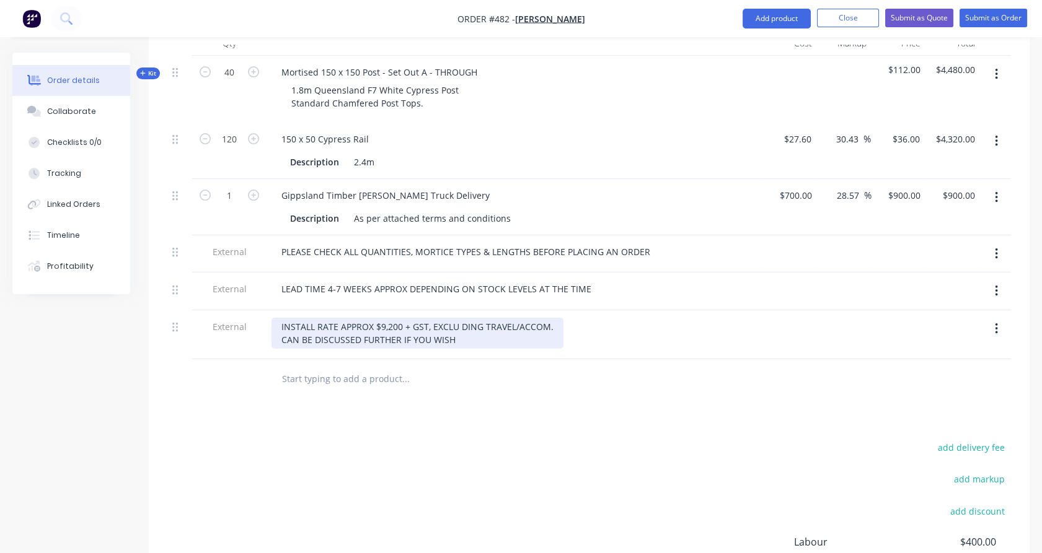
click at [456, 318] on div "INSTALL RATE APPROX $9,200 + GST, EXCLU DING TRAVEL/ACCOM. CAN BE DISCUSSED FUR…" at bounding box center [417, 333] width 292 height 31
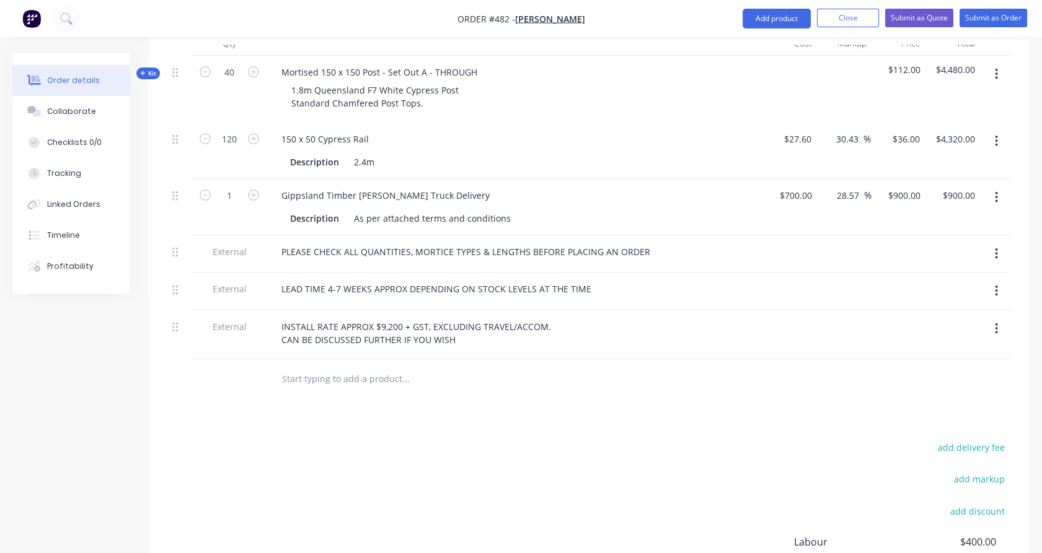
click at [473, 390] on div "Products Show / Hide columns Add product Qty Cost Markup Price Total Kit 40 Mor…" at bounding box center [589, 341] width 880 height 711
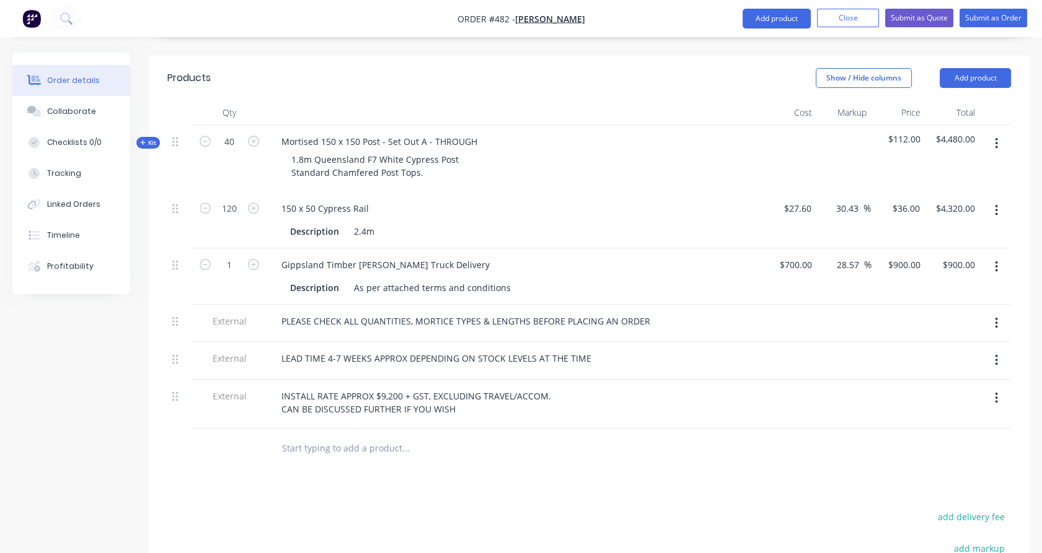
scroll to position [388, 0]
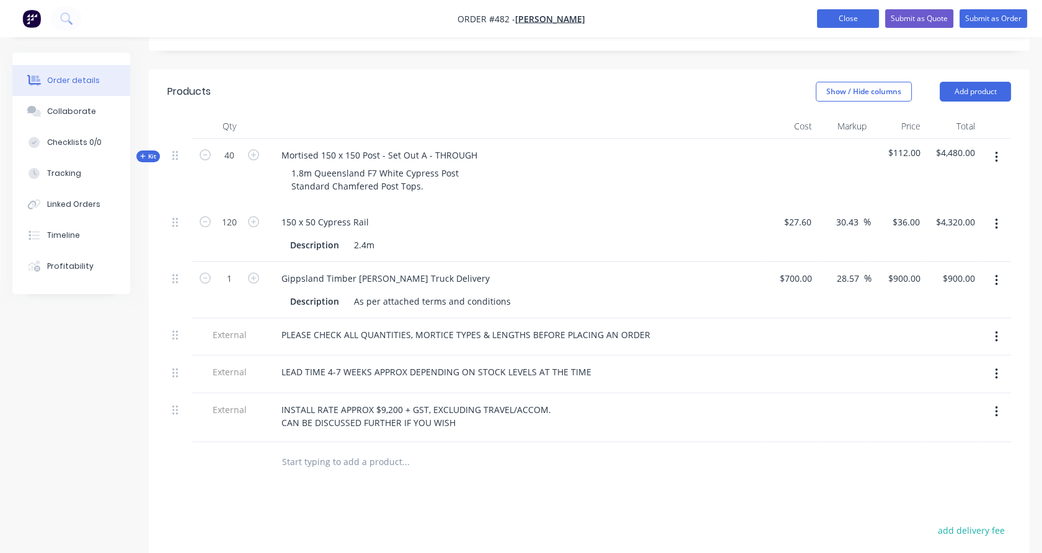
click at [835, 25] on button "Close" at bounding box center [848, 18] width 62 height 19
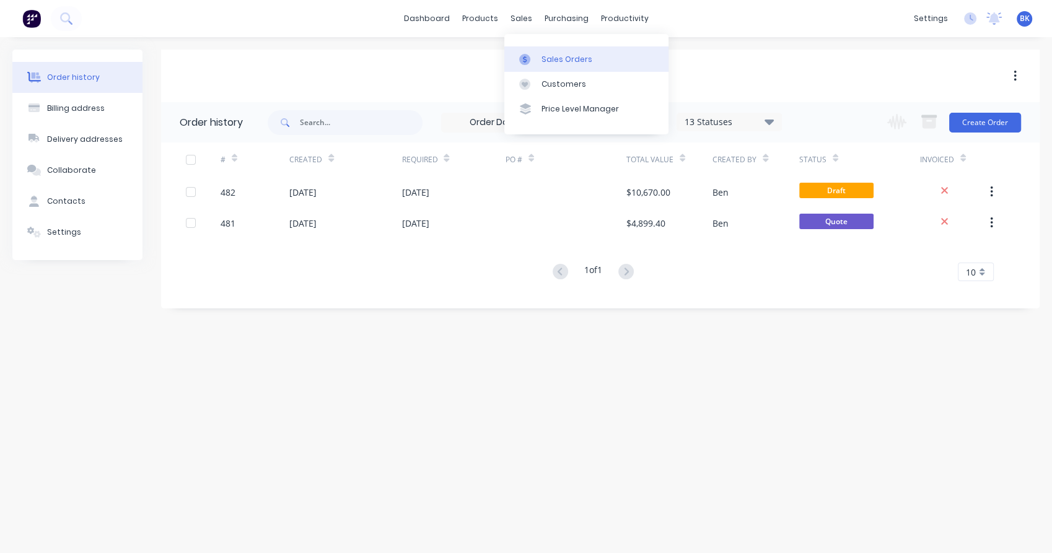
click at [532, 59] on div at bounding box center [528, 59] width 19 height 11
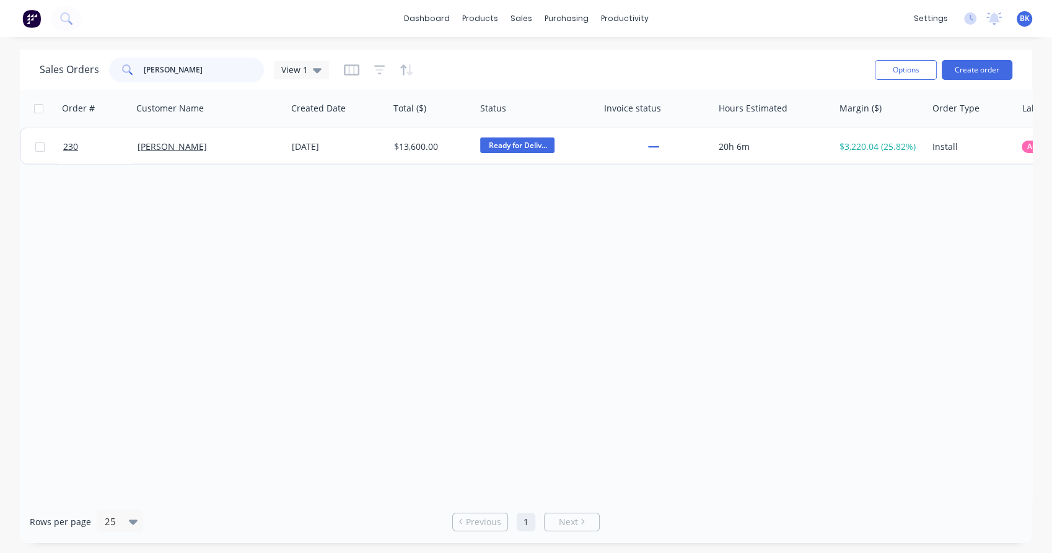
click at [152, 70] on input "[PERSON_NAME]" at bounding box center [204, 70] width 121 height 25
